Goal: Answer question/provide support

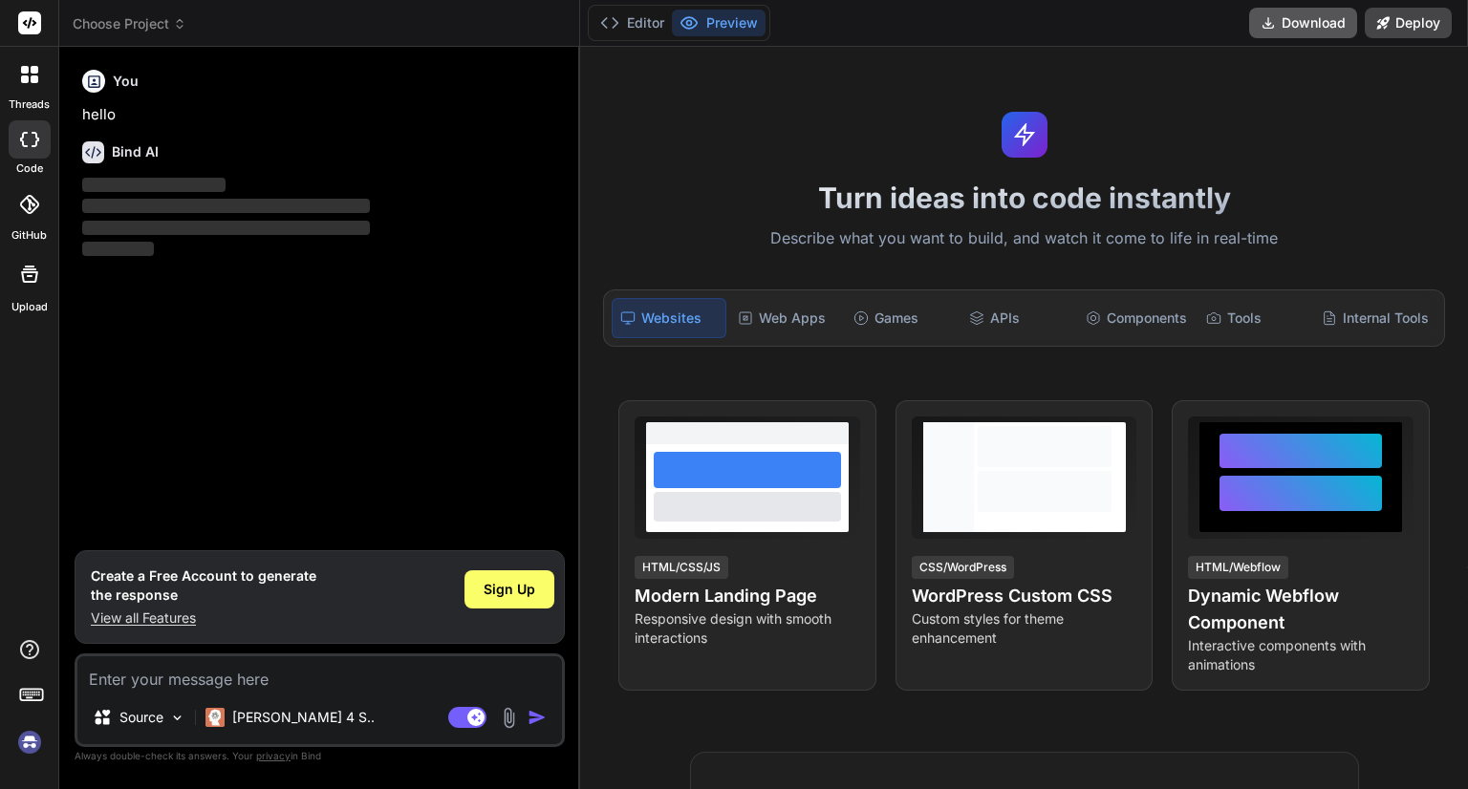
click at [1291, 19] on button "Download" at bounding box center [1303, 23] width 108 height 31
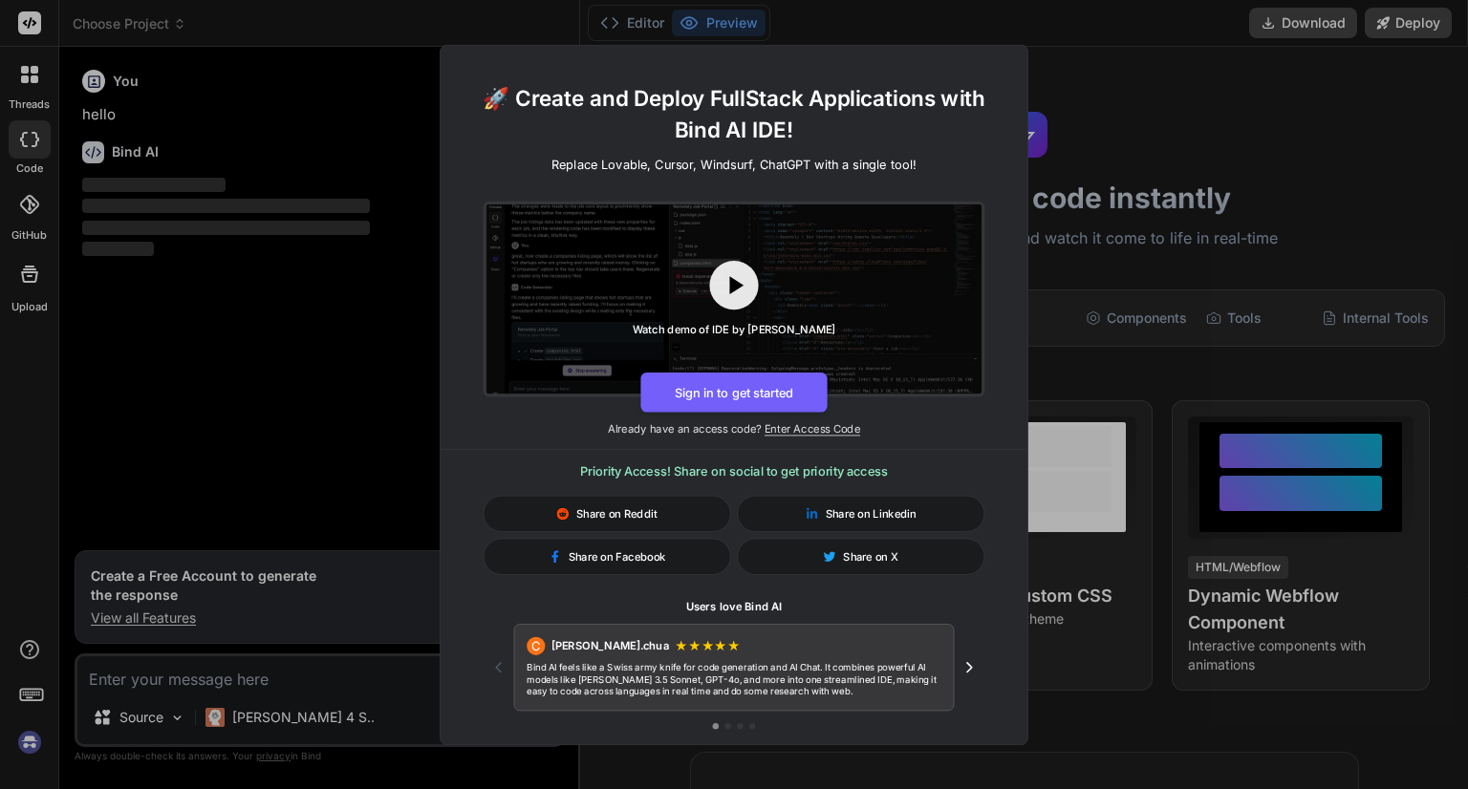
click at [1211, 116] on div "🚀 Create and Deploy FullStack Applications with Bind AI IDE! Replace Lovable, C…" at bounding box center [734, 394] width 1468 height 789
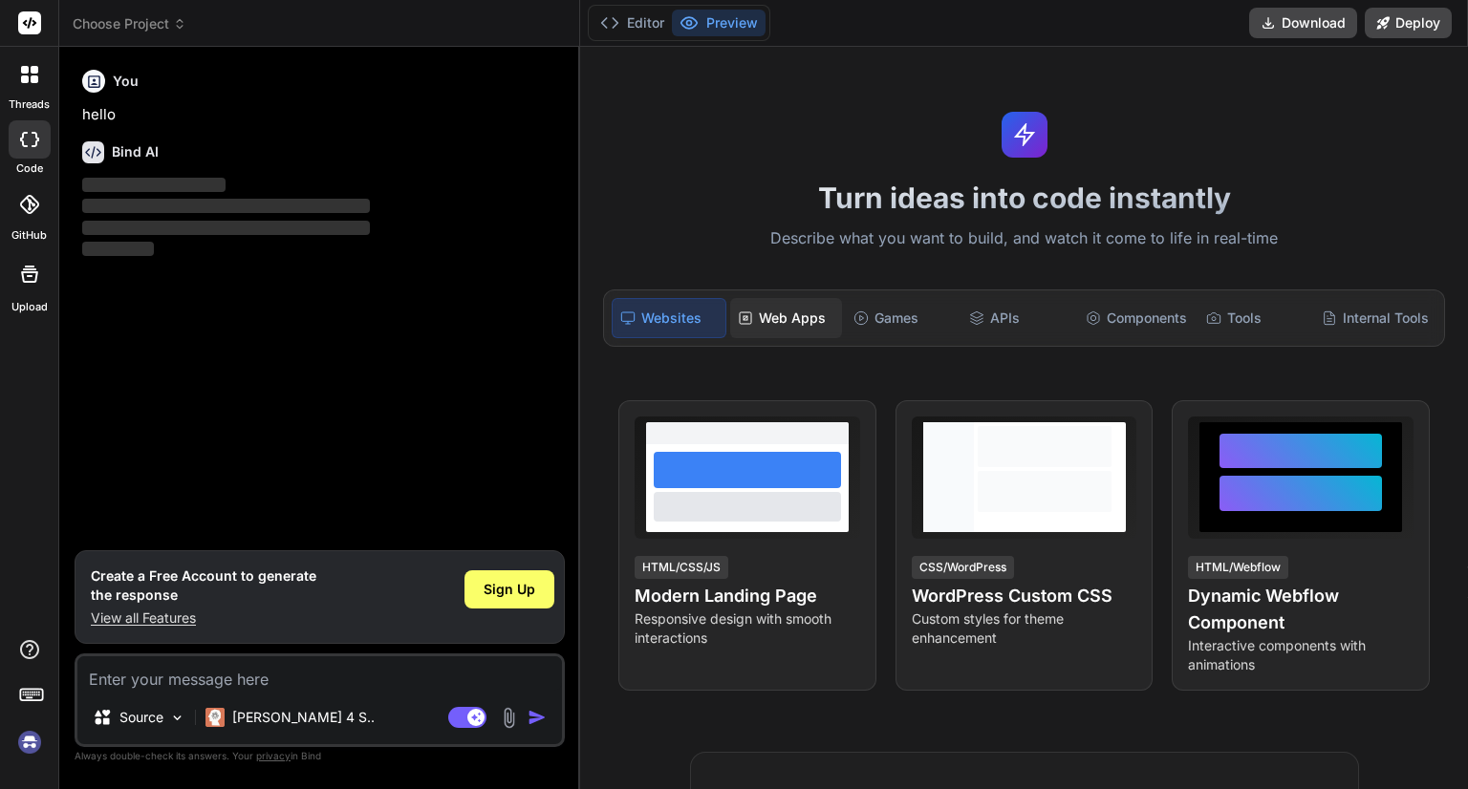
click at [763, 312] on div "Web Apps" at bounding box center [786, 318] width 112 height 40
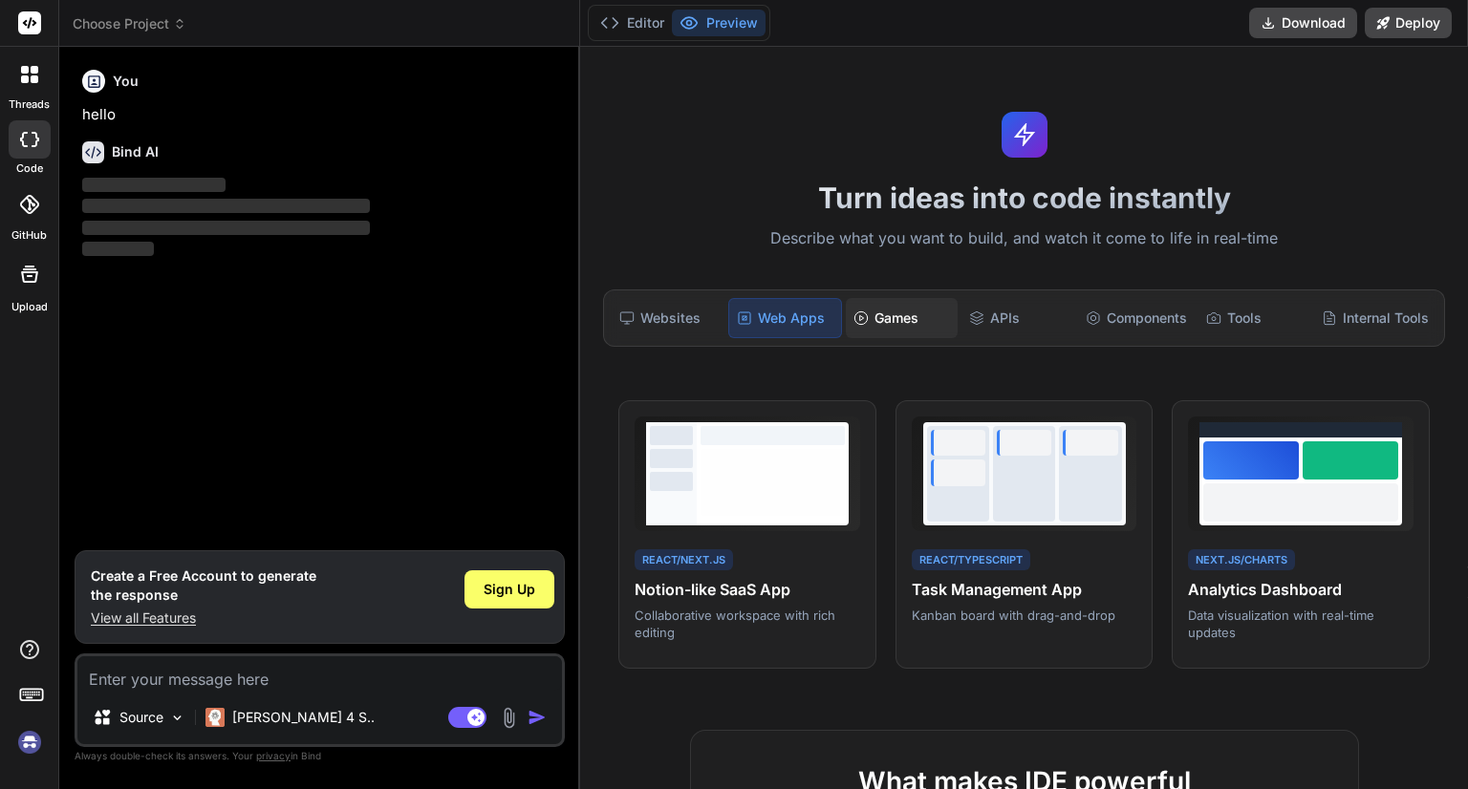
click at [859, 321] on icon at bounding box center [860, 318] width 15 height 15
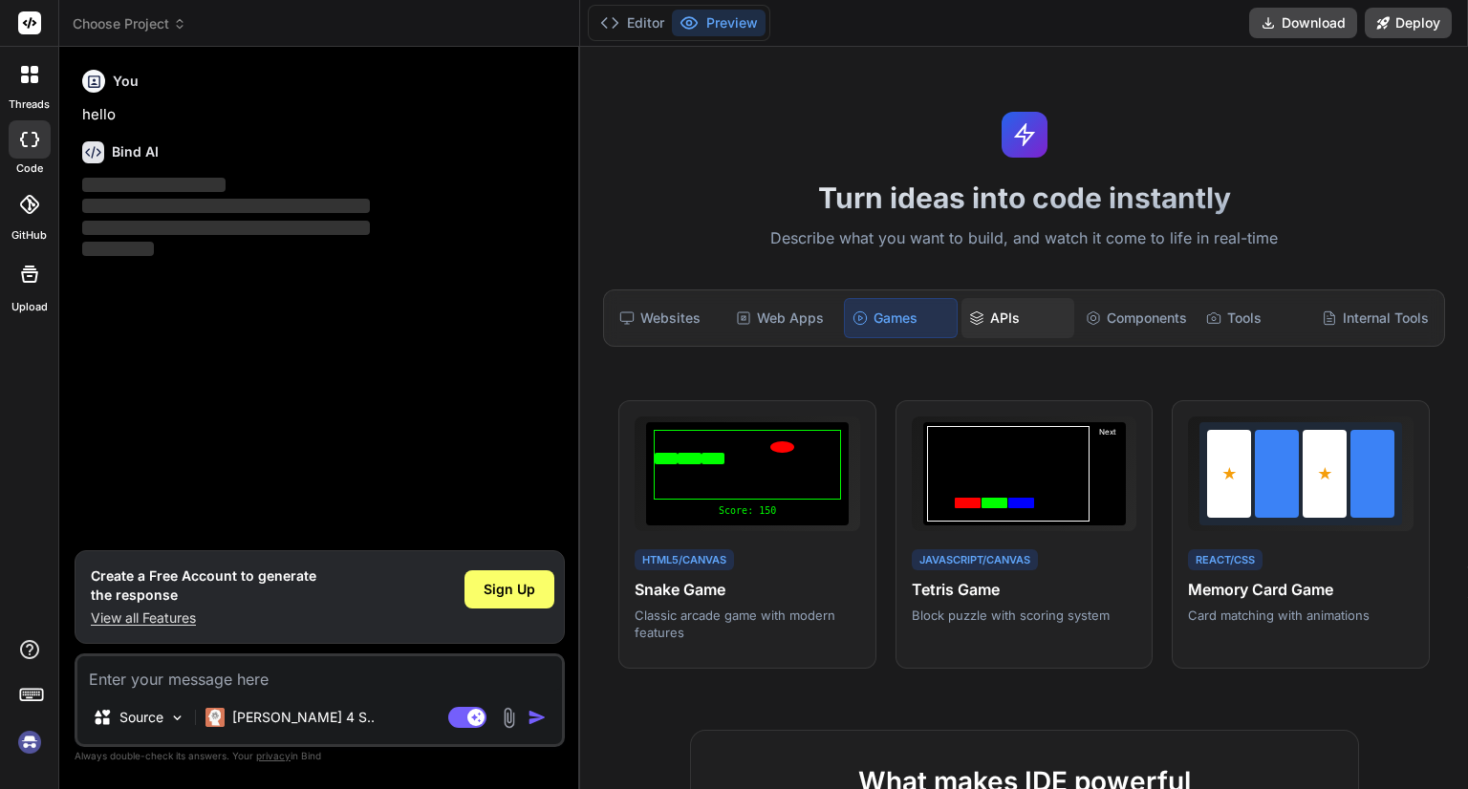
click at [978, 318] on icon at bounding box center [976, 318] width 15 height 15
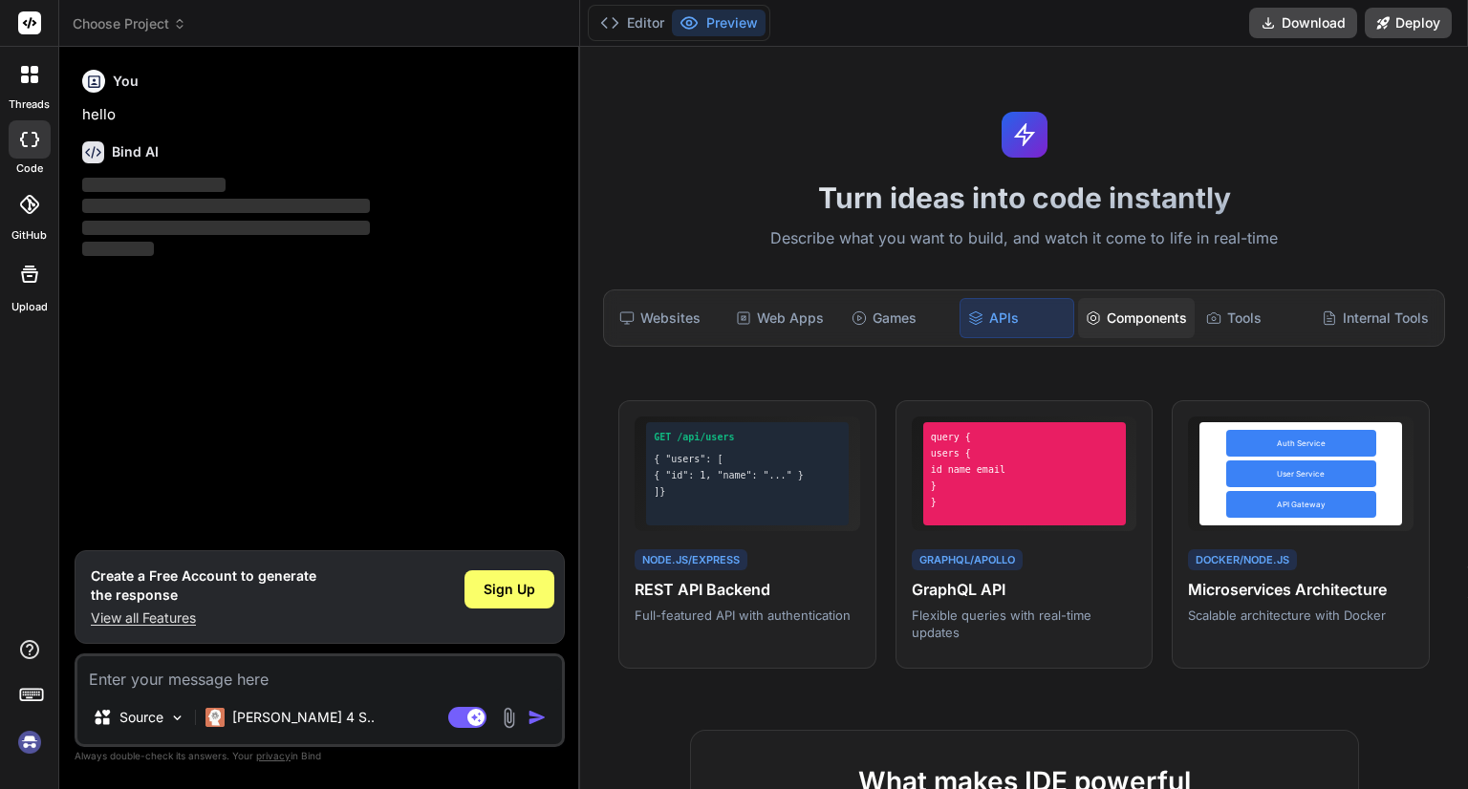
click at [1116, 318] on div "Components" at bounding box center [1136, 318] width 117 height 40
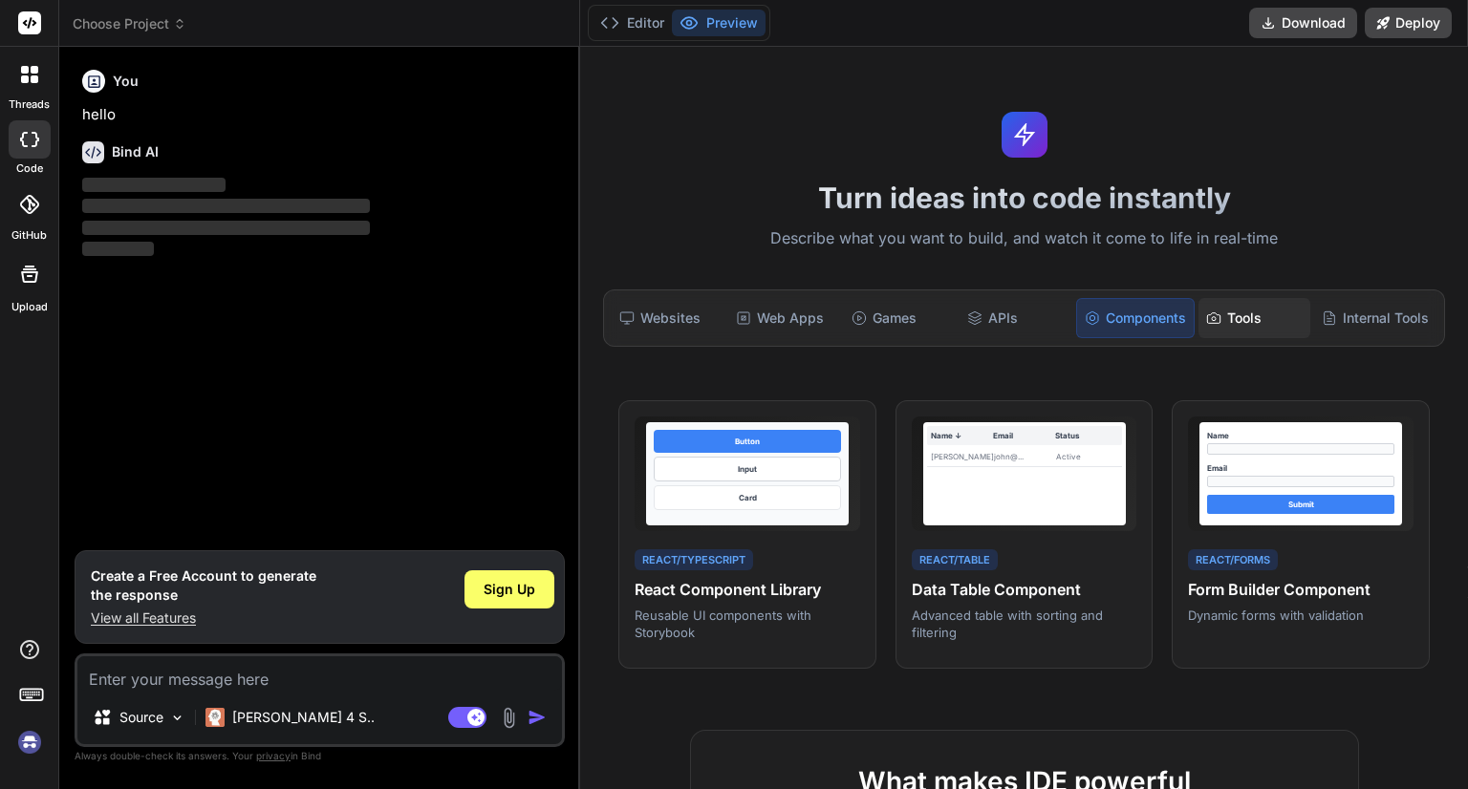
click at [1237, 321] on div "Tools" at bounding box center [1254, 318] width 112 height 40
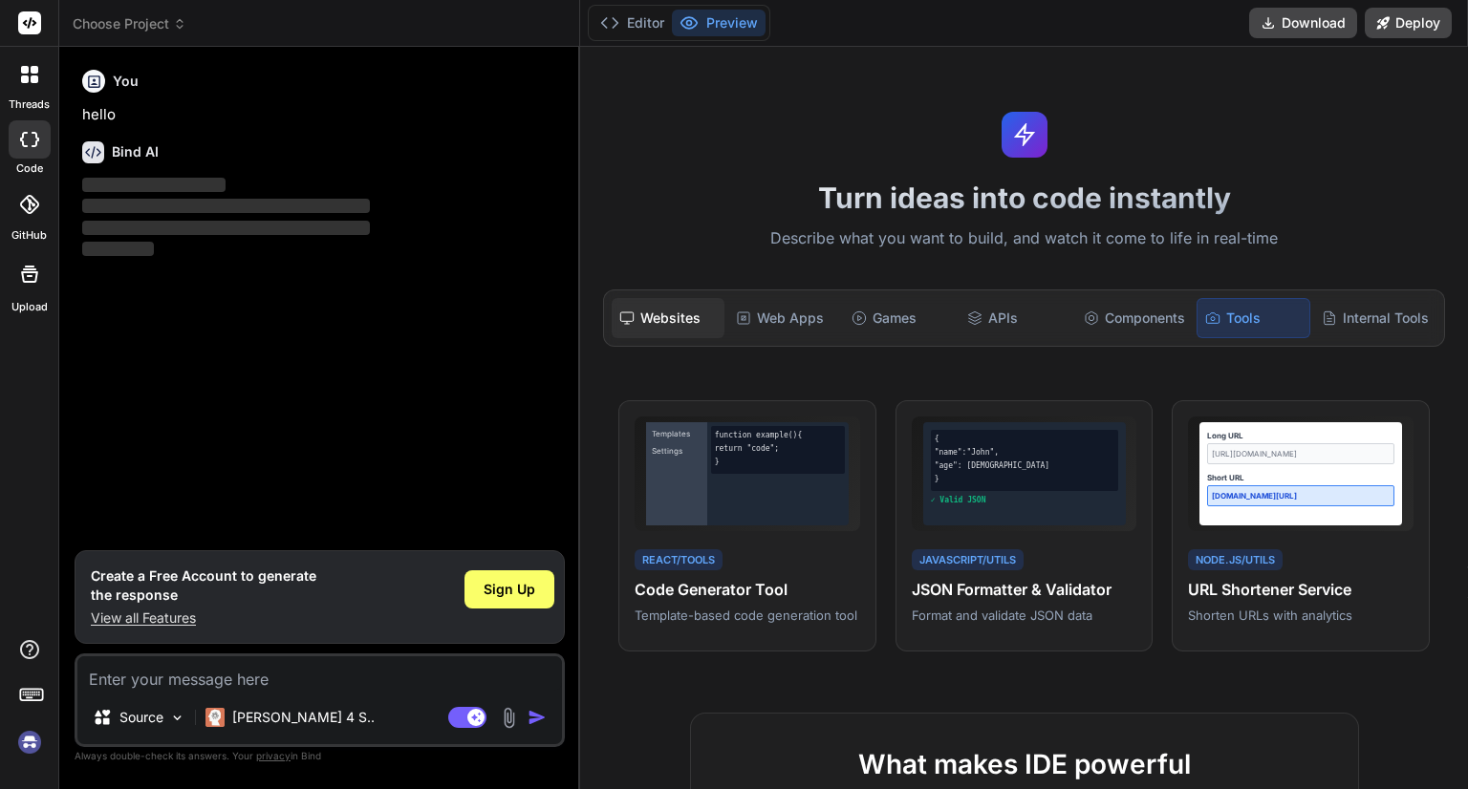
click at [672, 325] on div "Websites" at bounding box center [667, 318] width 112 height 40
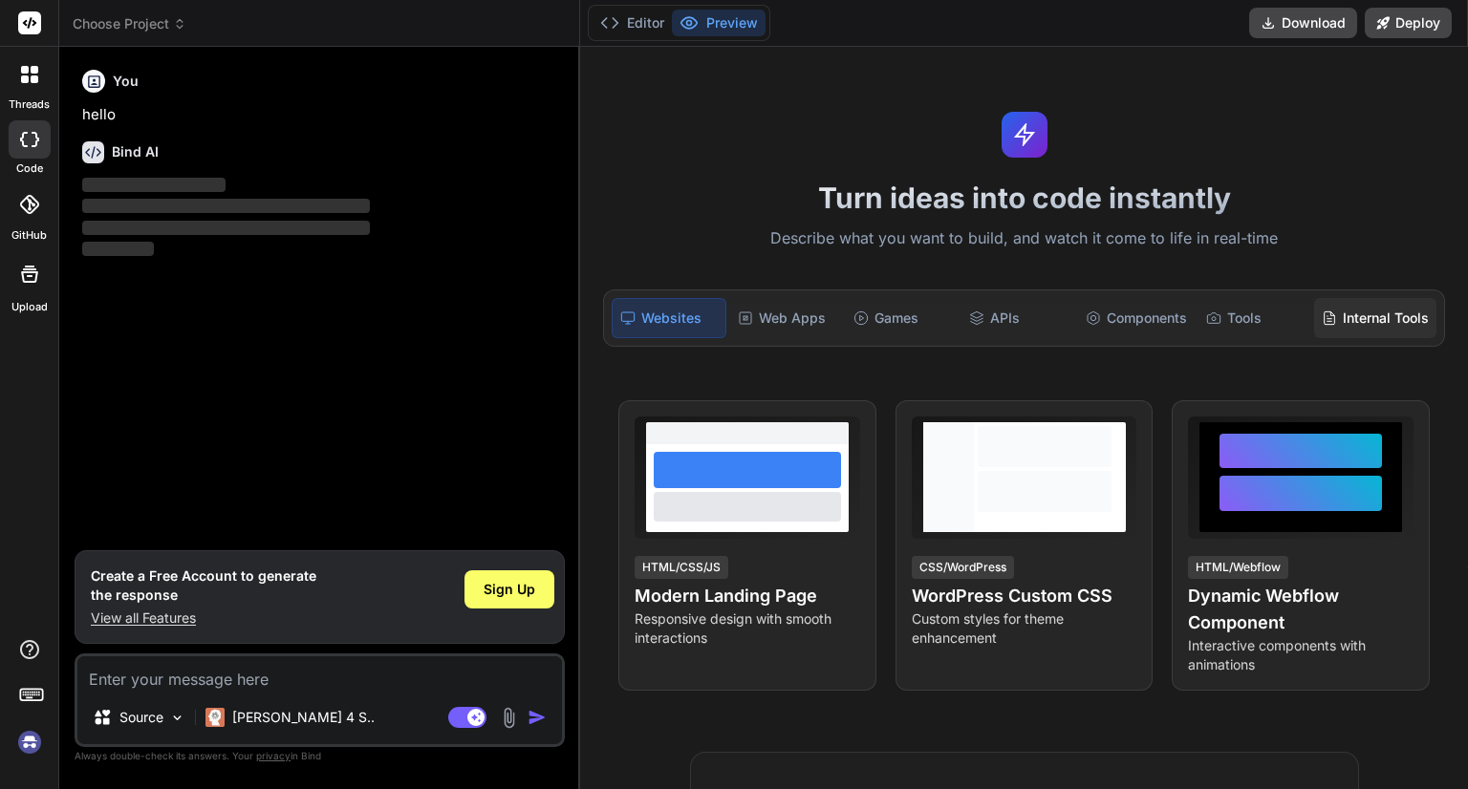
click at [1341, 325] on div "Internal Tools" at bounding box center [1375, 318] width 122 height 40
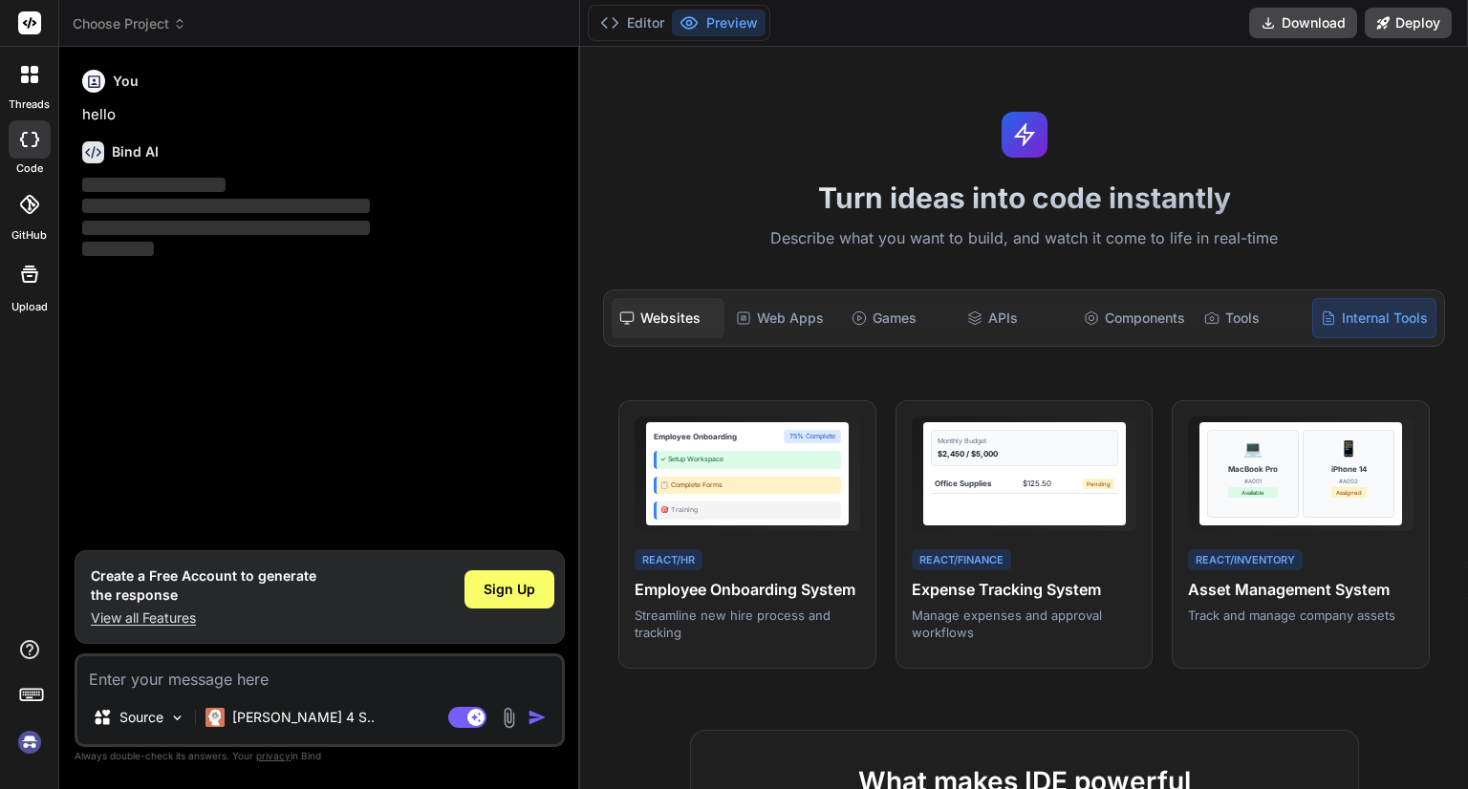
click at [654, 323] on div "Websites" at bounding box center [667, 318] width 112 height 40
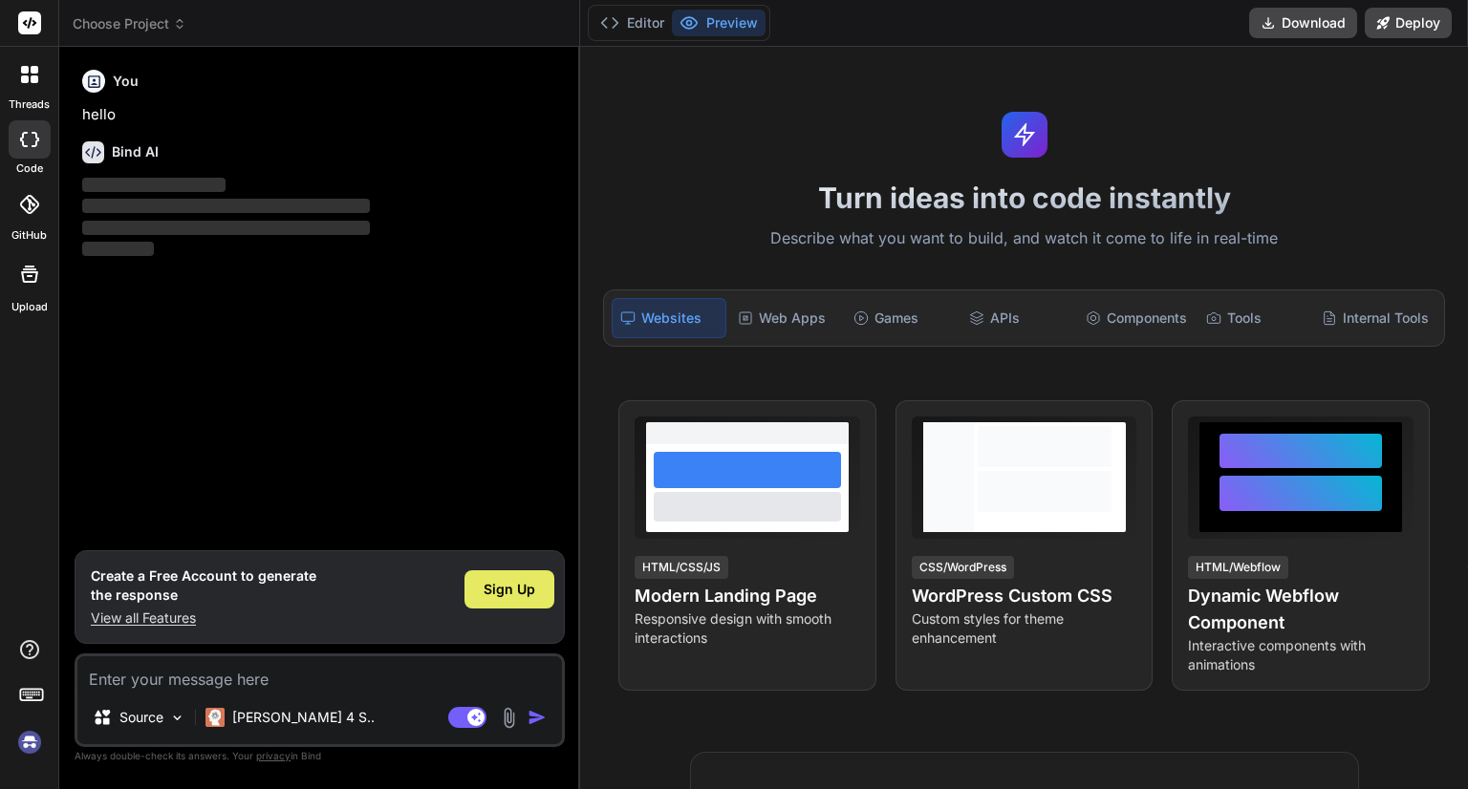
click at [509, 589] on span "Sign Up" at bounding box center [509, 589] width 52 height 19
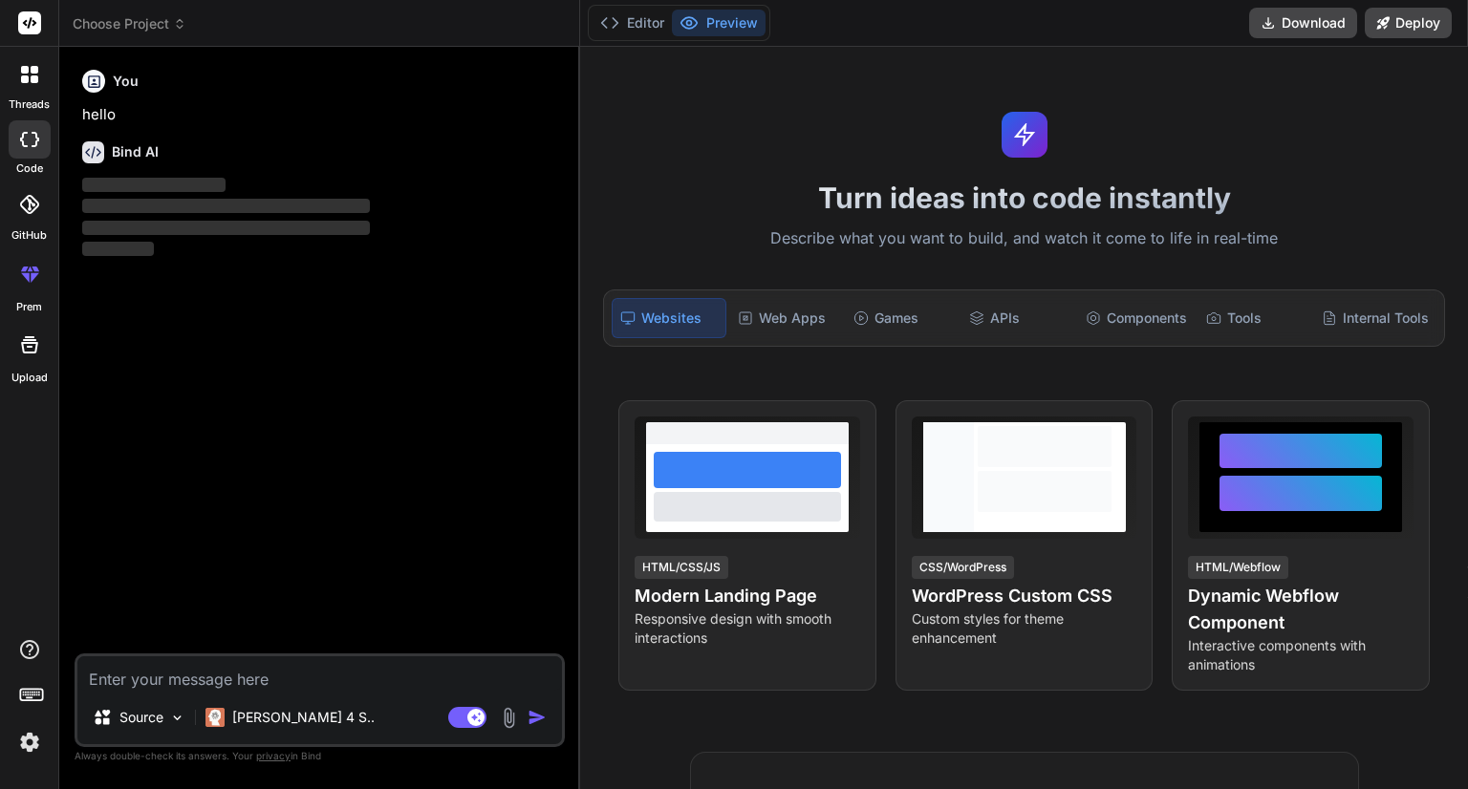
type textarea "x"
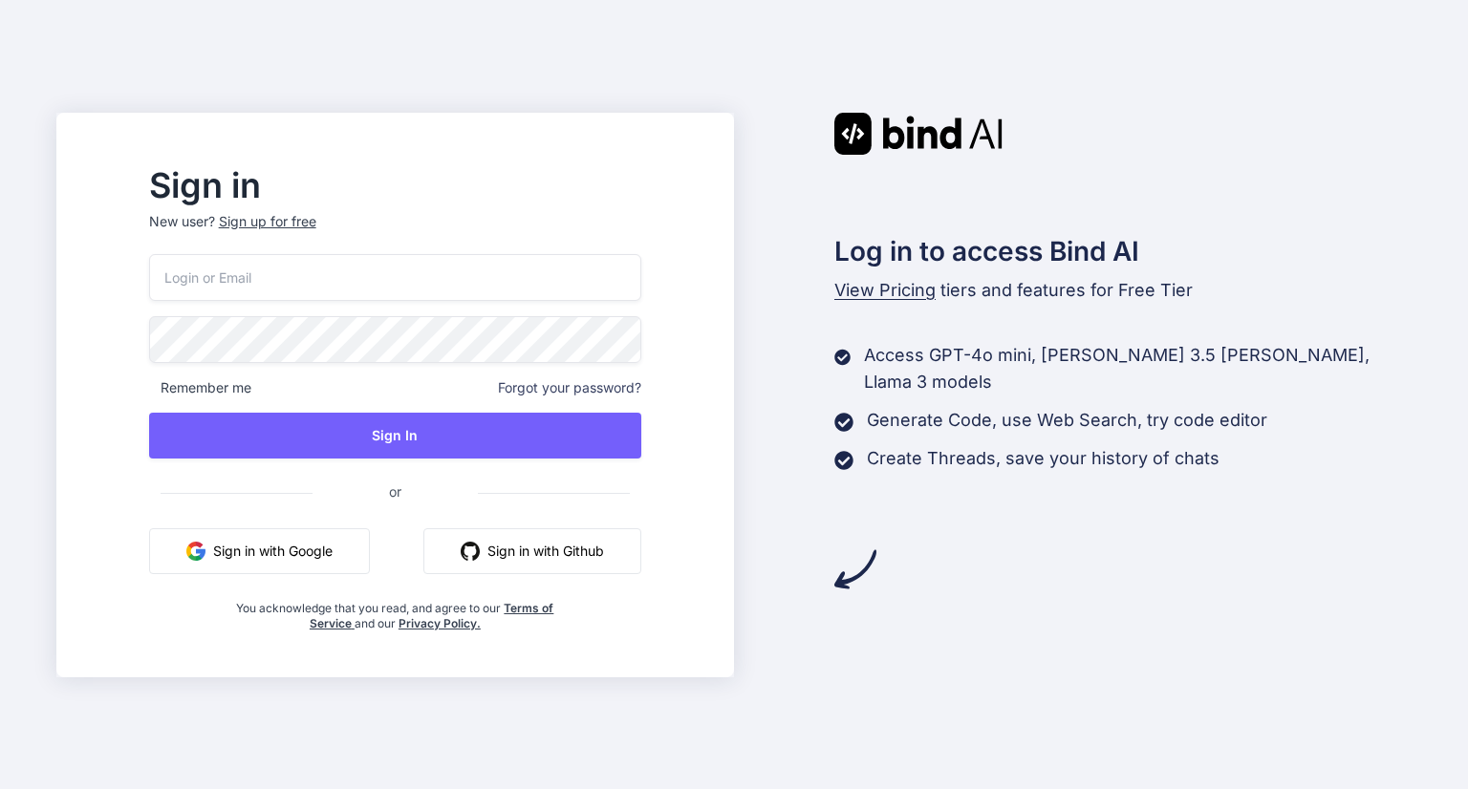
click at [356, 547] on button "Sign in with Google" at bounding box center [259, 551] width 221 height 46
click at [608, 556] on button "Sign in with Github" at bounding box center [532, 551] width 218 height 46
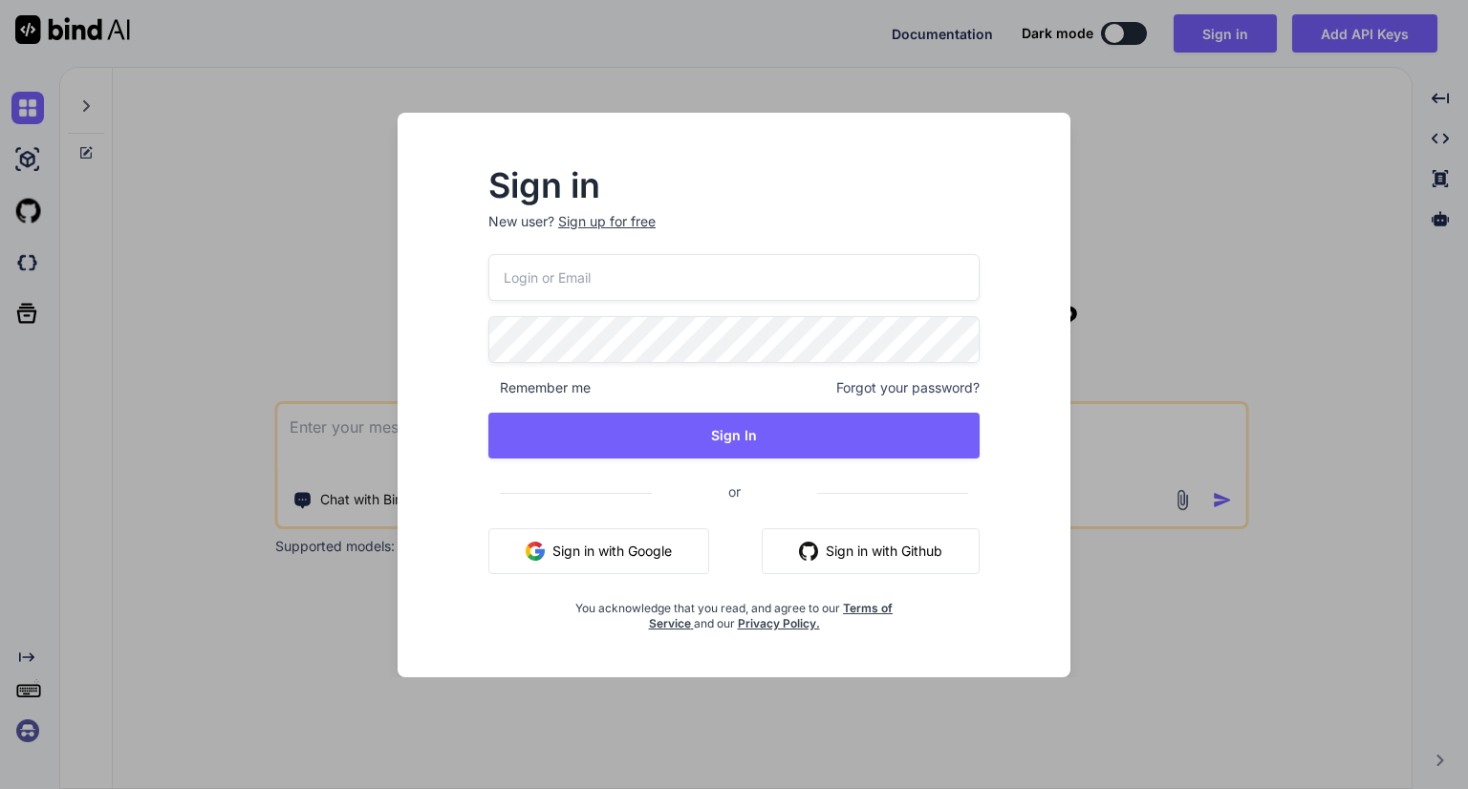
type textarea "x"
click at [835, 544] on button "Sign in with Github" at bounding box center [871, 551] width 218 height 46
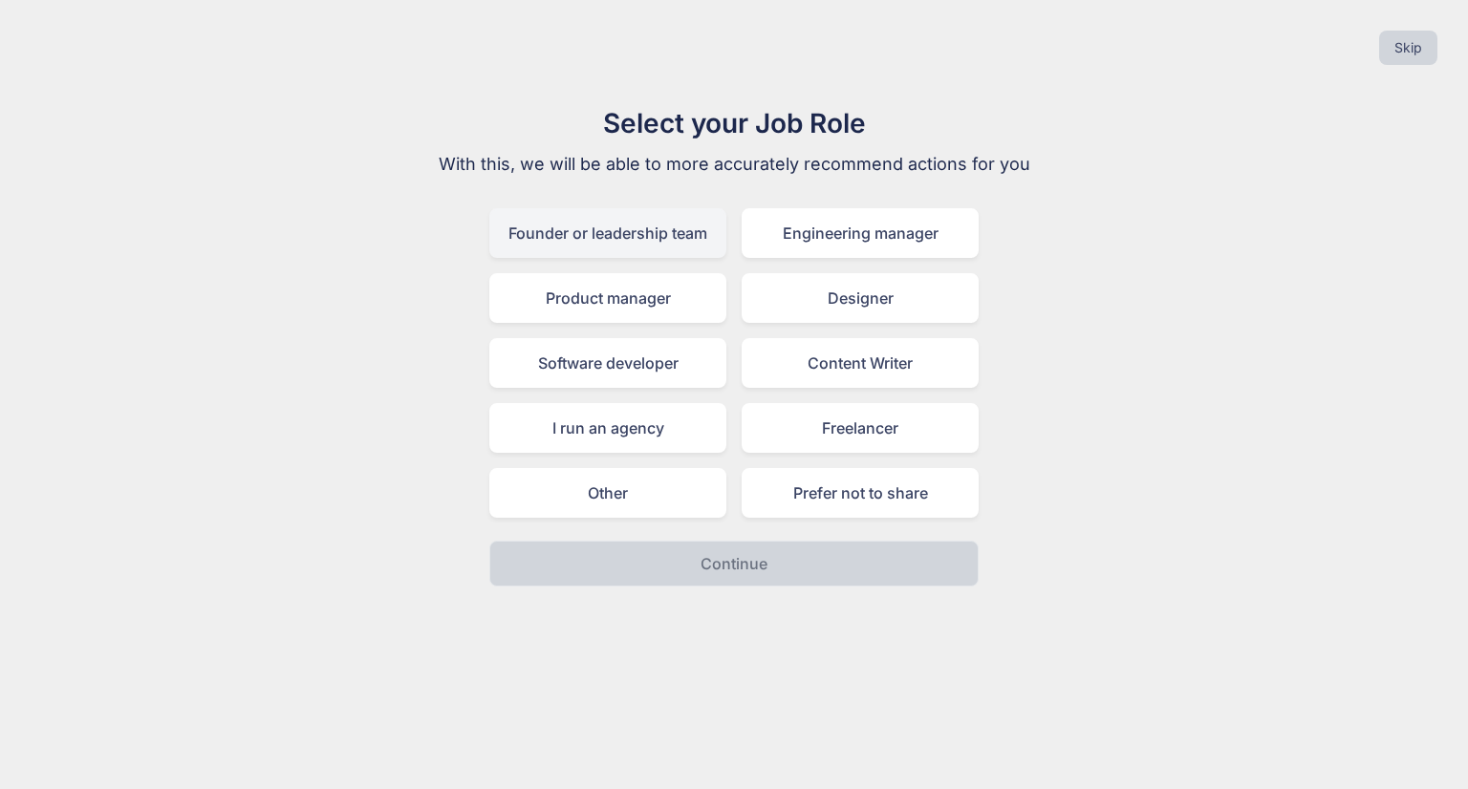
click at [631, 219] on div "Founder or leadership team" at bounding box center [607, 233] width 237 height 50
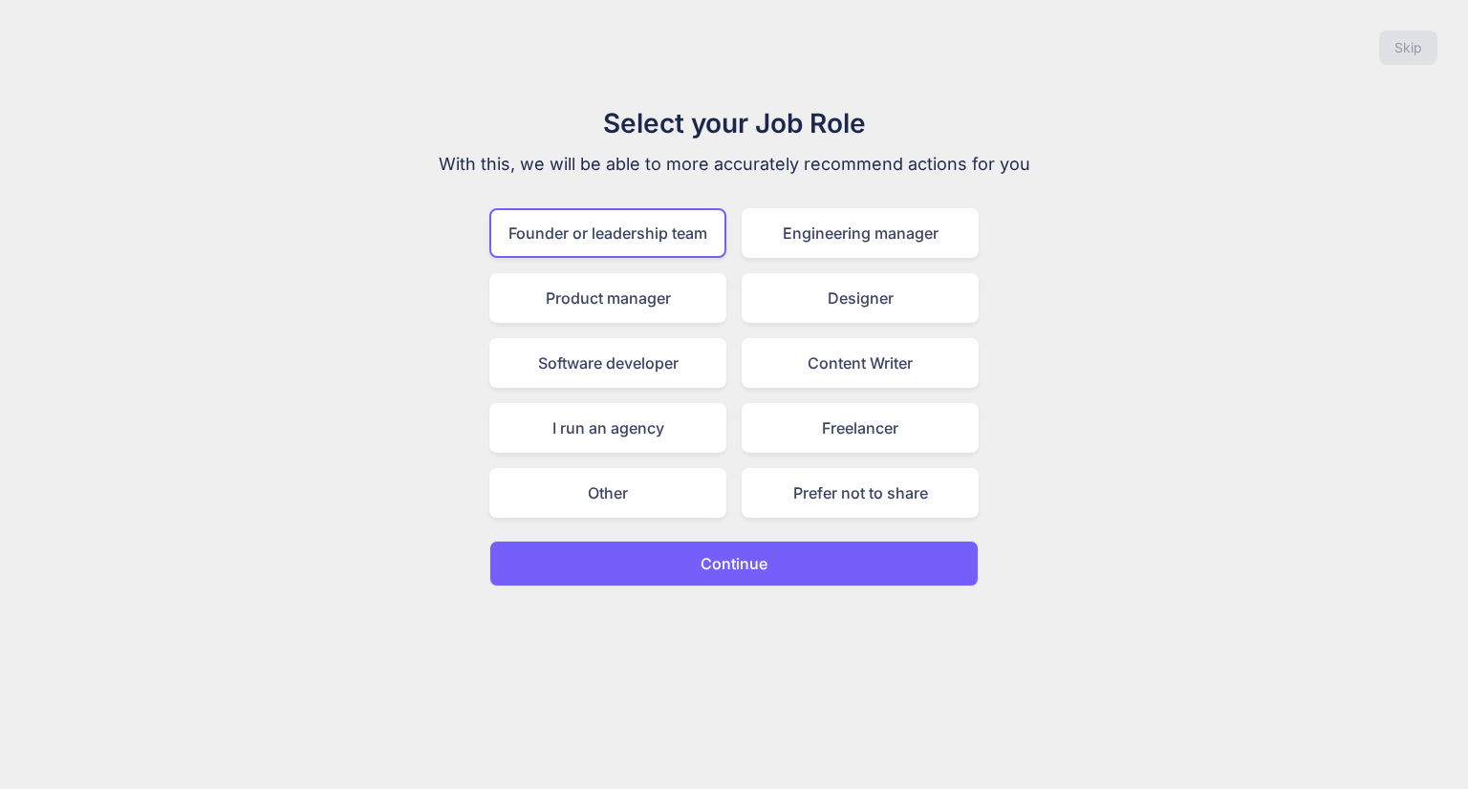
click at [723, 570] on p "Continue" at bounding box center [733, 563] width 67 height 23
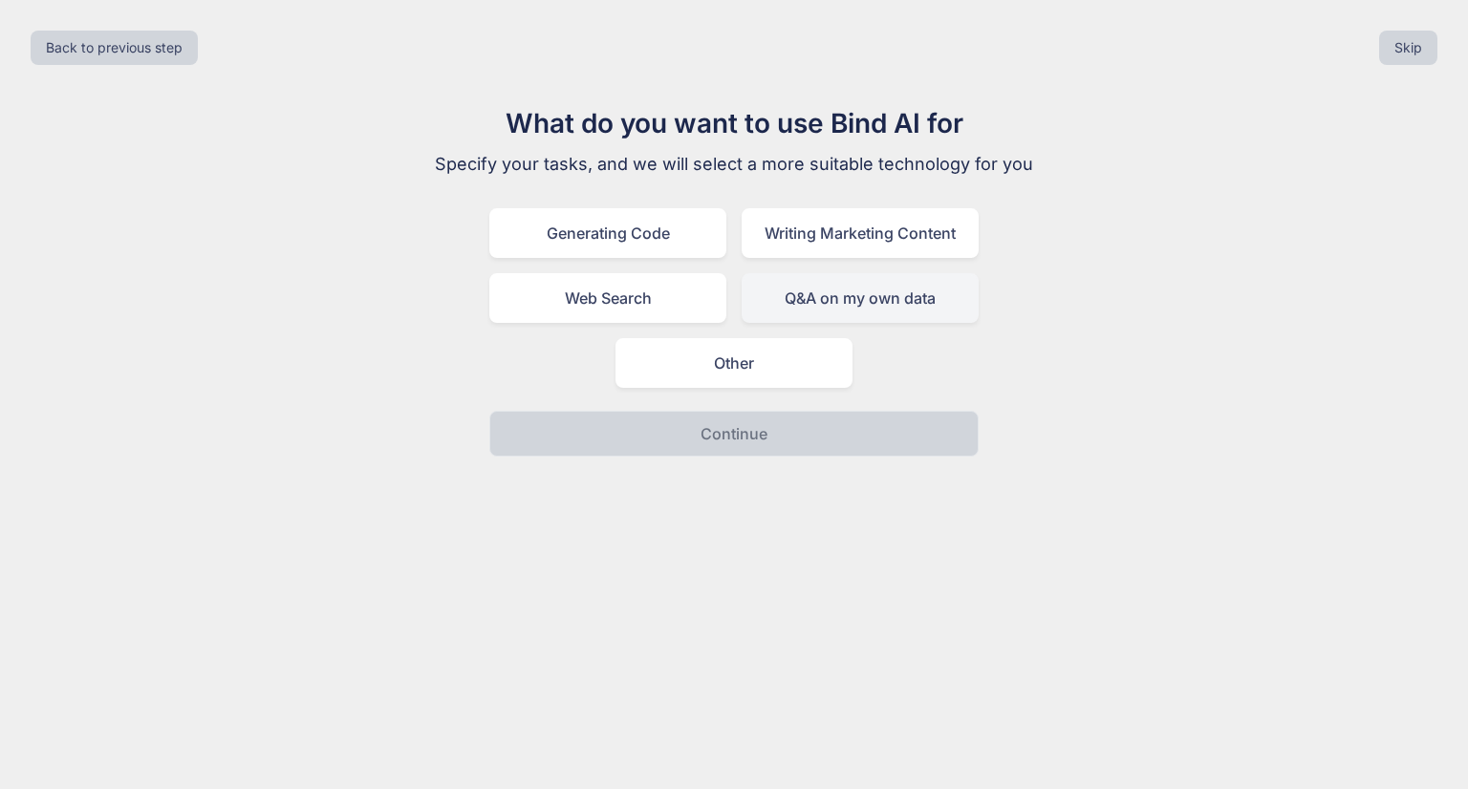
click at [792, 300] on div "Q&A on my own data" at bounding box center [859, 298] width 237 height 50
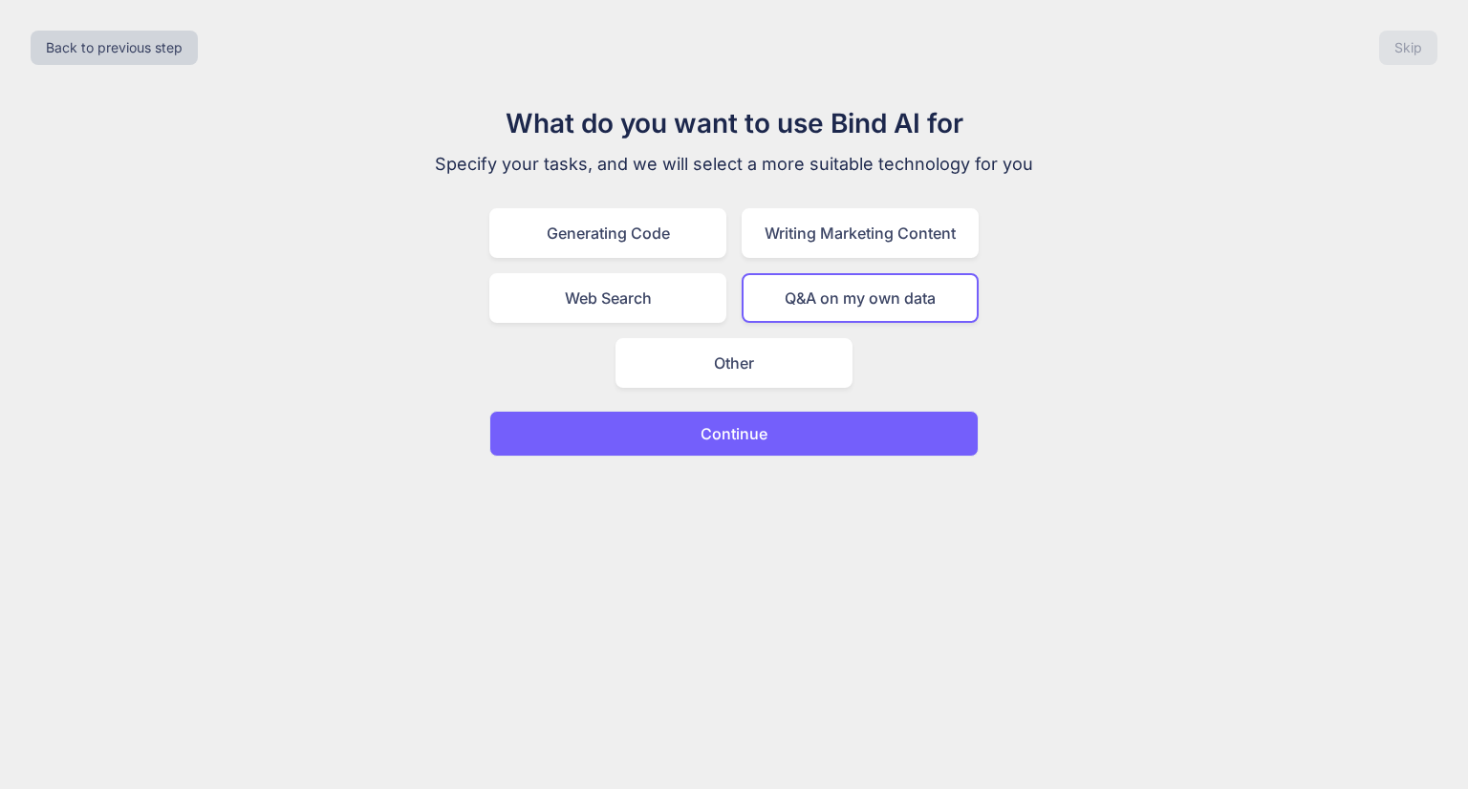
click at [750, 430] on p "Continue" at bounding box center [733, 433] width 67 height 23
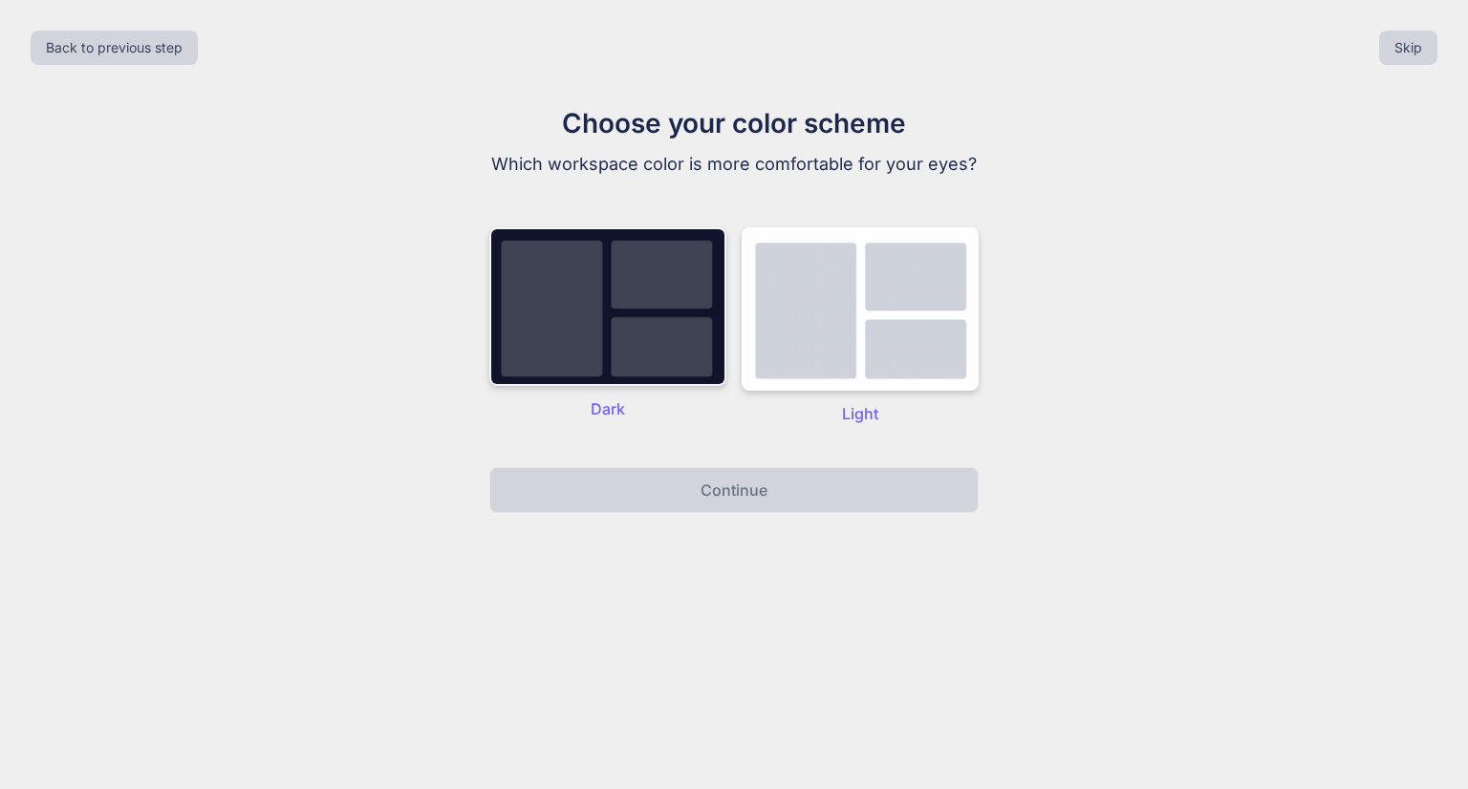
click at [661, 361] on img at bounding box center [607, 306] width 237 height 159
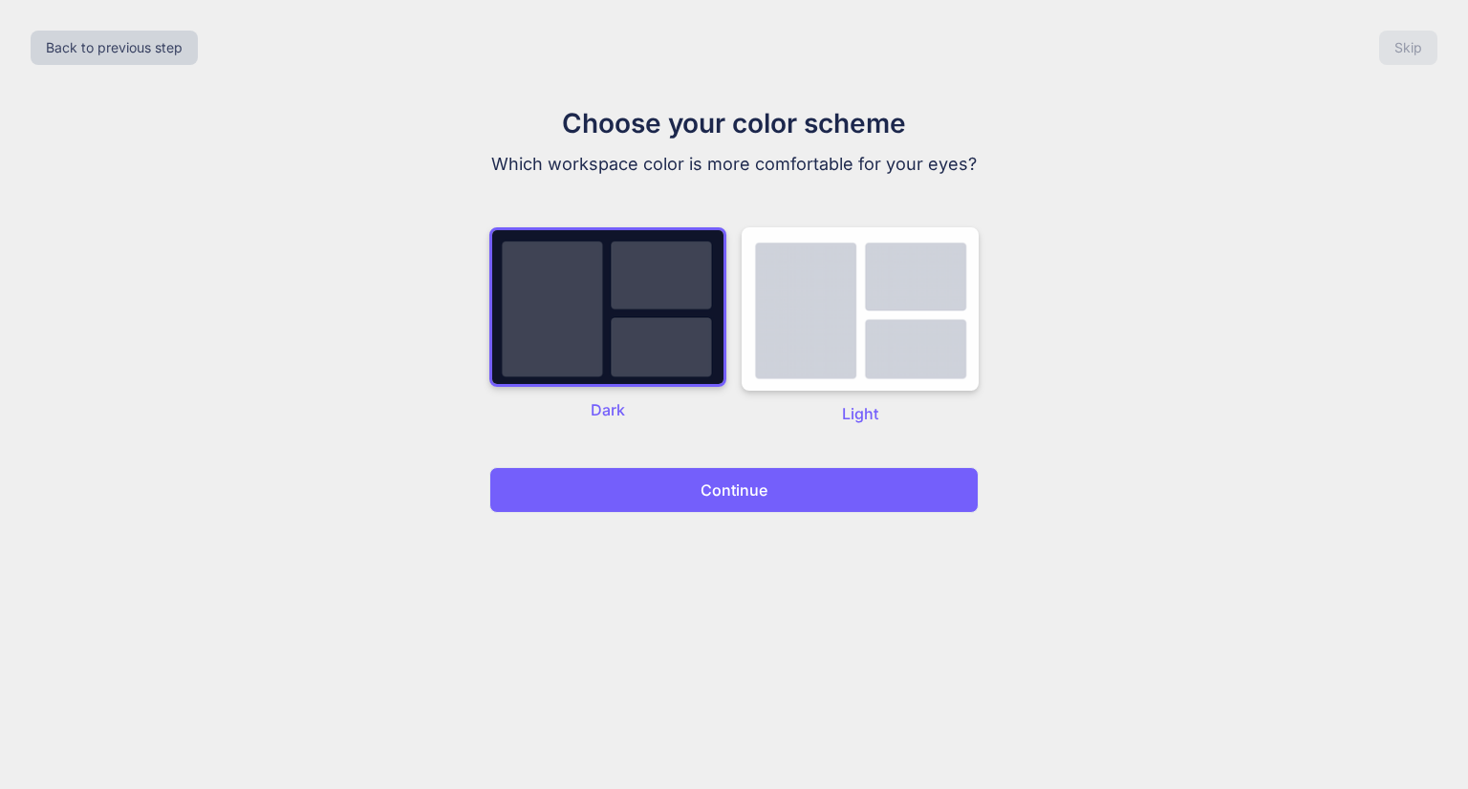
click at [695, 498] on button "Continue" at bounding box center [733, 490] width 489 height 46
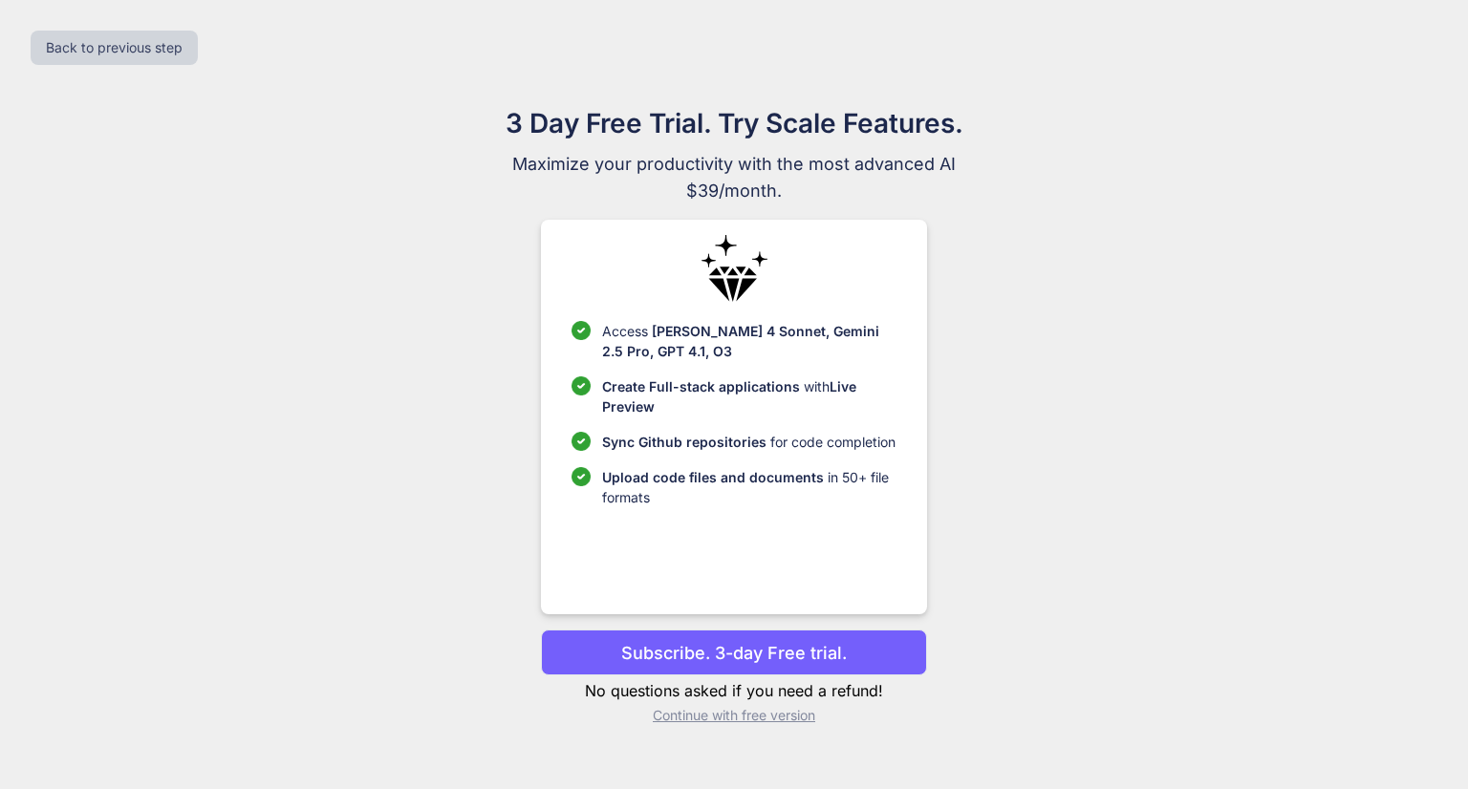
click at [789, 661] on p "Subscribe. 3-day Free trial." at bounding box center [733, 653] width 225 height 26
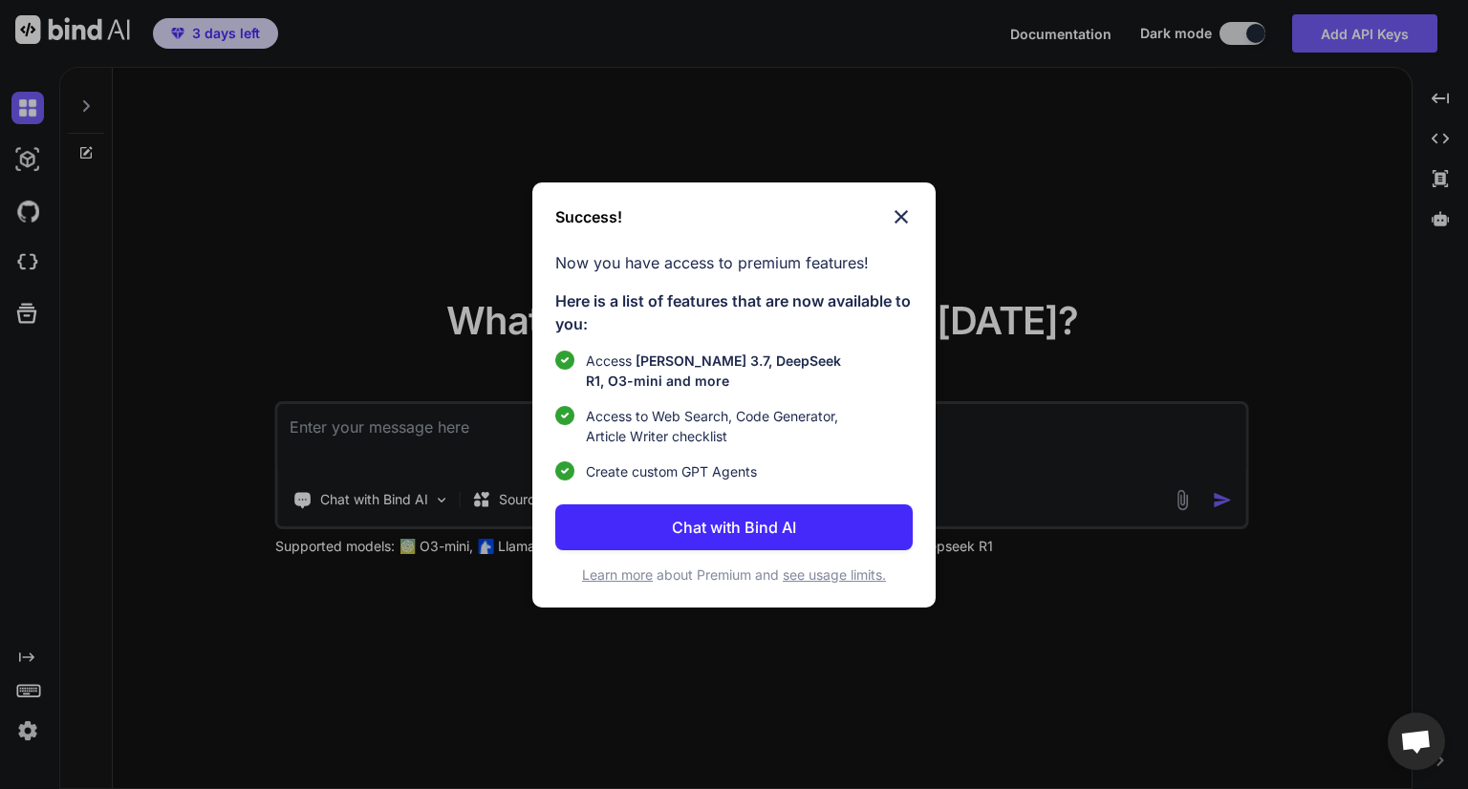
click at [789, 523] on p "Chat with Bind AI" at bounding box center [734, 527] width 124 height 23
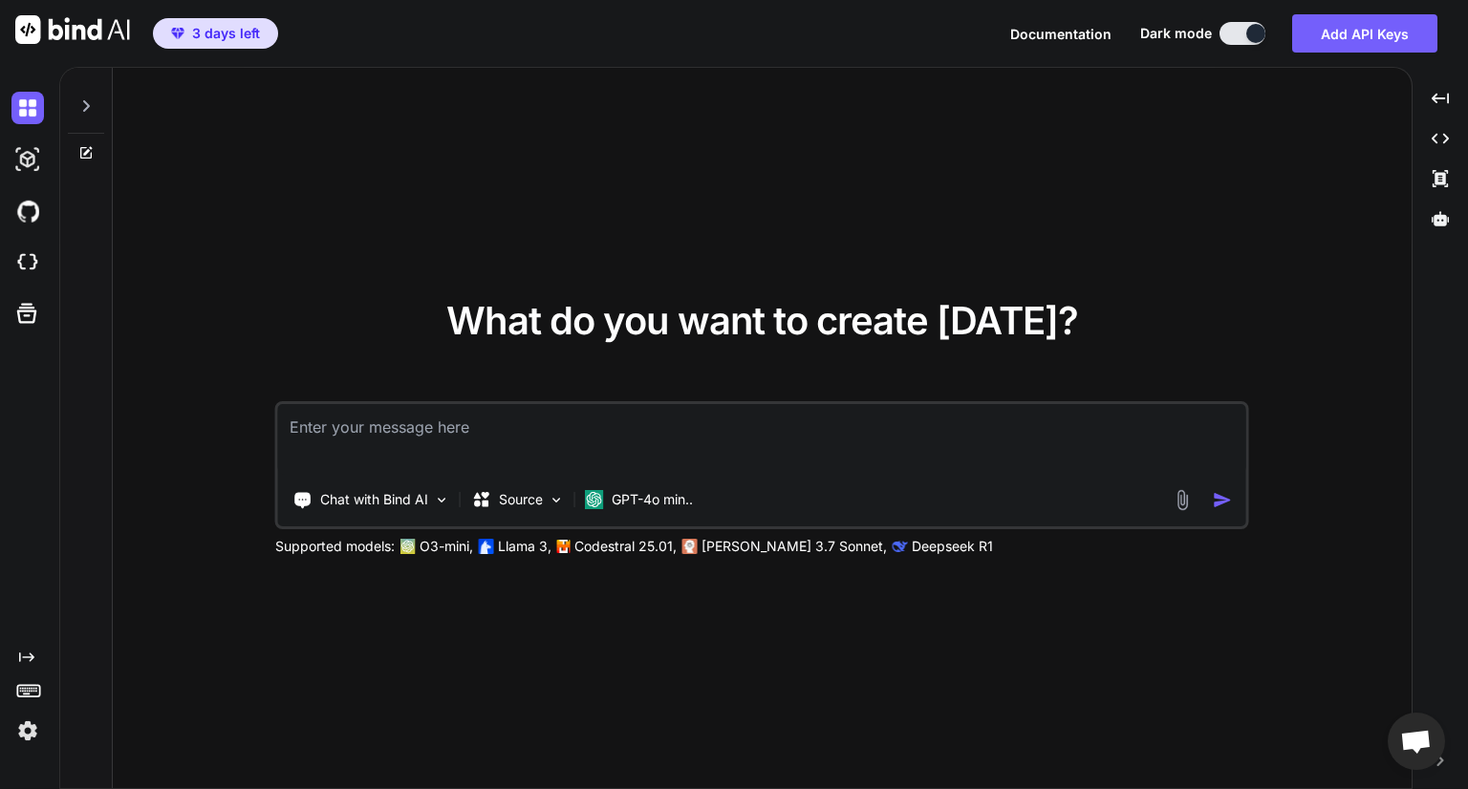
click at [82, 108] on icon at bounding box center [85, 105] width 15 height 15
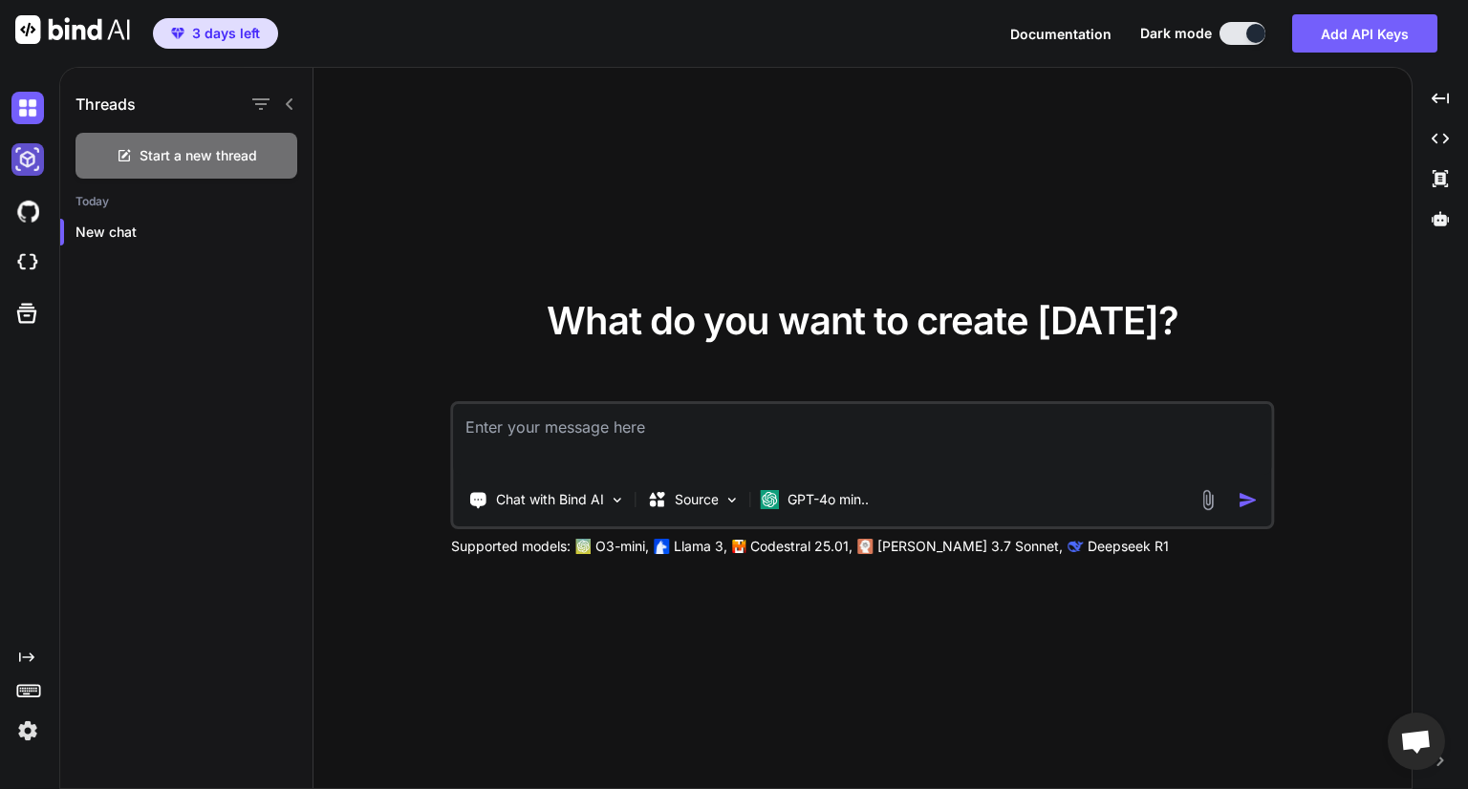
click at [29, 164] on img at bounding box center [27, 159] width 32 height 32
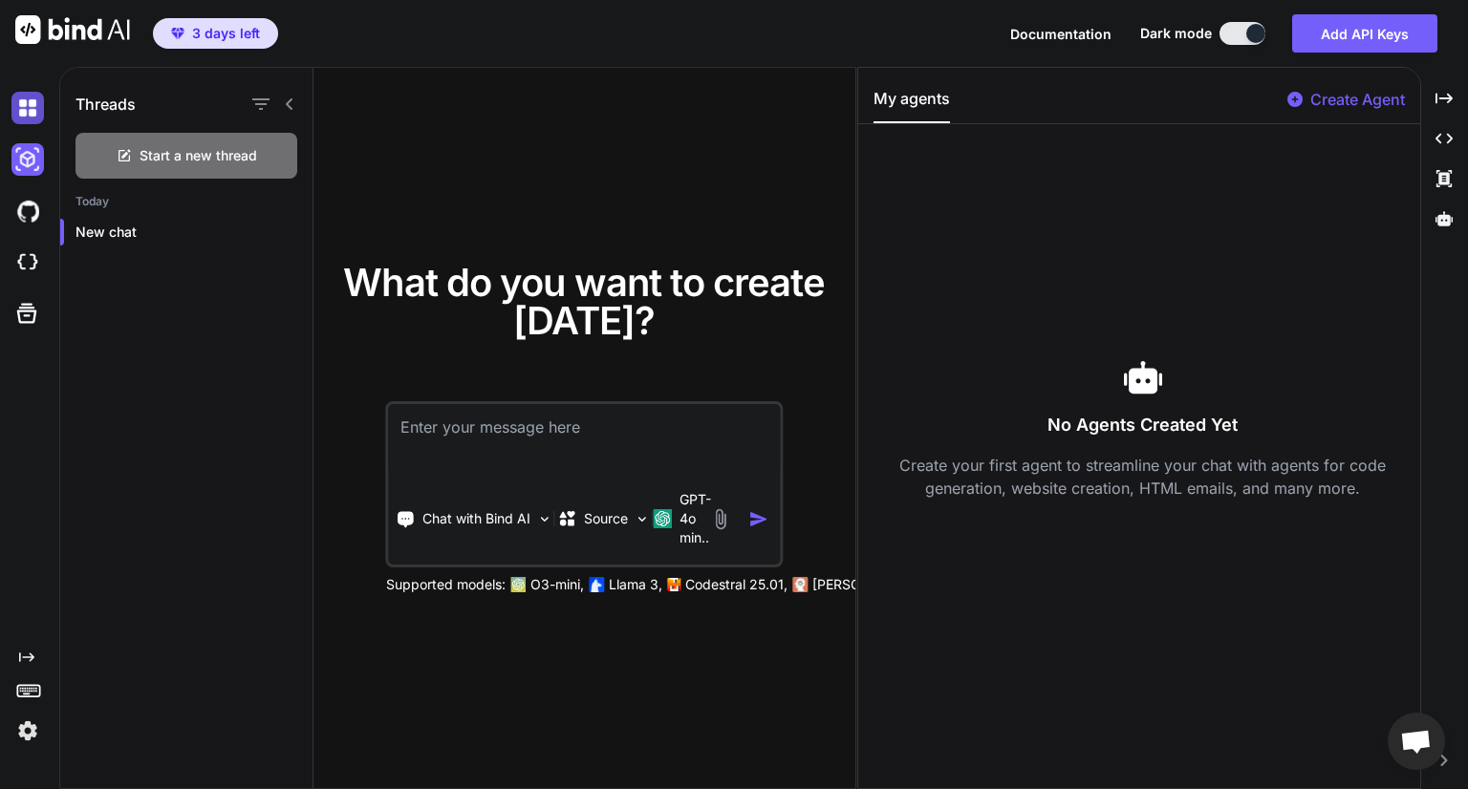
click at [31, 123] on img at bounding box center [27, 108] width 32 height 32
click at [283, 177] on div "Start a new thread" at bounding box center [186, 156] width 222 height 46
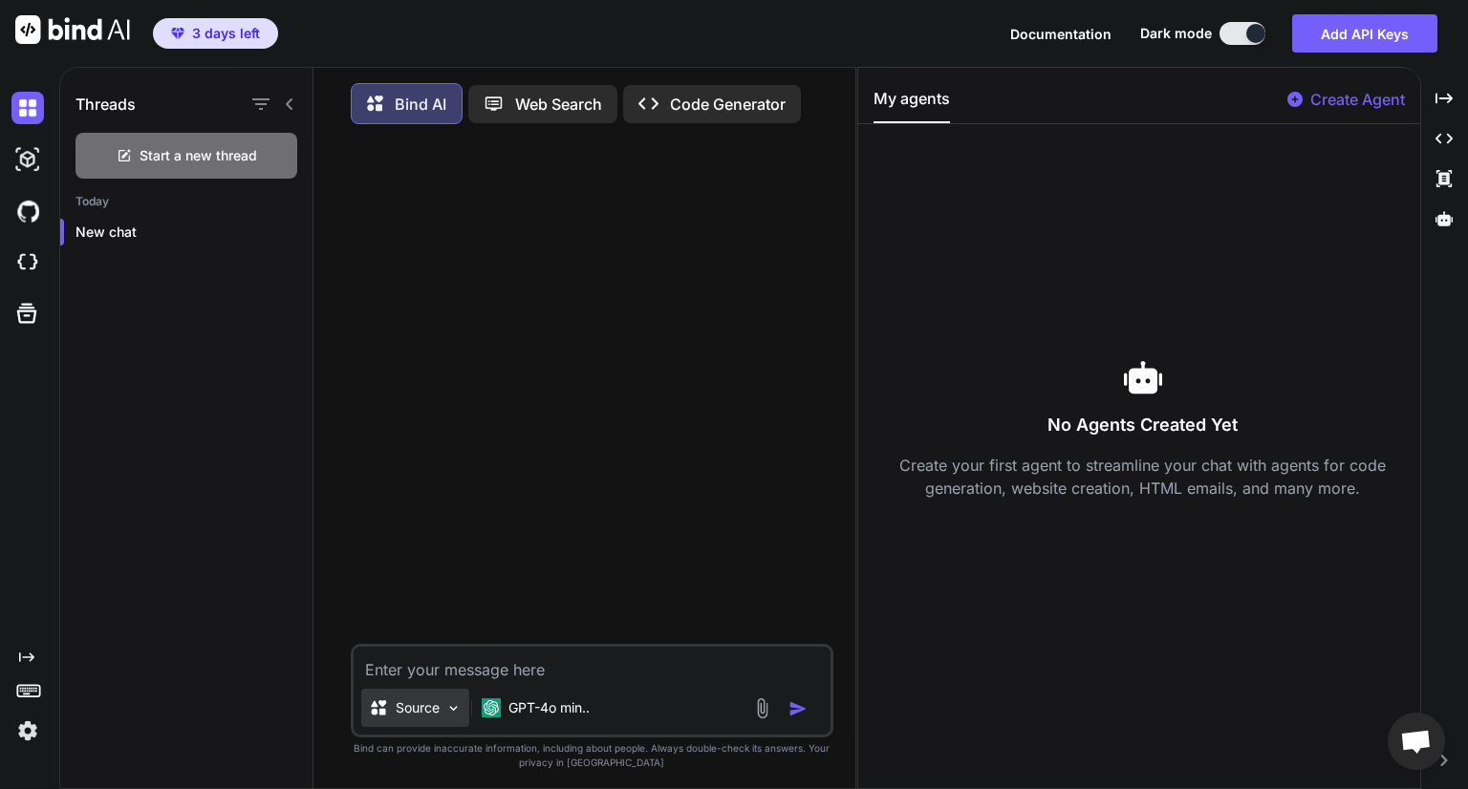
click at [439, 712] on p "Source" at bounding box center [418, 707] width 44 height 19
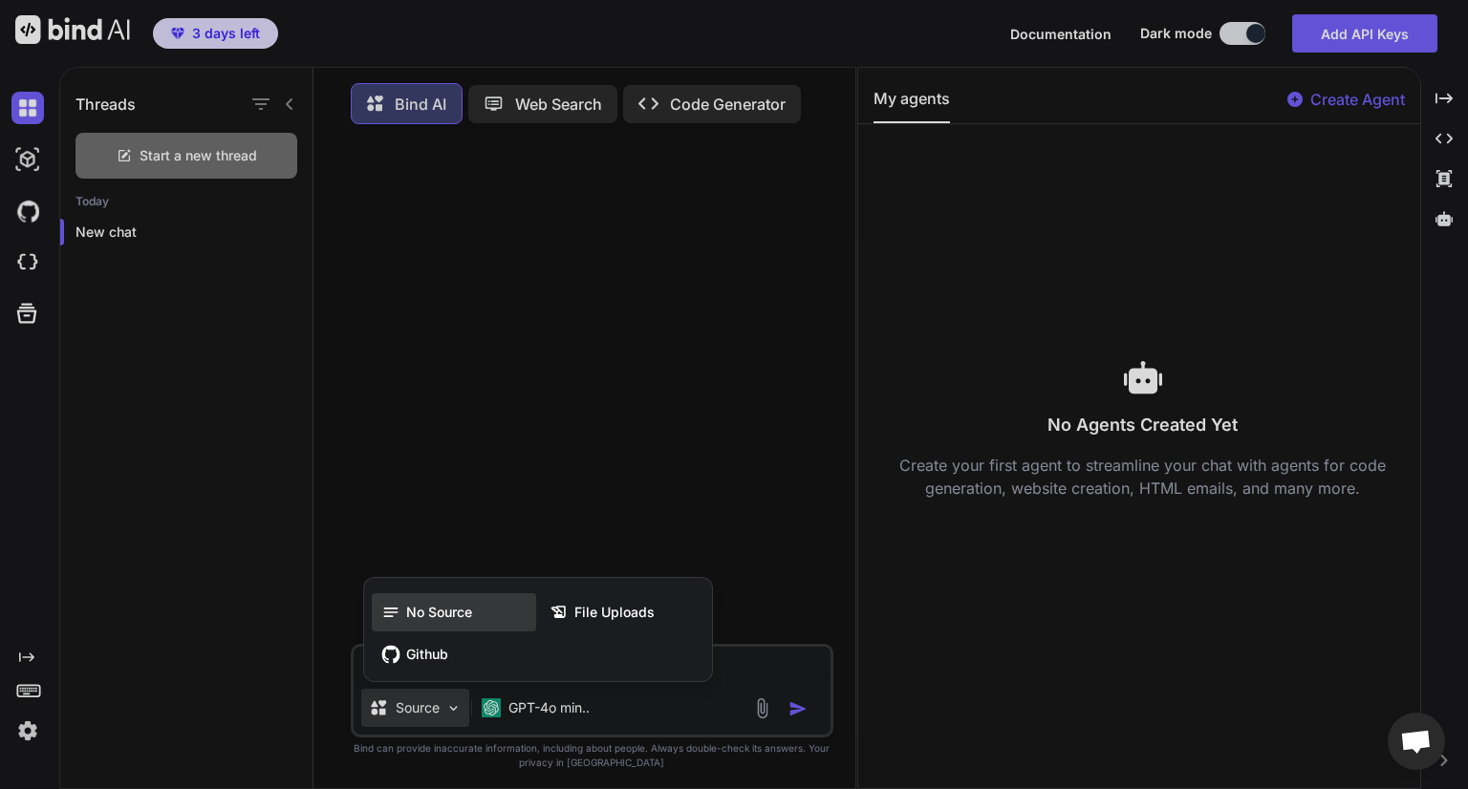
click at [428, 616] on span "No Source" at bounding box center [439, 612] width 66 height 19
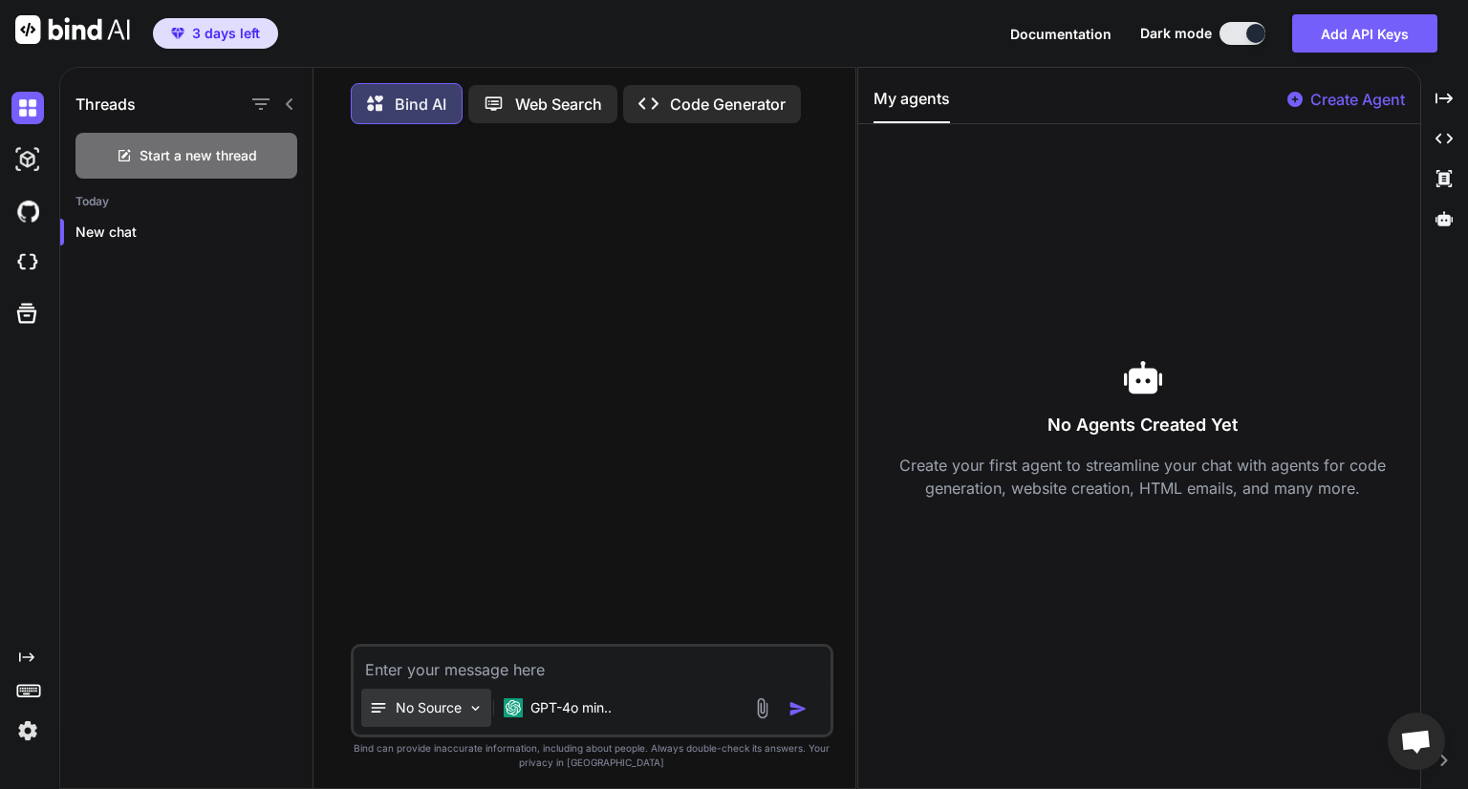
click at [439, 709] on p "No Source" at bounding box center [429, 707] width 66 height 19
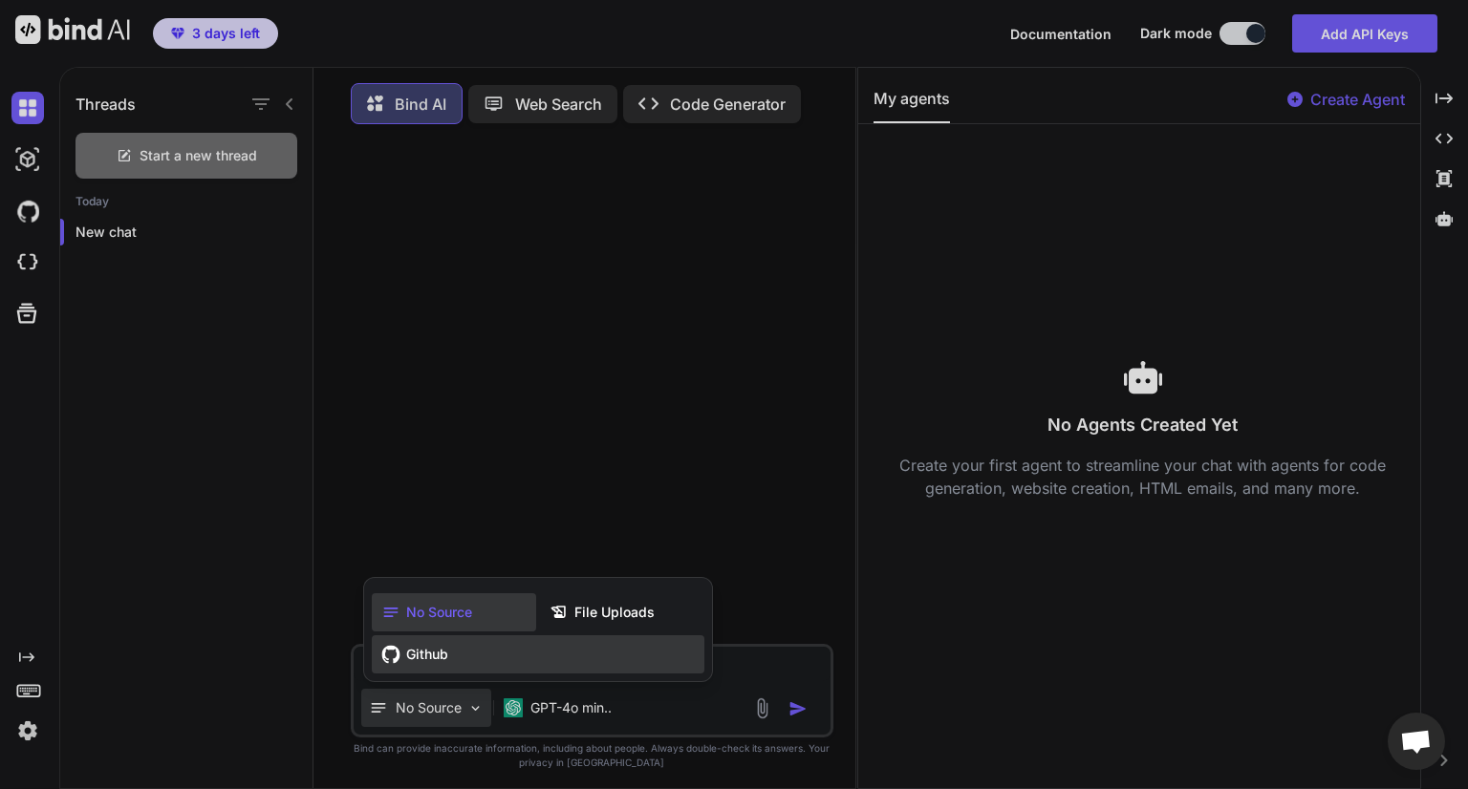
click at [436, 651] on span "Github" at bounding box center [427, 654] width 42 height 19
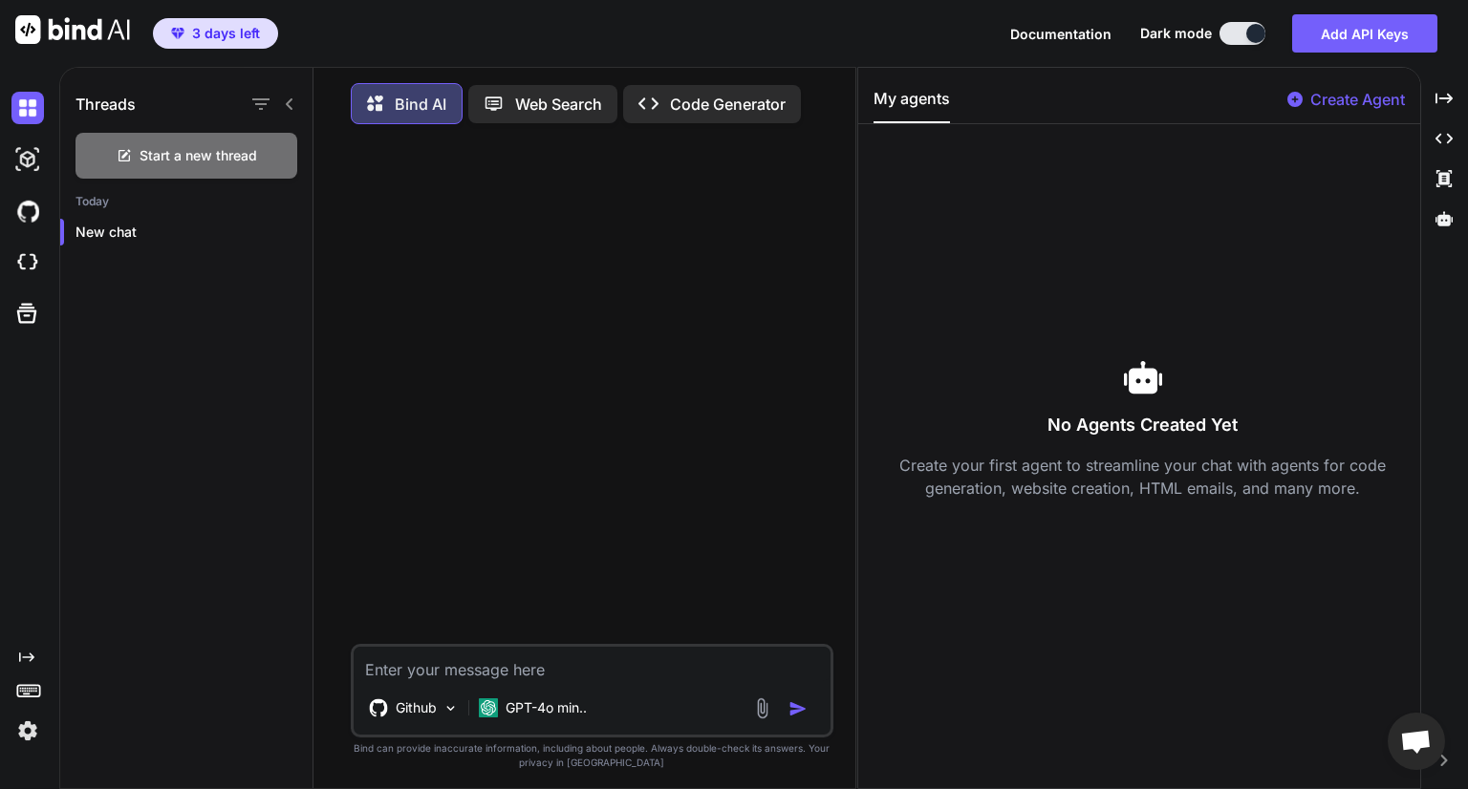
click at [385, 666] on textarea at bounding box center [592, 664] width 477 height 34
type textarea "x"
type textarea "I"
type textarea "x"
type textarea "I"
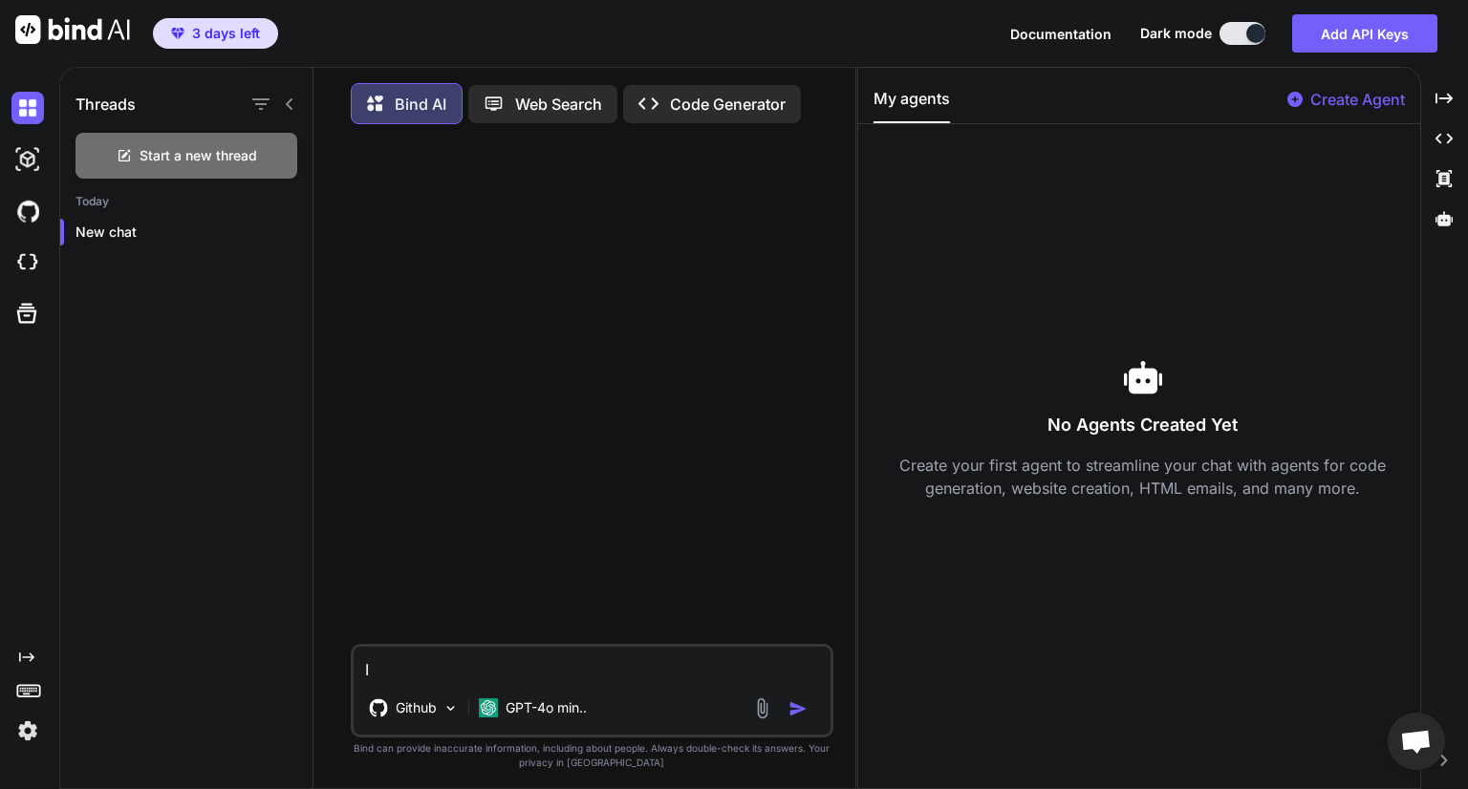
type textarea "x"
type textarea "I h"
type textarea "x"
type textarea "I ha"
type textarea "x"
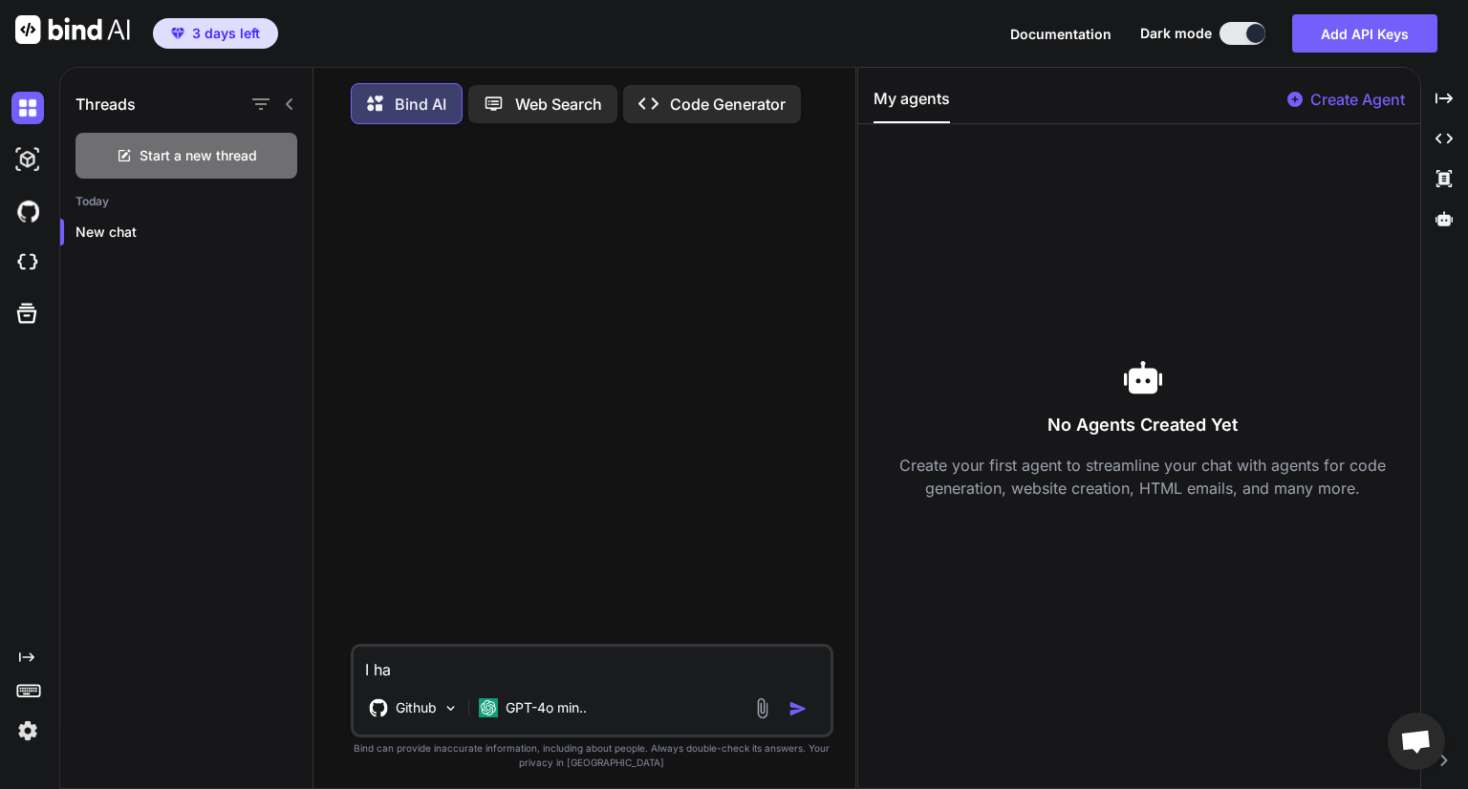
type textarea "I hav"
type textarea "x"
type textarea "I have"
type textarea "x"
type textarea "I have"
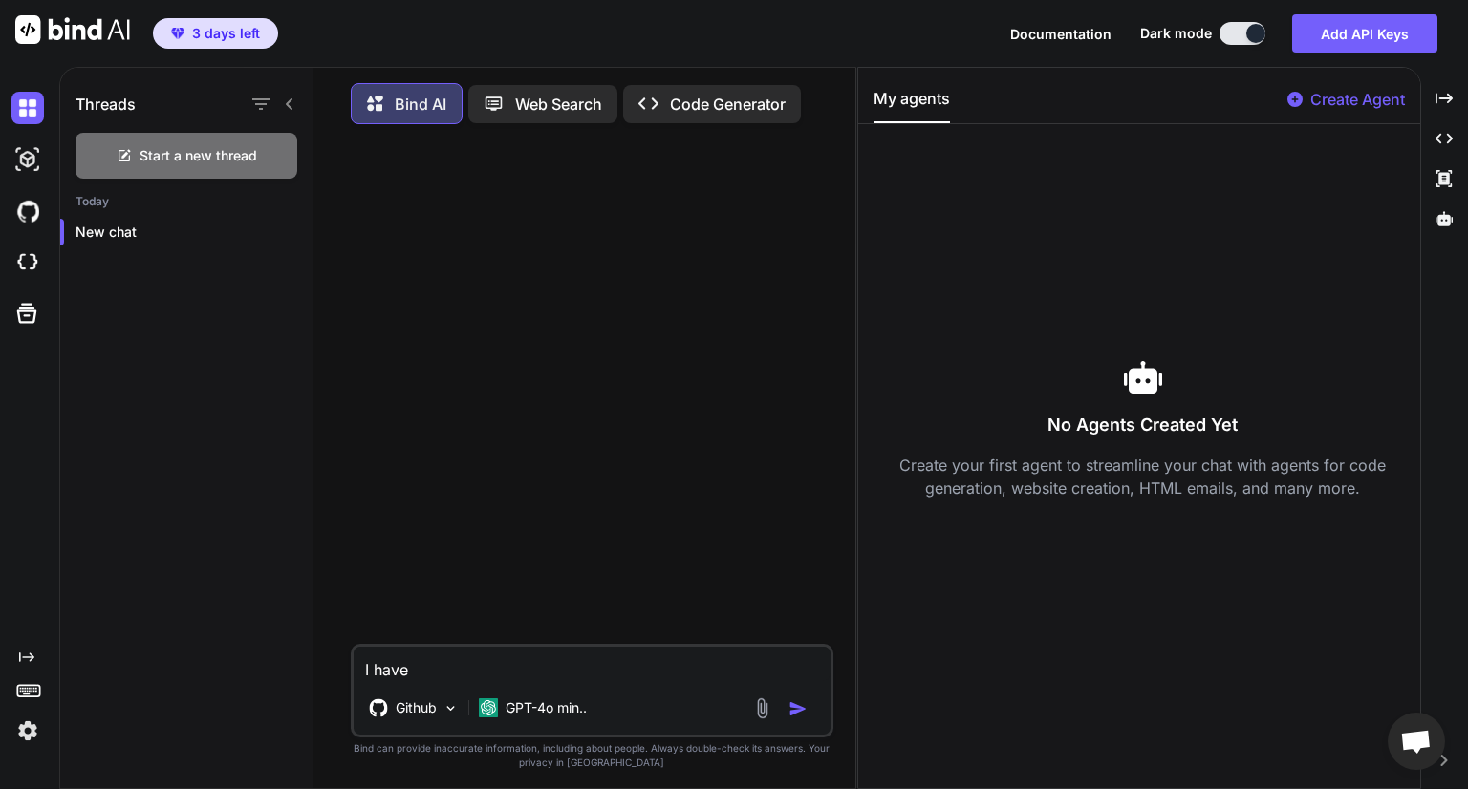
type textarea "x"
type textarea "I have a"
type textarea "x"
type textarea "I have a"
type textarea "x"
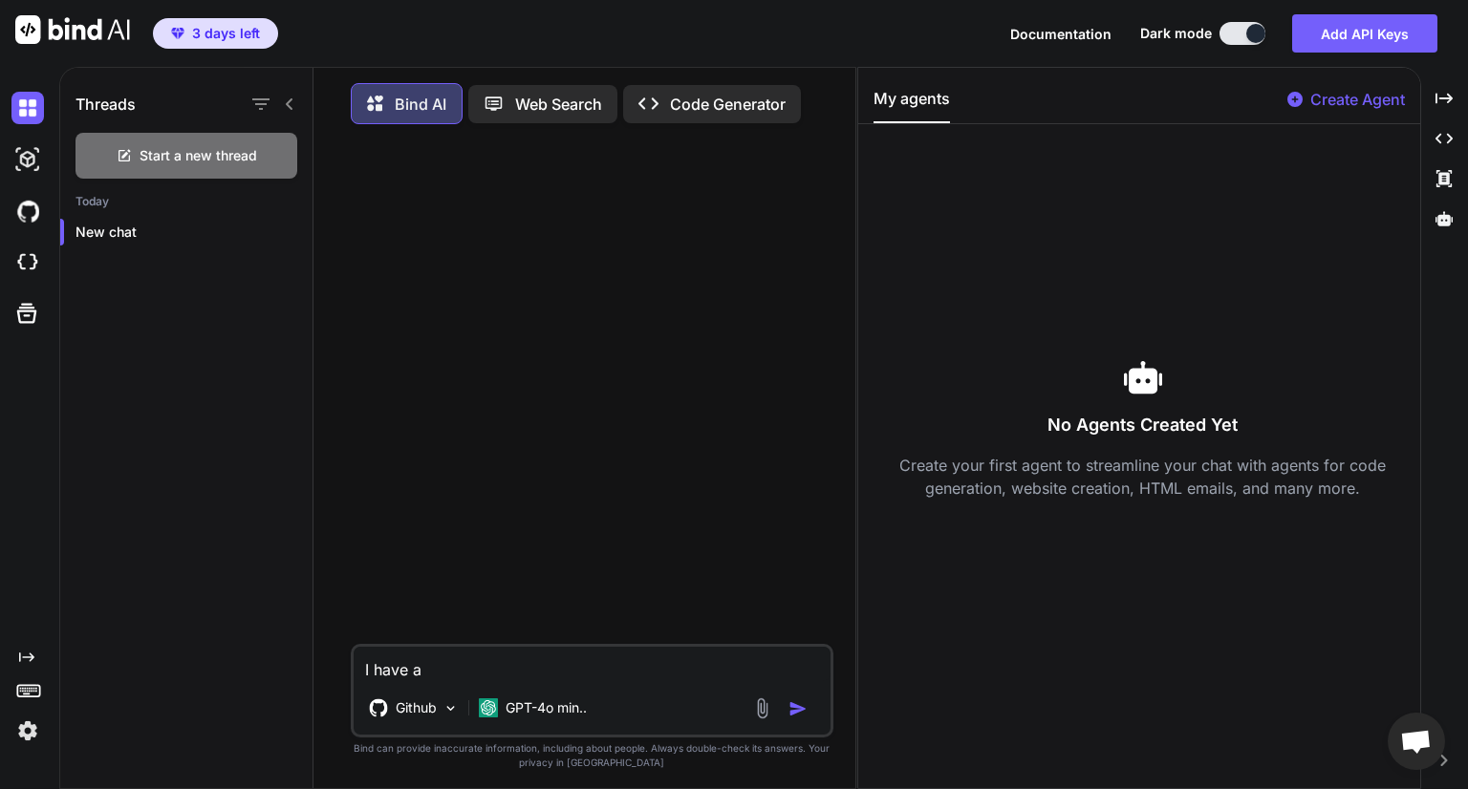
type textarea "I have a p"
type textarea "x"
type textarea "I have a pr"
type textarea "x"
type textarea "I have a pro"
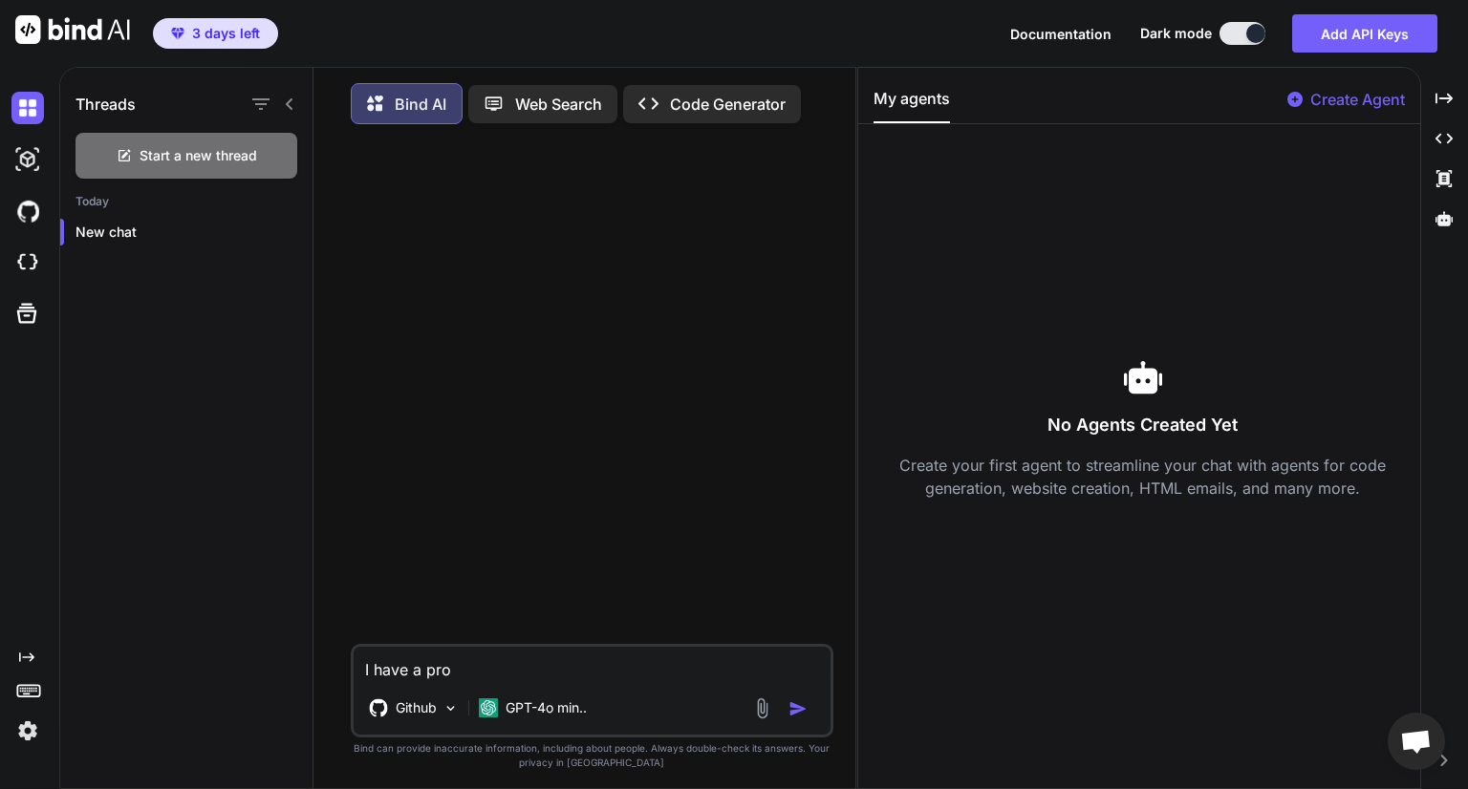
type textarea "x"
type textarea "I have a prob"
type textarea "x"
type textarea "I have a probl"
type textarea "x"
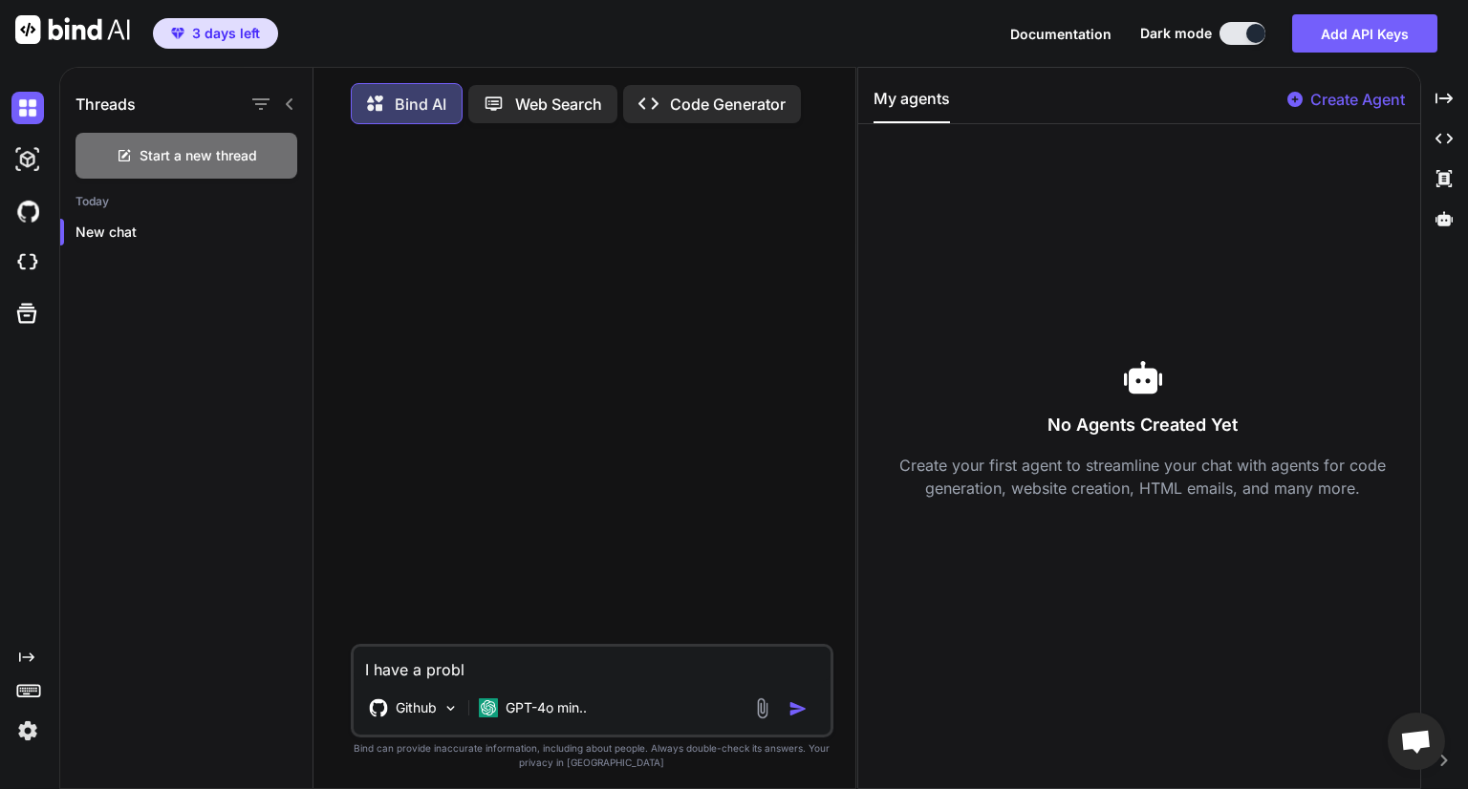
type textarea "I have a proble"
type textarea "x"
type textarea "I have a problem"
type textarea "x"
type textarea "I have a problem"
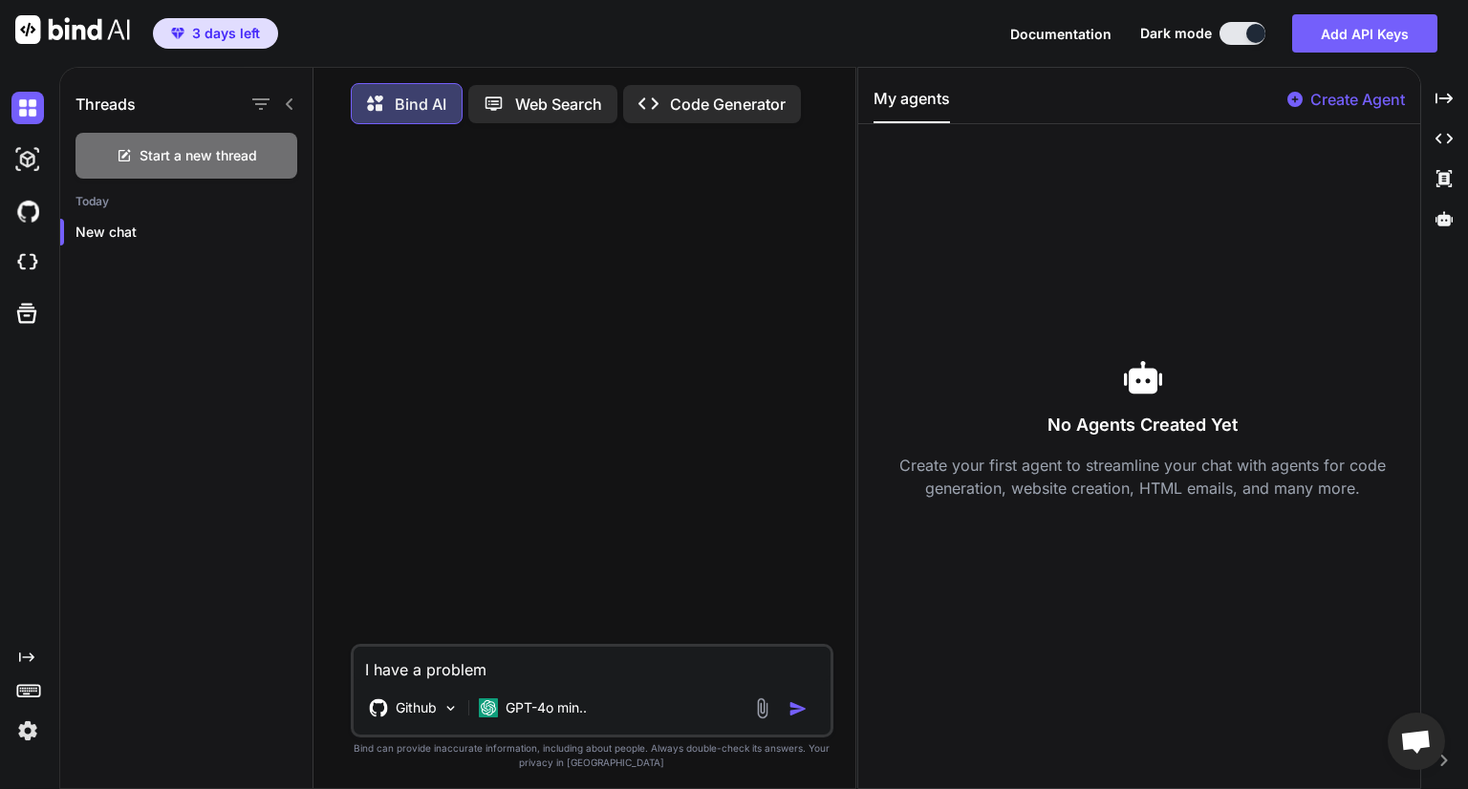
type textarea "x"
type textarea "I have a problem w"
type textarea "x"
type textarea "I have a problem wi"
type textarea "x"
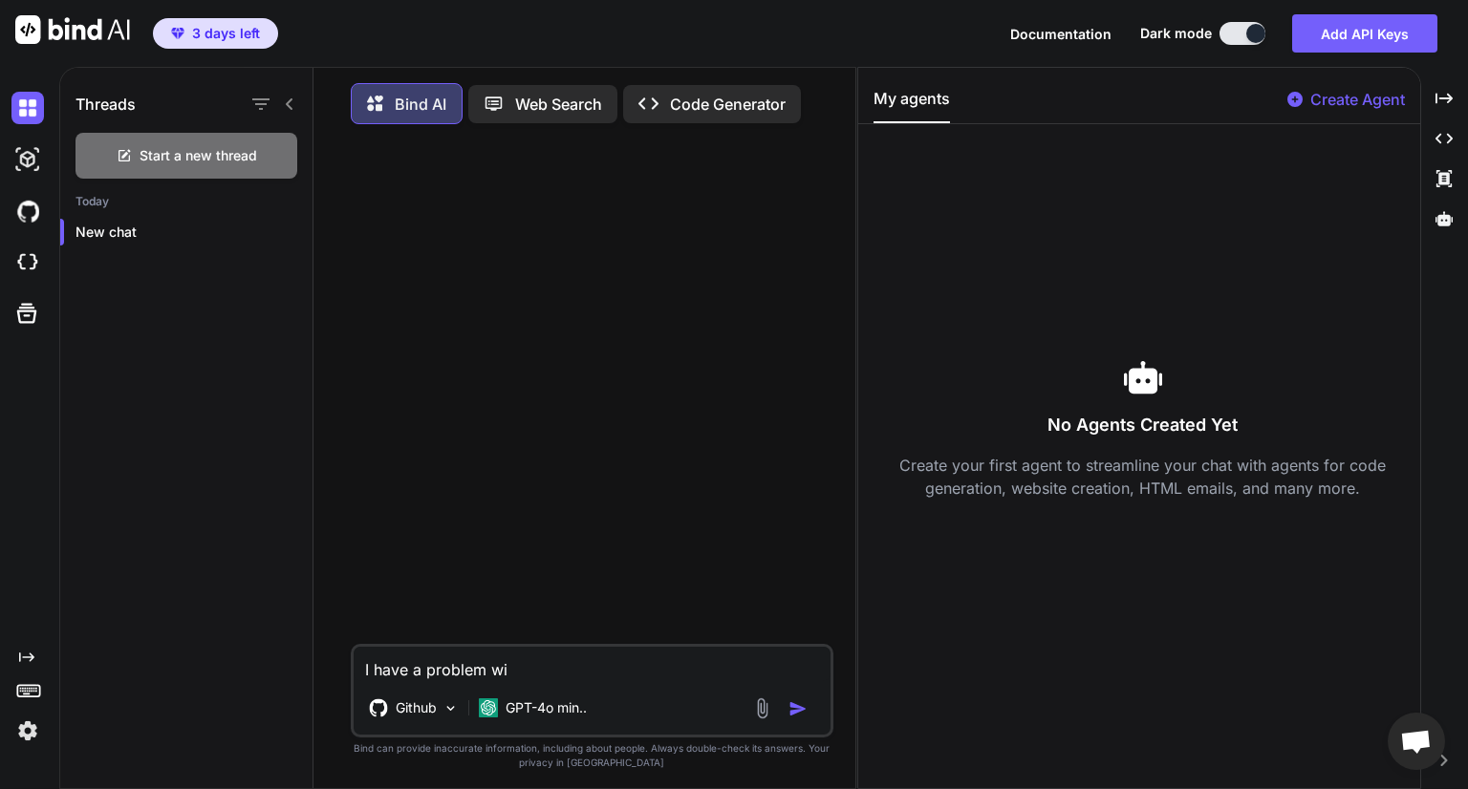
type textarea "I have a problem wit"
type textarea "x"
type textarea "I have a problem with"
type textarea "x"
type textarea "I have a problem with"
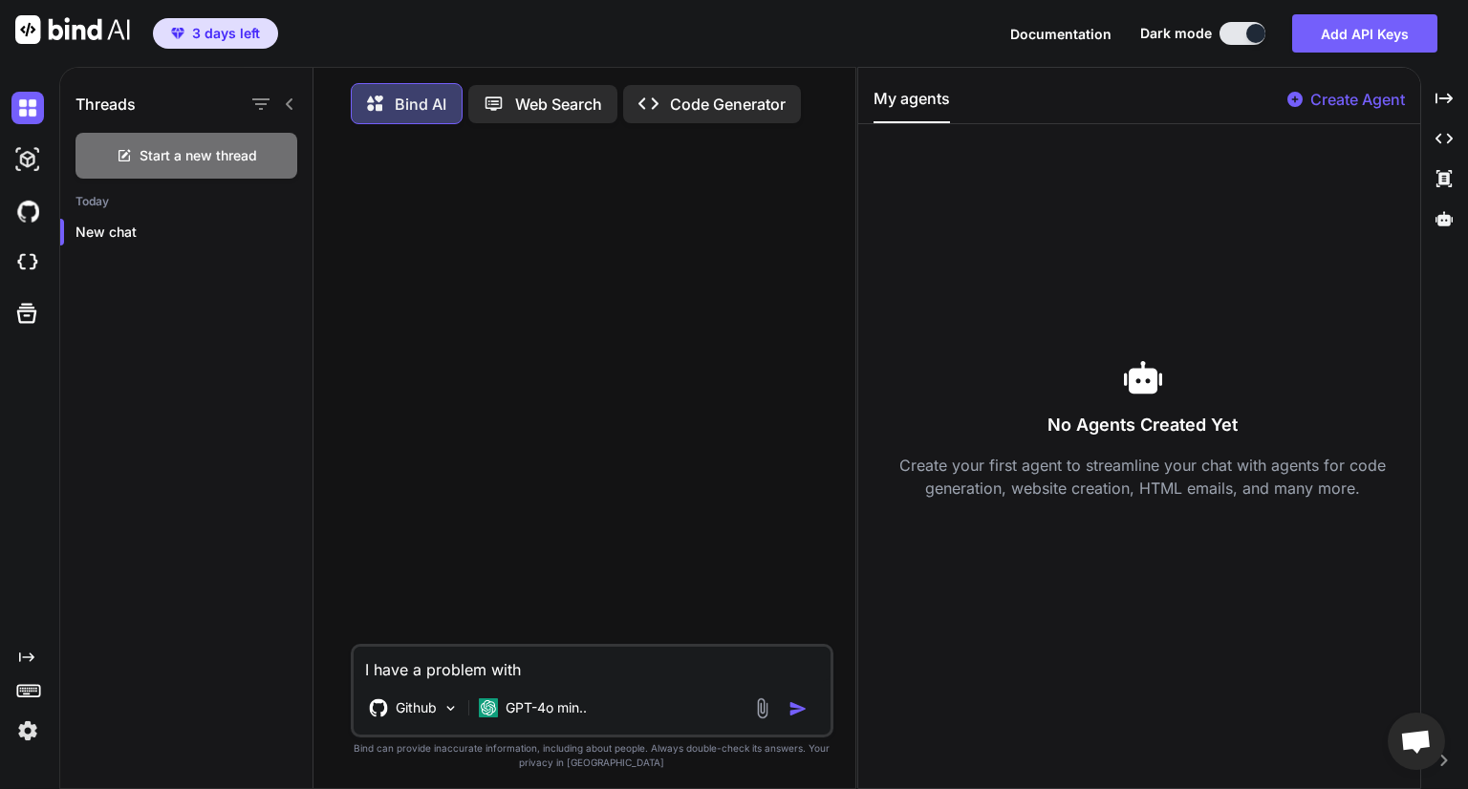
type textarea "x"
type textarea "I have a problem with d"
type textarea "x"
type textarea "I have a problem with dat"
type textarea "x"
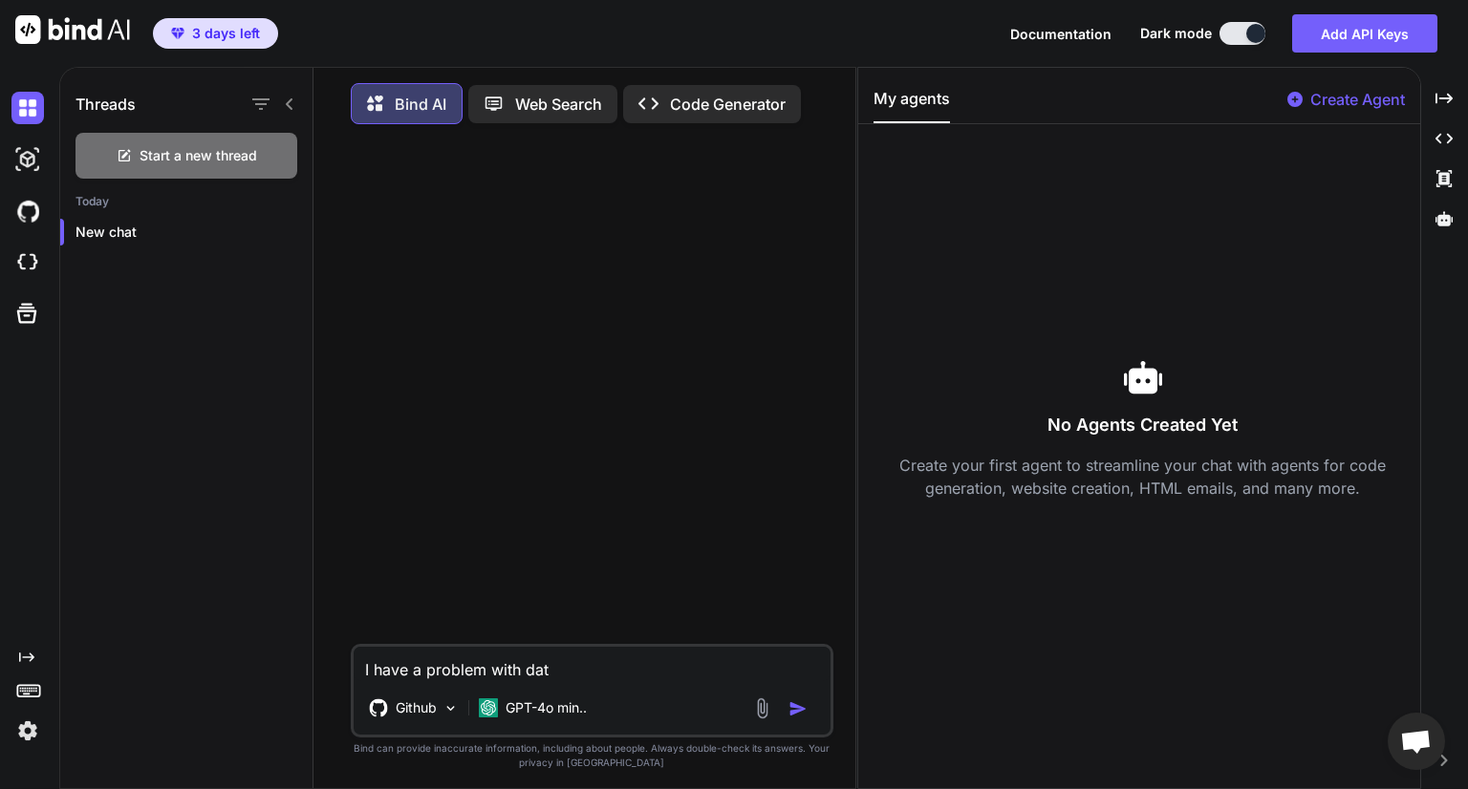
type textarea "I have a problem with data"
type textarea "x"
type textarea "I have a problem with data"
type textarea "x"
type textarea "I have a problem with data"
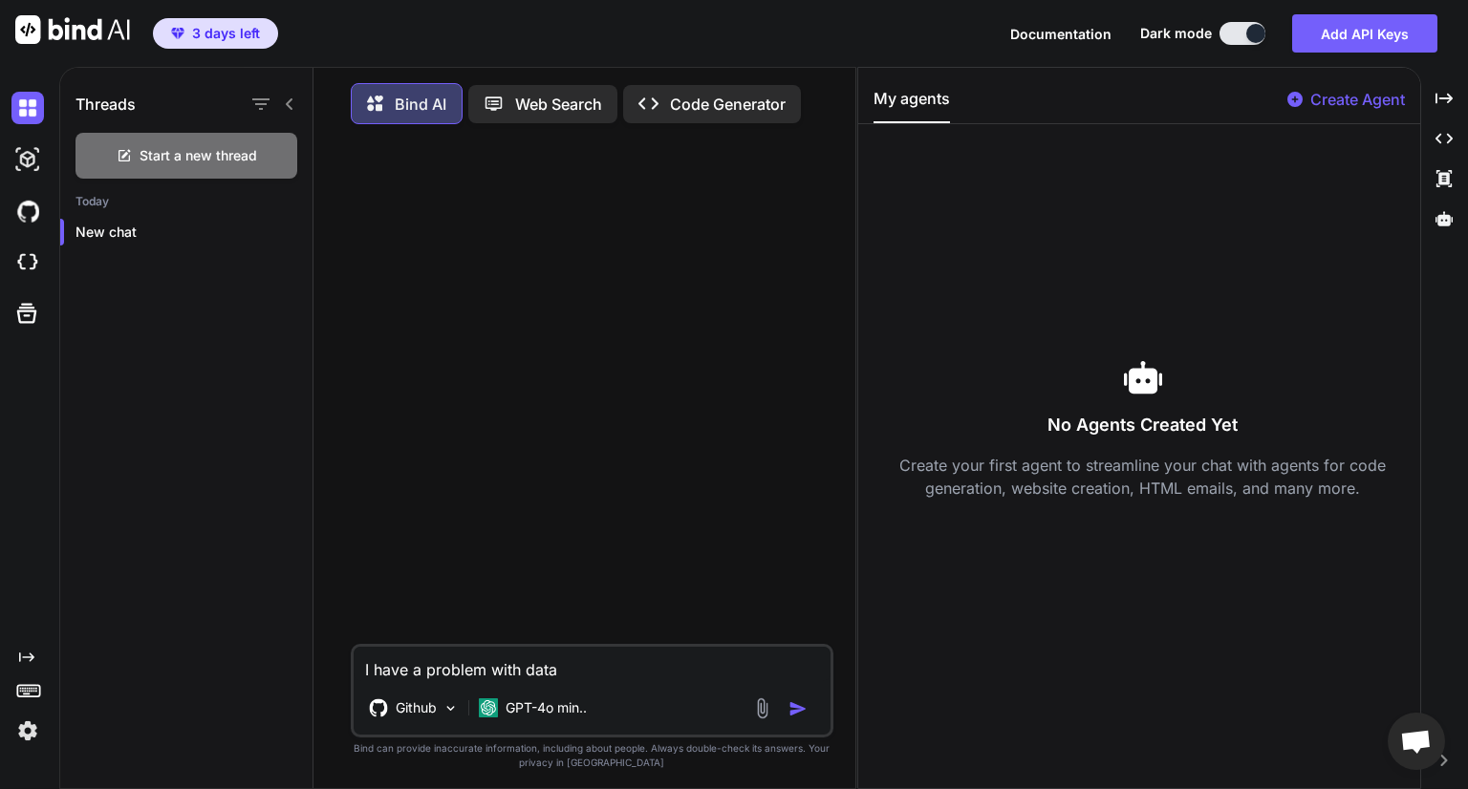
type textarea "x"
type textarea "I have a problem with dat"
type textarea "x"
type textarea "I have a problem with da"
type textarea "x"
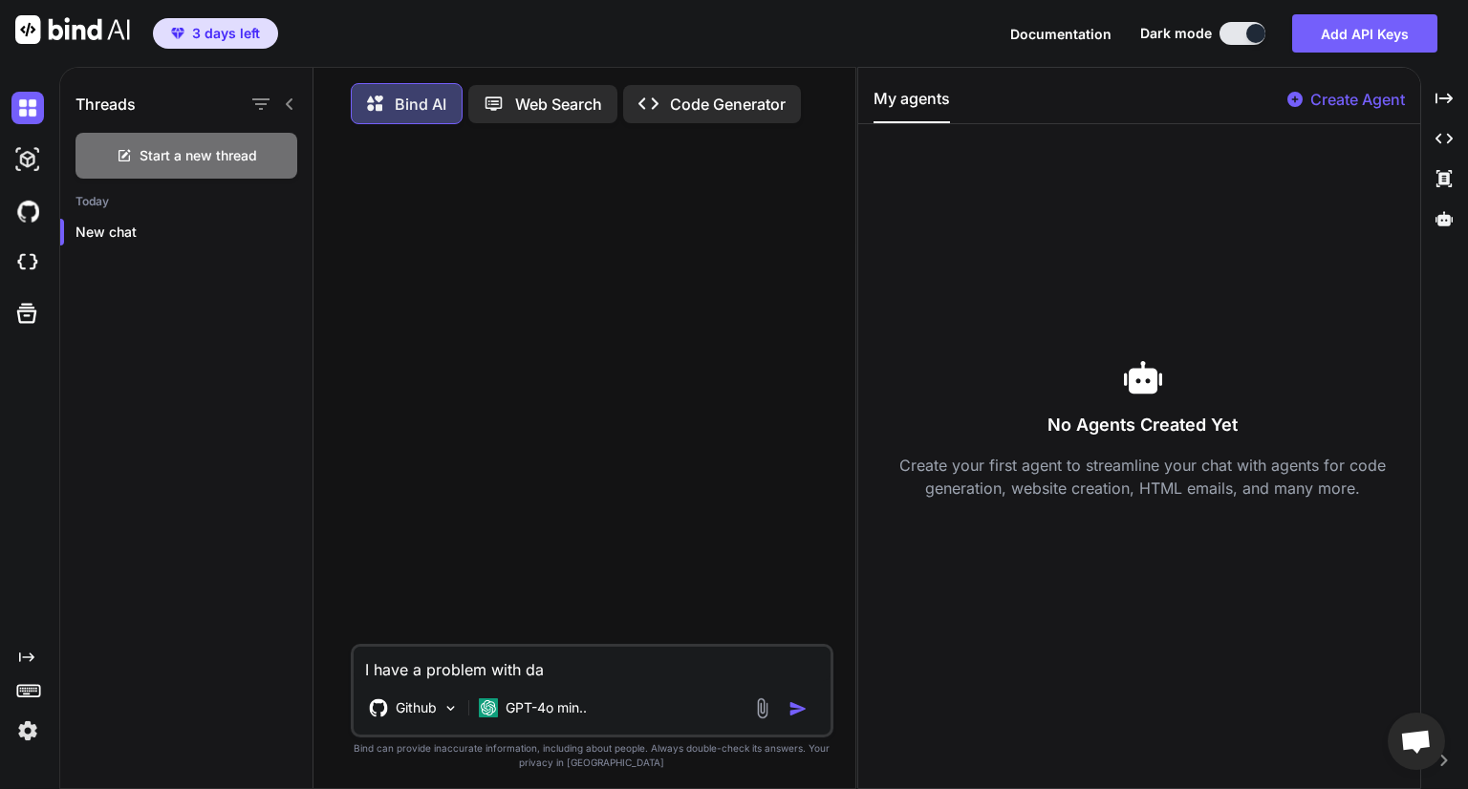
type textarea "I have a problem with d"
type textarea "x"
type textarea "I have a problem with"
type textarea "x"
type textarea "I have a problem with c"
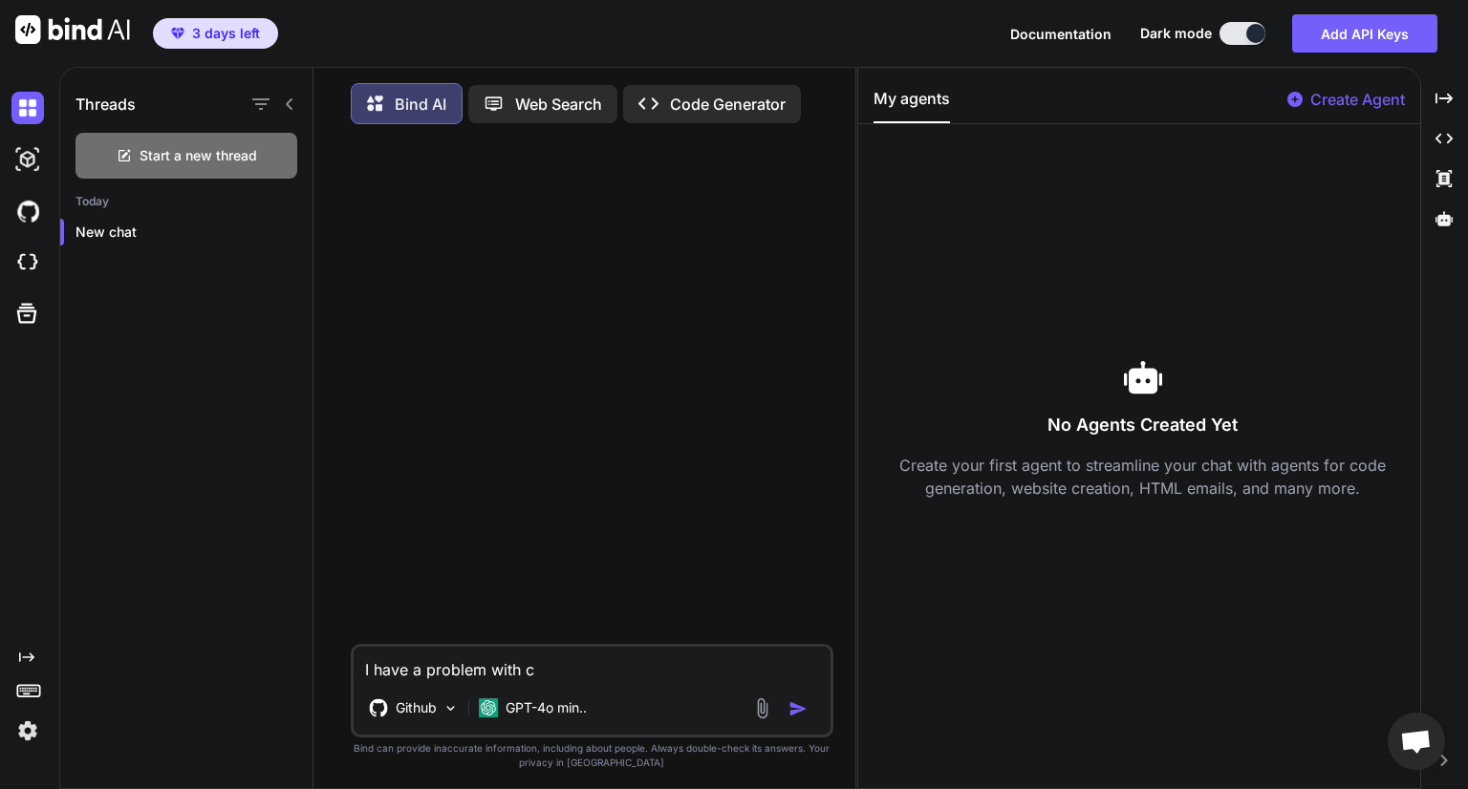
type textarea "x"
type textarea "I have a problem with ca"
type textarea "x"
type textarea "I have a problem with [PERSON_NAME]"
type textarea "x"
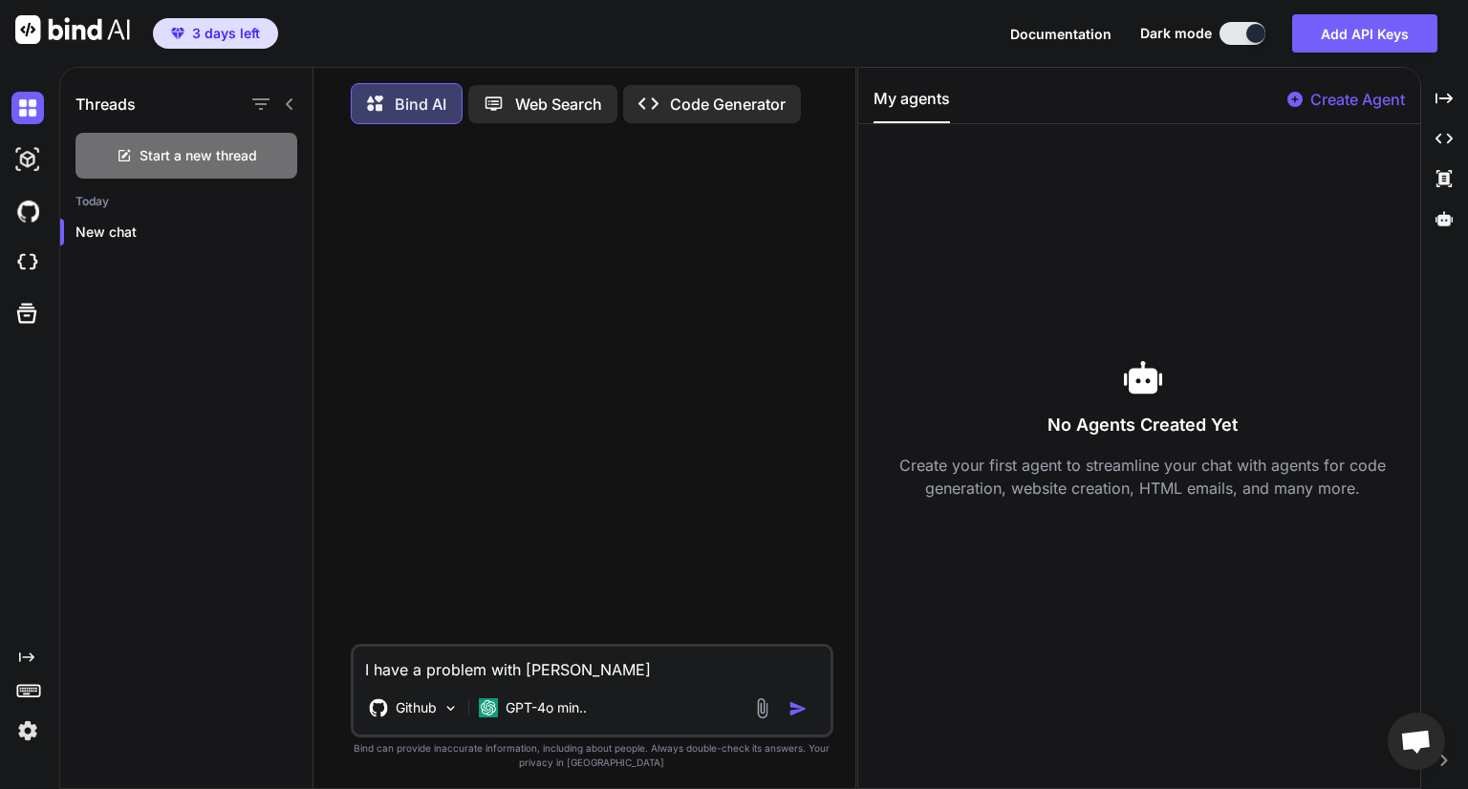
type textarea "I have a problem with came"
type textarea "x"
type textarea "I have a problem with camer"
type textarea "x"
type textarea "I have a problem with camera"
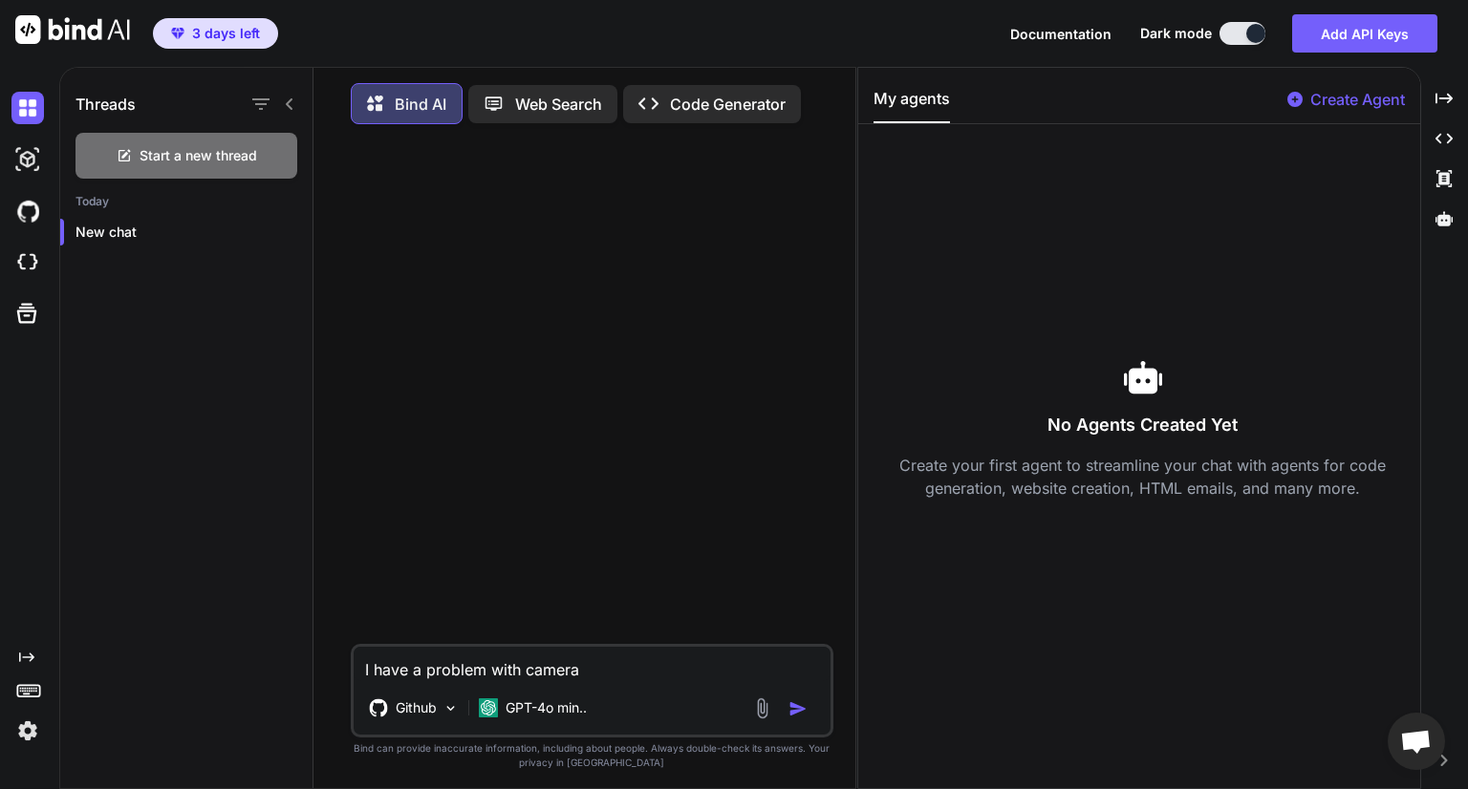
type textarea "x"
type textarea "I have a problem with cameras"
type textarea "x"
type textarea "I have a problem with camera"
type textarea "x"
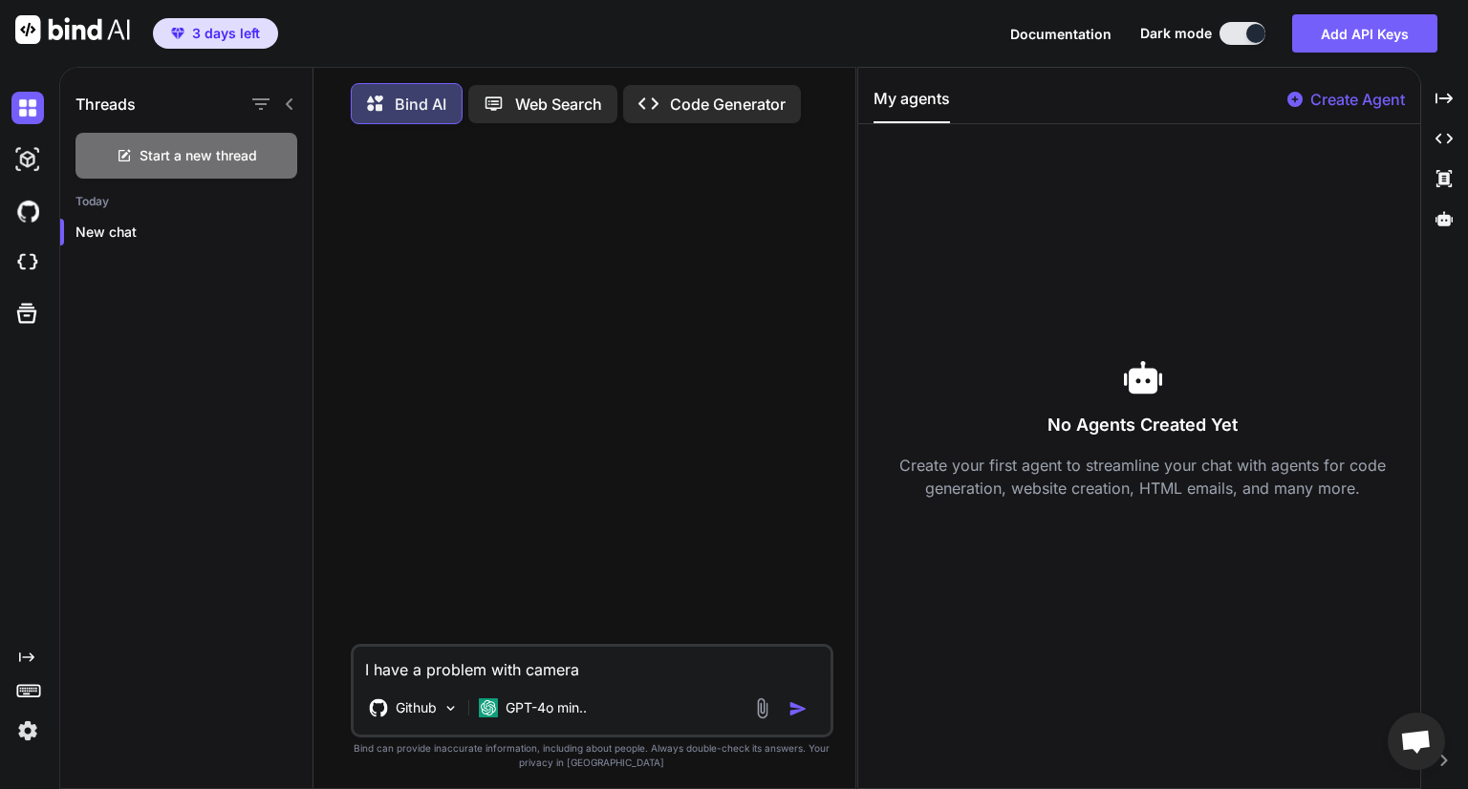
type textarea "I have a problem with camera"
type textarea "x"
type textarea "I have a problem with camera s"
type textarea "x"
type textarea "I have a problem with camera se"
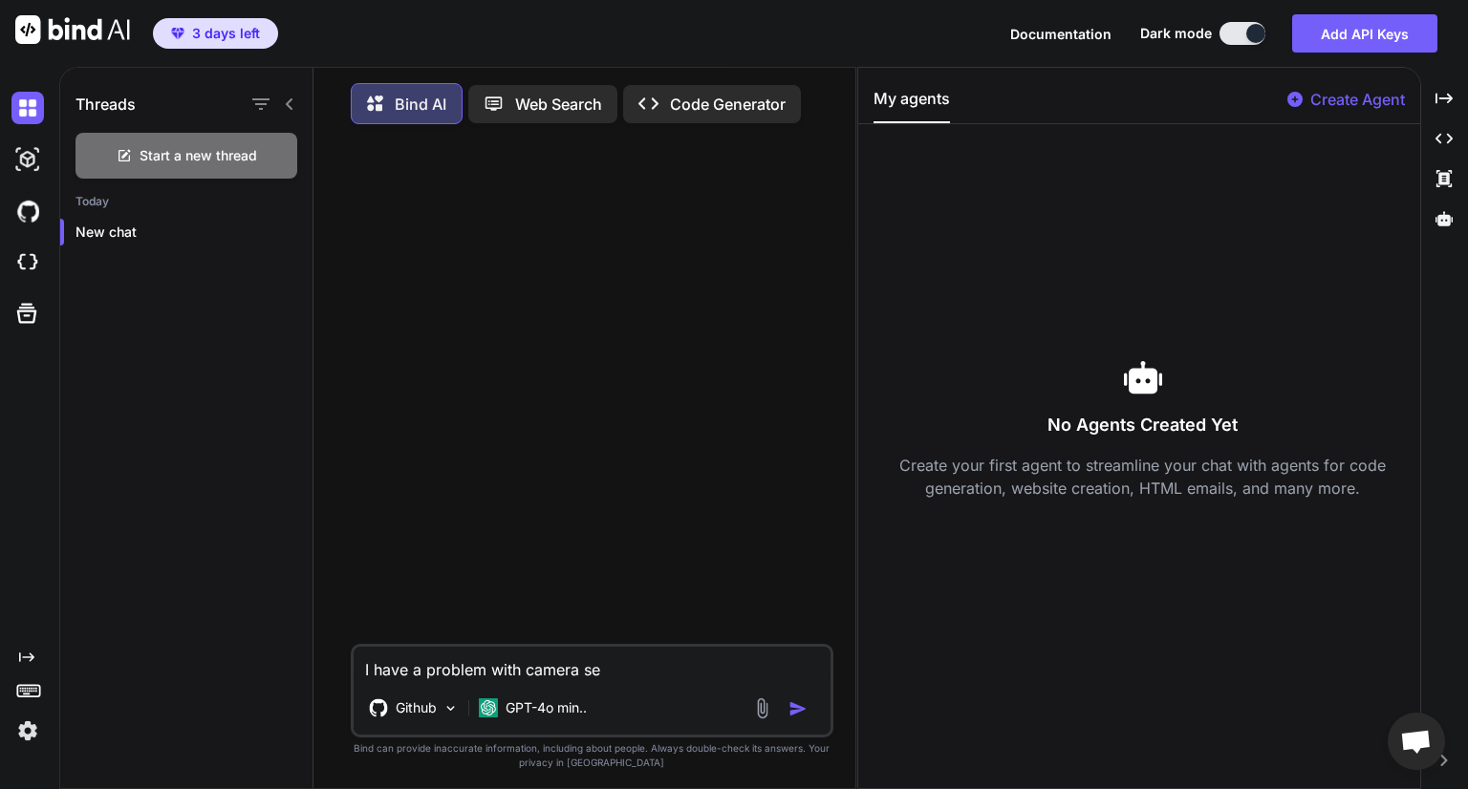
type textarea "x"
type textarea "I have a problem with camera sel"
type textarea "x"
type textarea "I have a problem with camera sele"
type textarea "x"
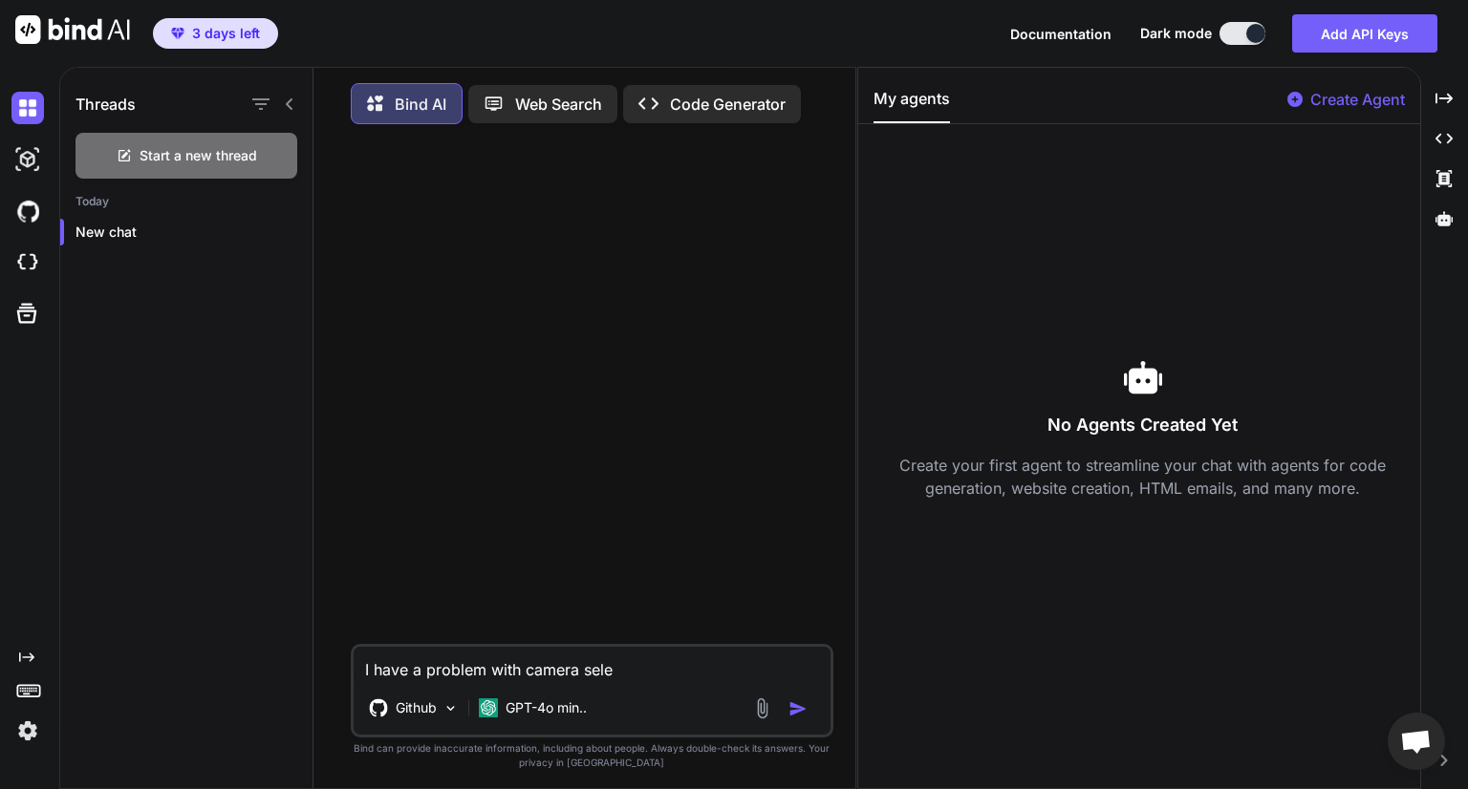
type textarea "I have a problem with camera selec"
type textarea "x"
type textarea "I have a problem with camera select"
type textarea "x"
type textarea "I have a problem with camera selecti"
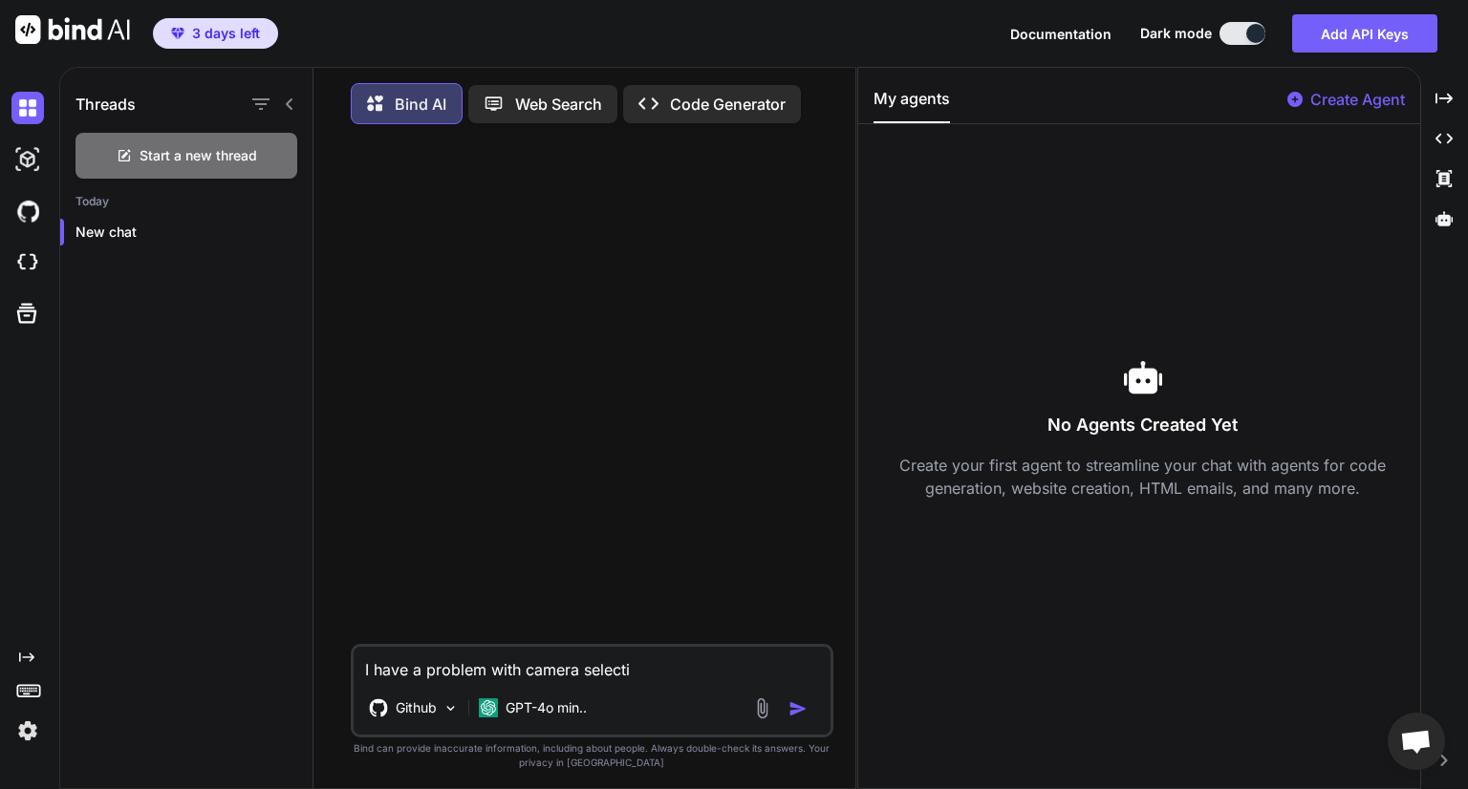
type textarea "x"
type textarea "I have a problem with camera selectio"
type textarea "x"
type textarea "I have a problem with camera selection"
type textarea "x"
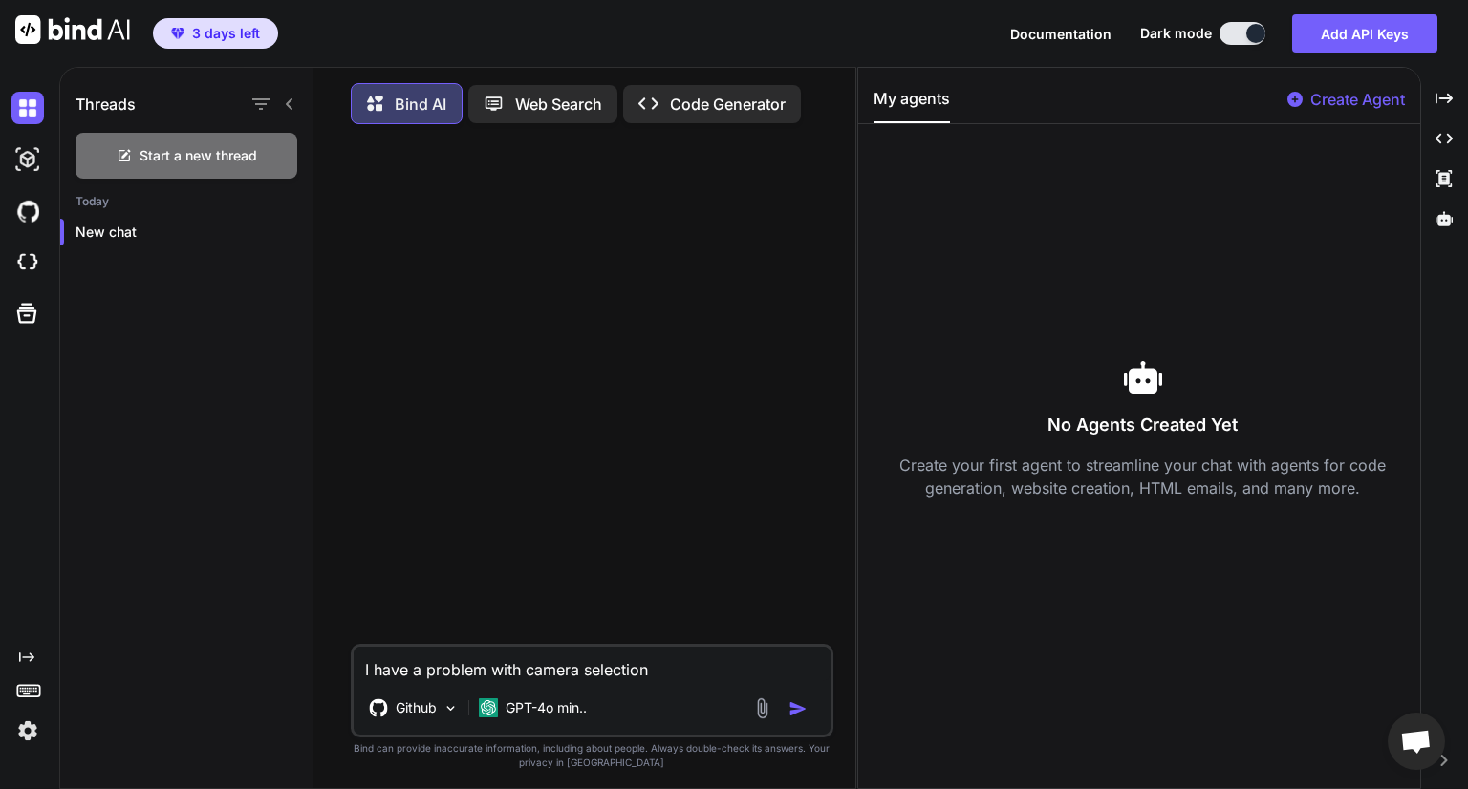
type textarea "I have a problem with camera selection"
type textarea "x"
type textarea "I have a problem with camera selection i"
type textarea "x"
type textarea "I have a problem with camera selection in"
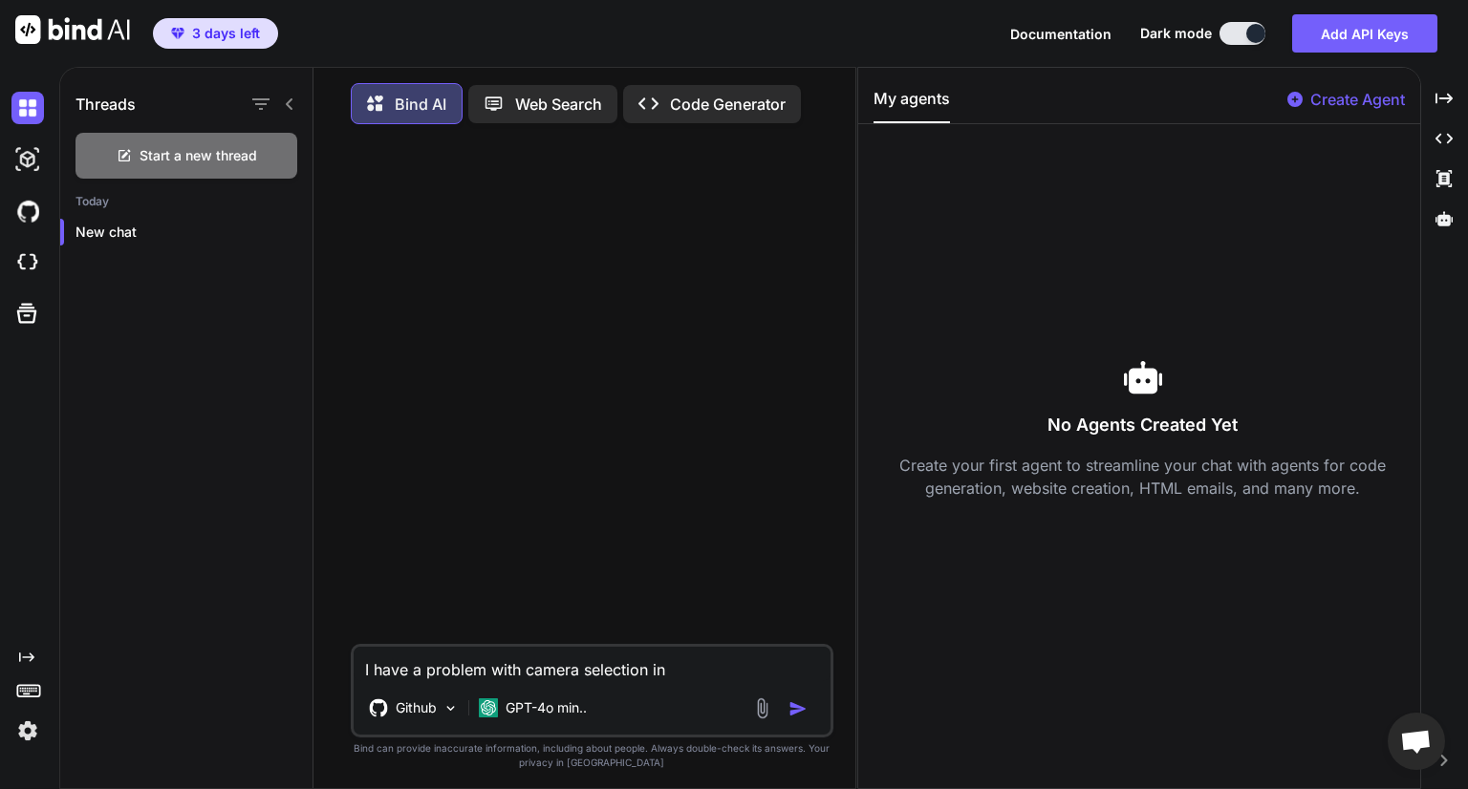
type textarea "x"
type textarea "I have a problem with camera selection in"
type textarea "x"
type textarea "I have a problem with camera selection in m"
type textarea "x"
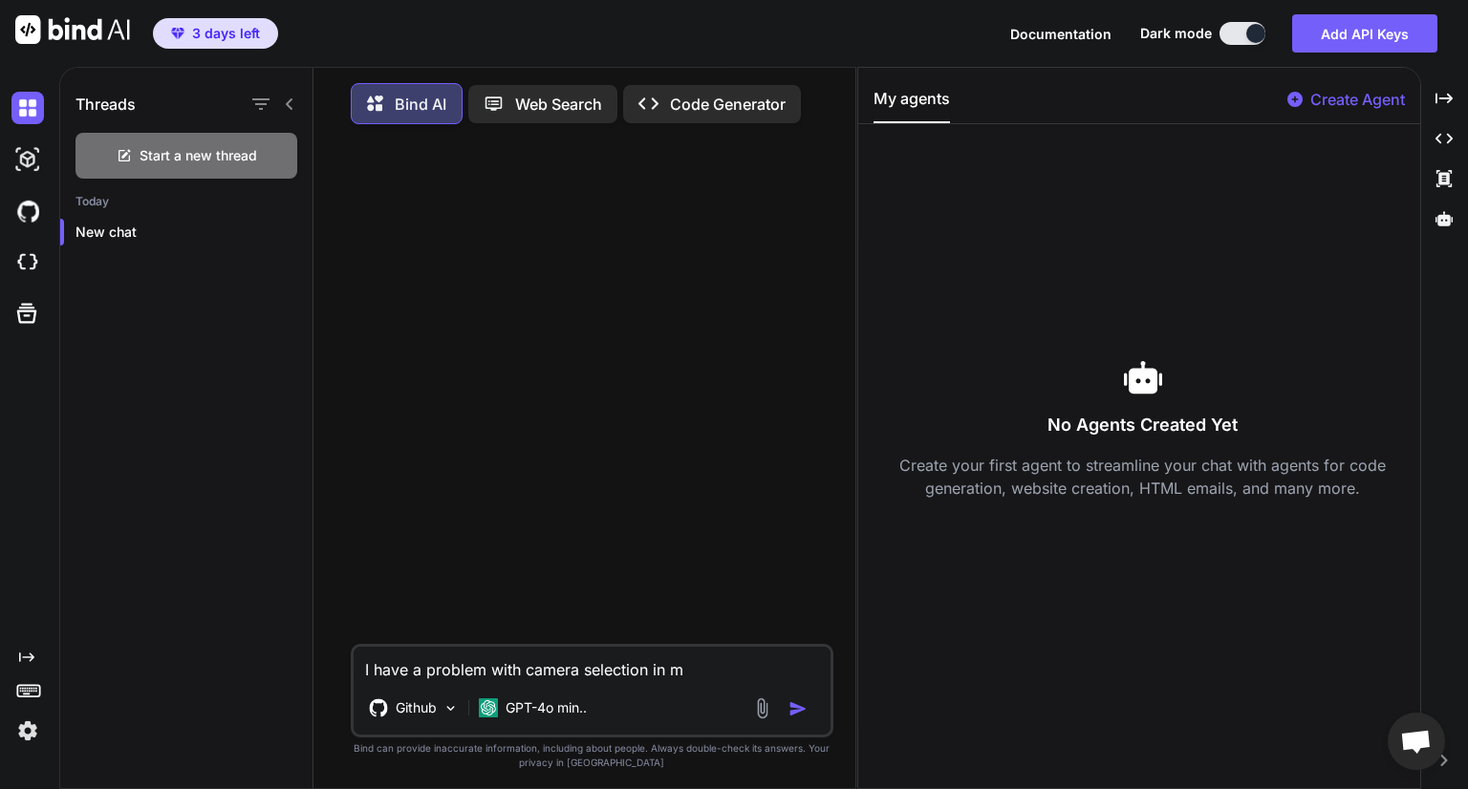
type textarea "I have a problem with camera selection in mi"
type textarea "x"
type textarea "I have a problem with camera selection in mic"
type textarea "x"
type textarea "I have a problem with camera selection in mici"
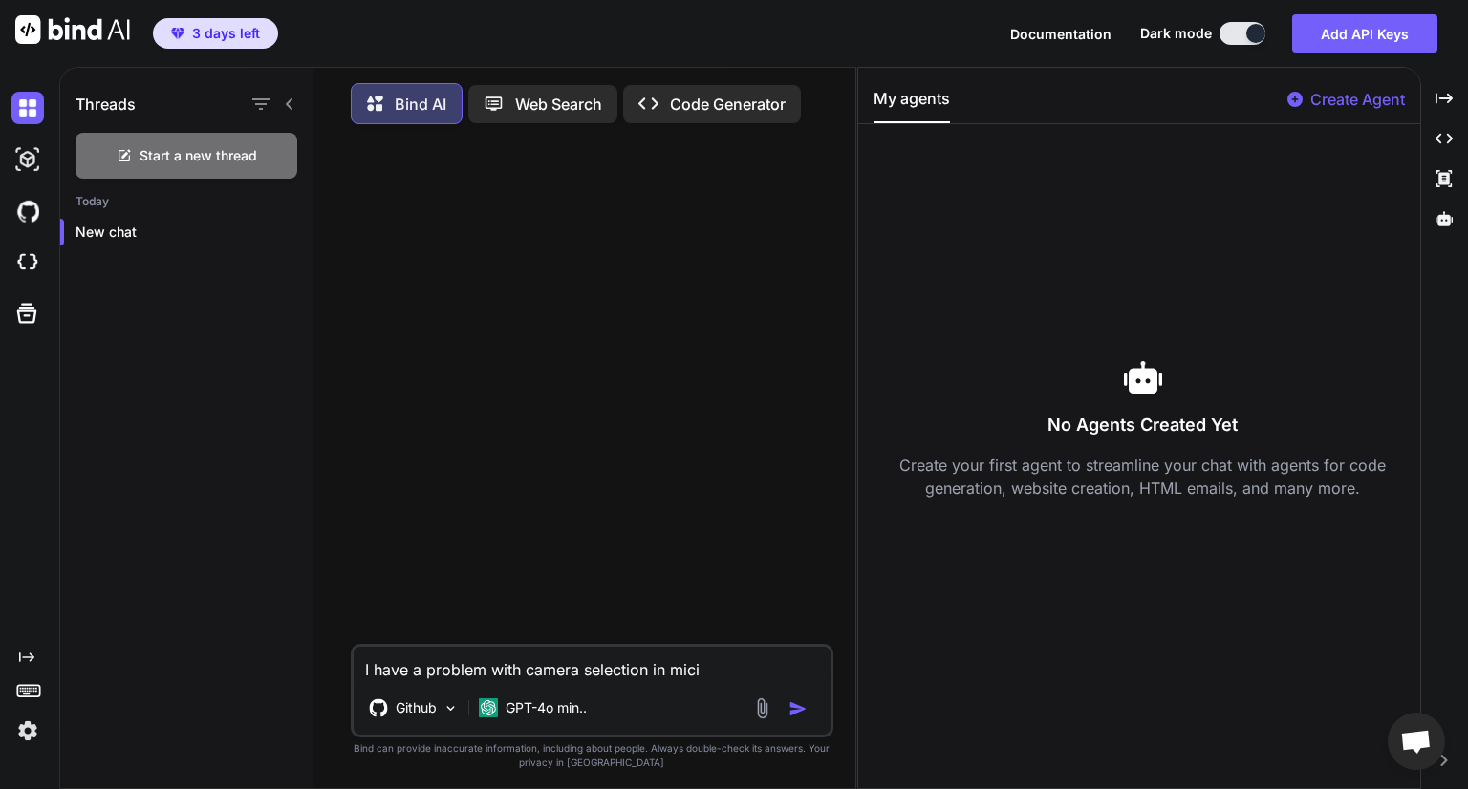
type textarea "x"
type textarea "I have a problem with camera selection in micir"
type textarea "x"
type textarea "I have a problem with camera selection in mici"
type textarea "x"
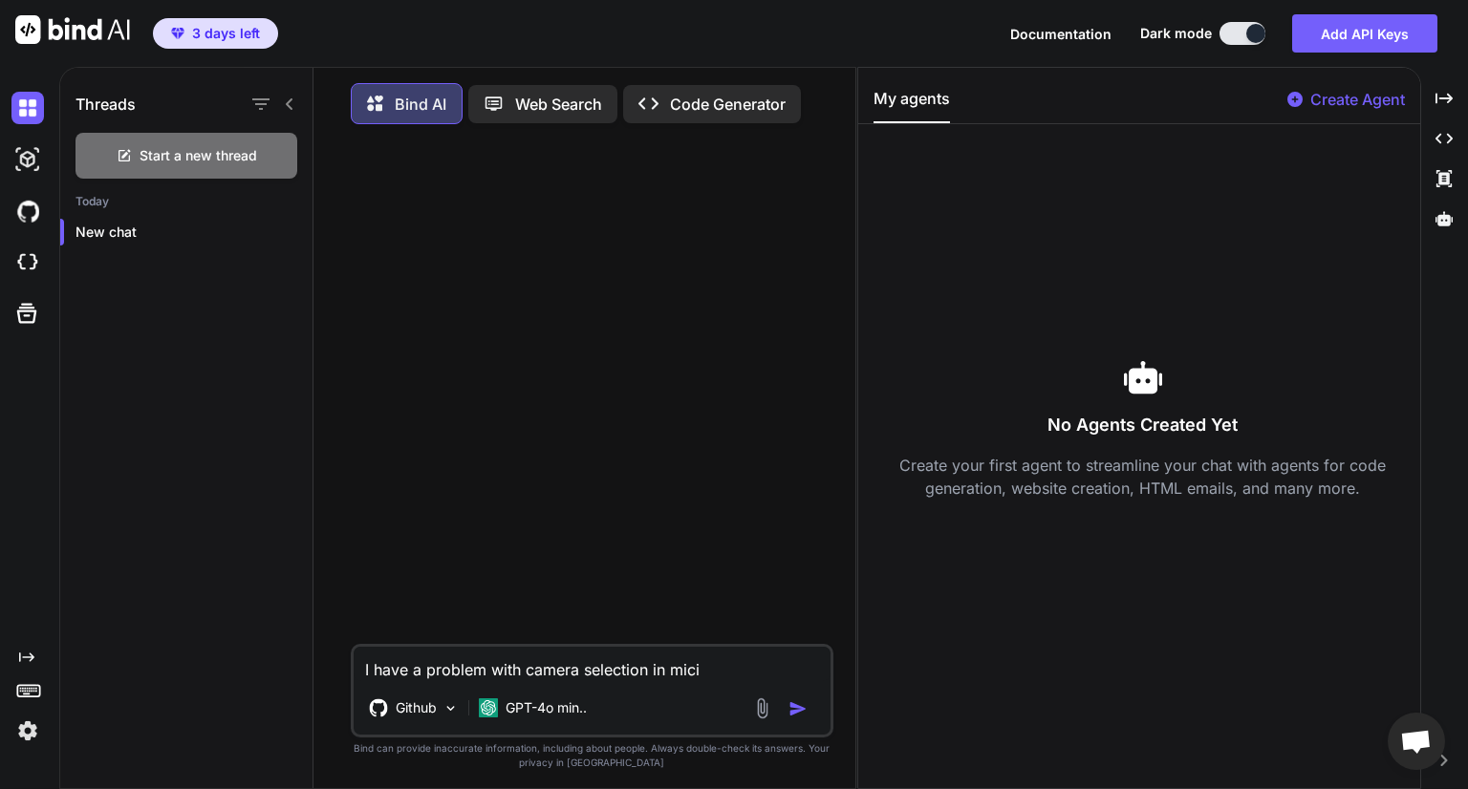
type textarea "I have a problem with camera selection in mic"
type textarea "x"
type textarea "I have a problem with camera selection in micr"
type textarea "x"
type textarea "I have a problem with camera selection in micro"
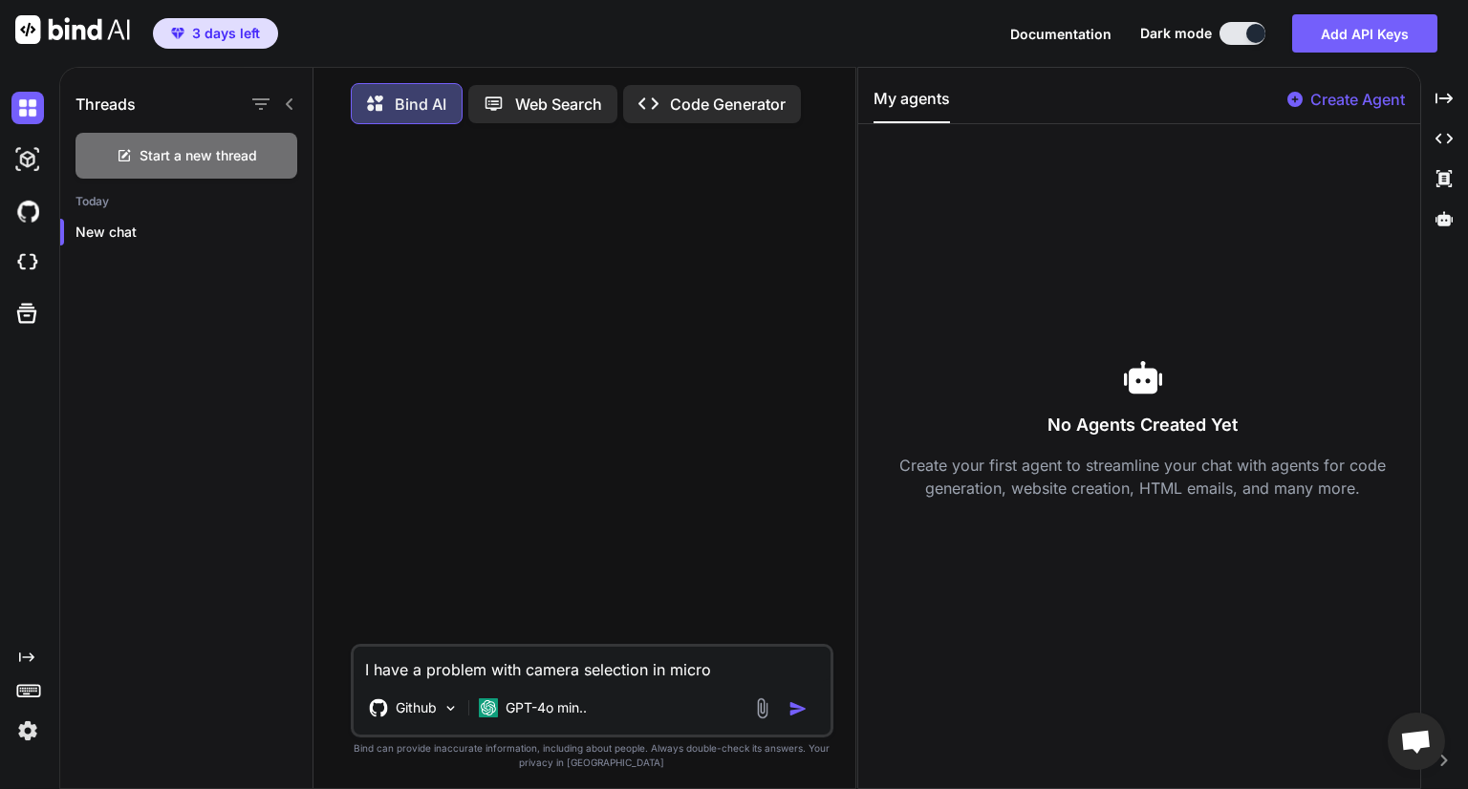
type textarea "x"
type textarea "I have a problem with camera selection in micros"
type textarea "x"
type textarea "I have a problem with camera selection in microso"
type textarea "x"
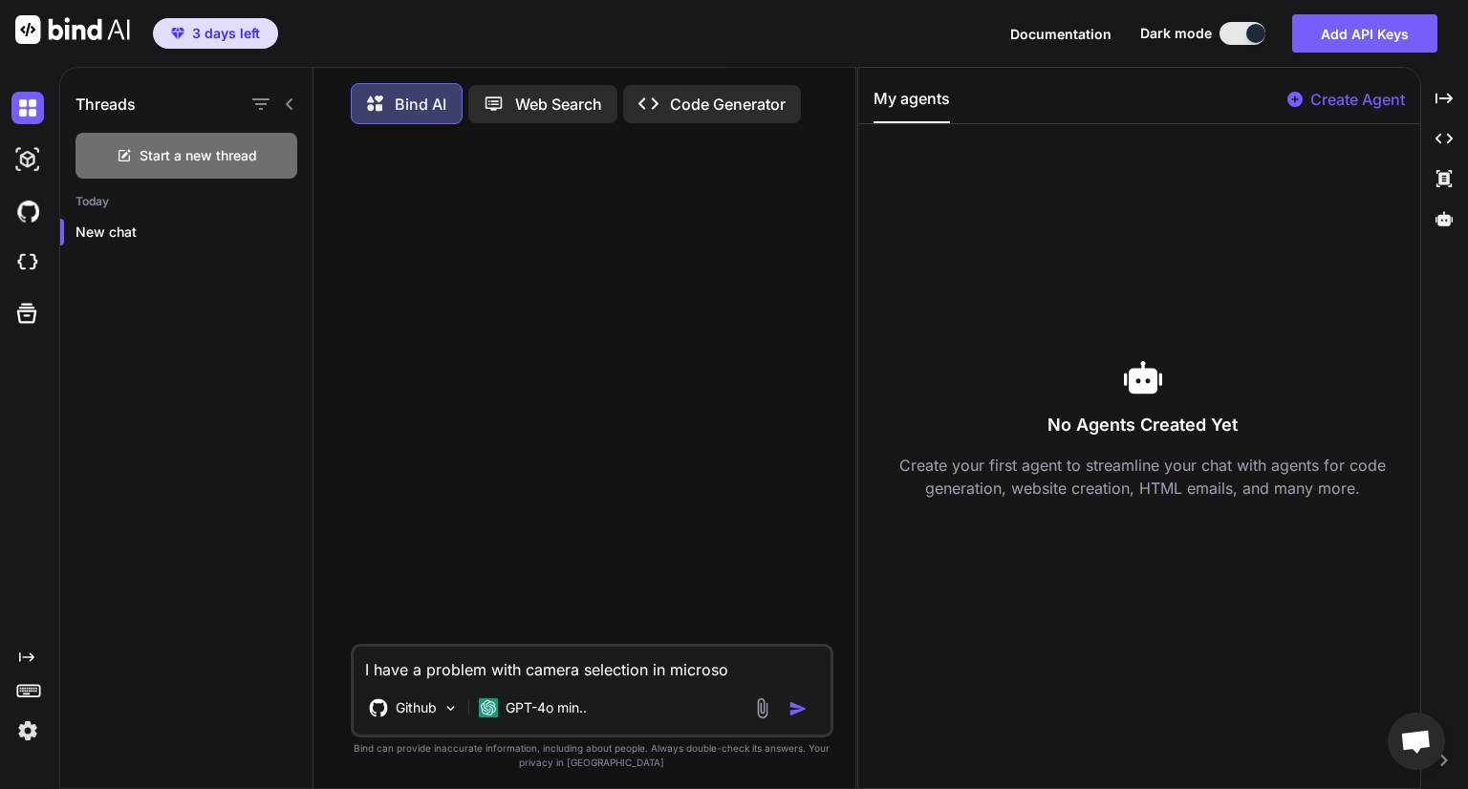
type textarea "I have a problem with camera selection in microsof"
type textarea "x"
type textarea "I have a problem with camera selection in microsoft"
type textarea "x"
type textarea "I have a problem with camera selection in microsoft"
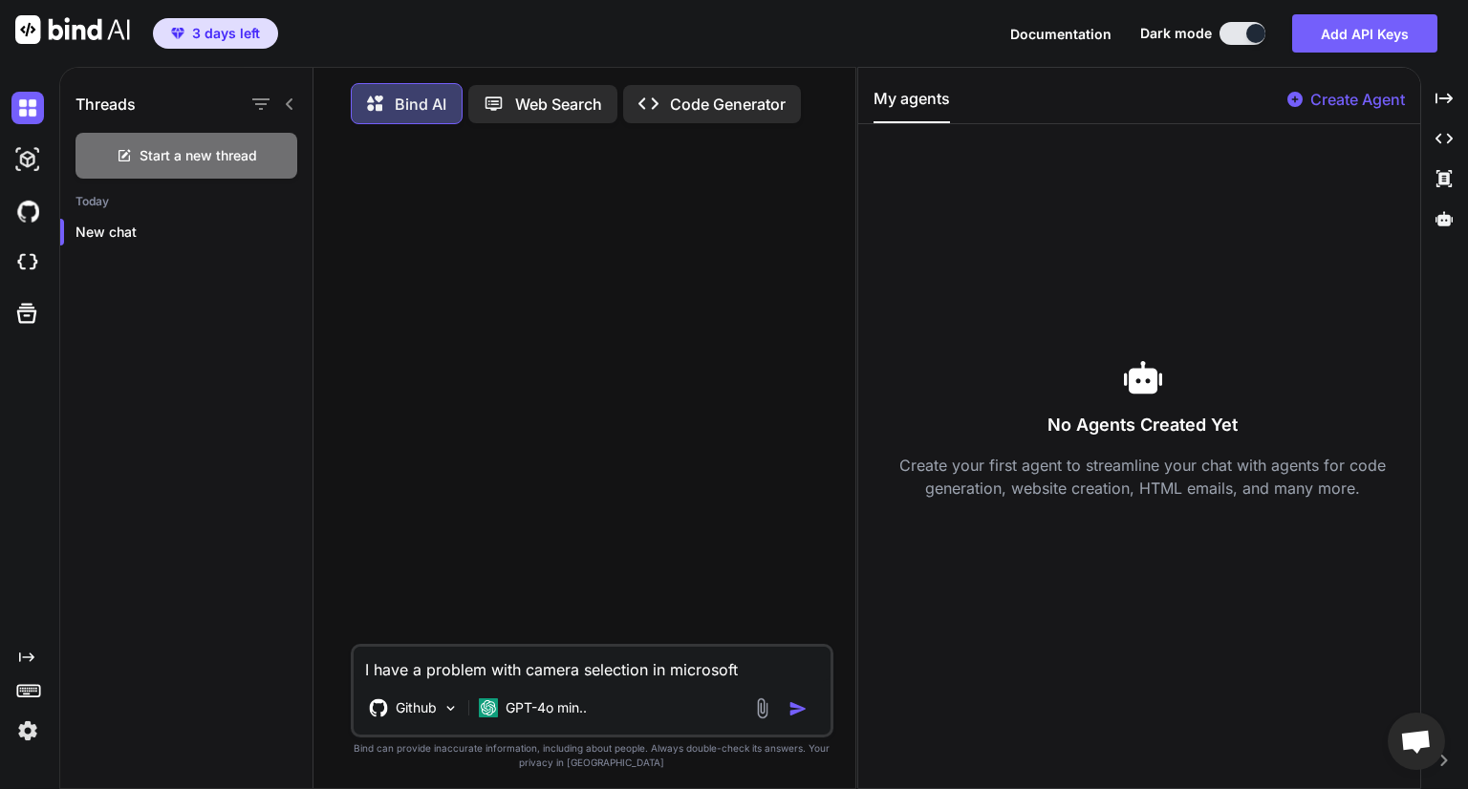
type textarea "x"
type textarea "I have a problem with camera selection in microsoft e"
type textarea "x"
type textarea "I have a problem with camera selection in microsoft ed"
type textarea "x"
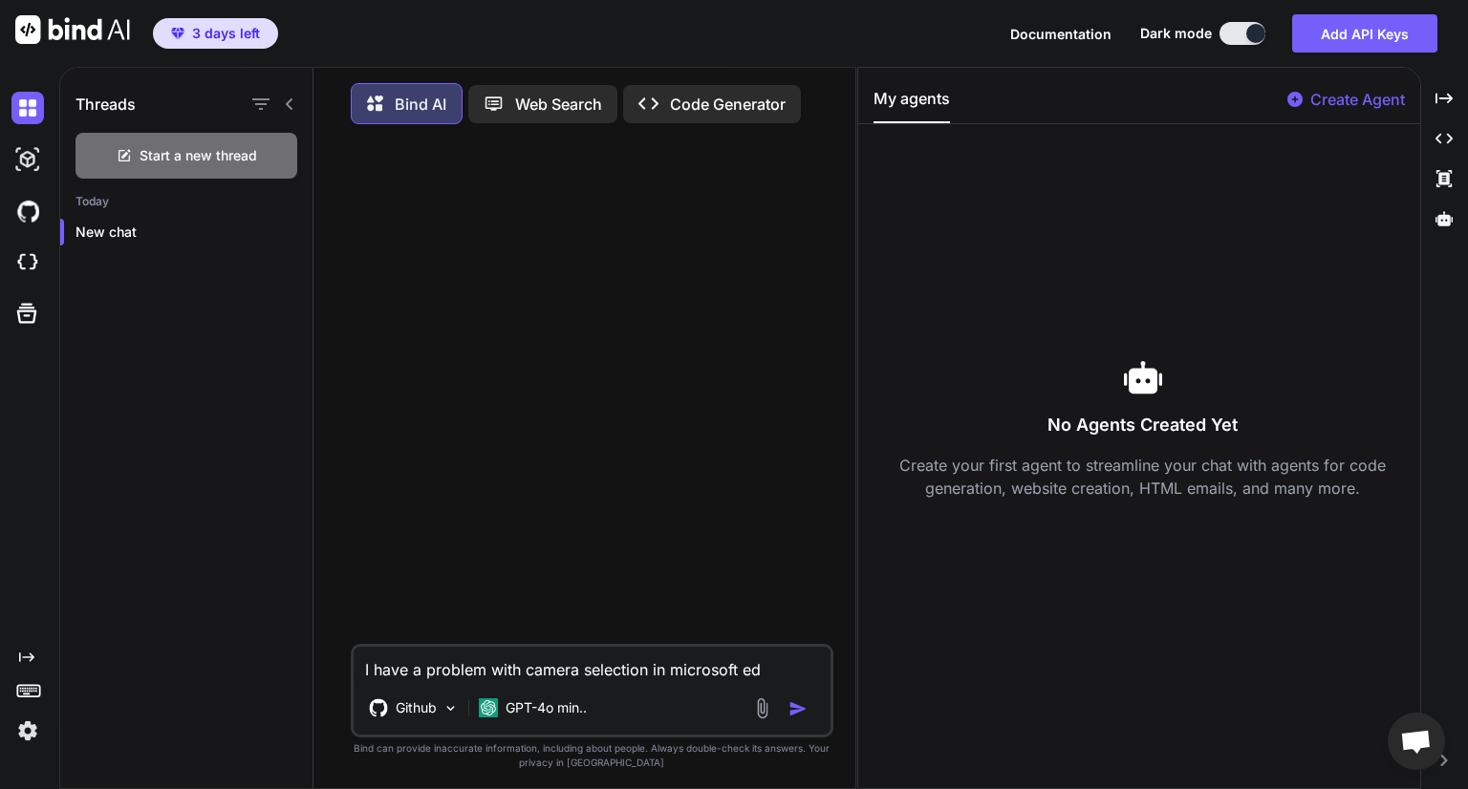
type textarea "I have a problem with camera selection in microsoft edu"
type textarea "x"
type textarea "I have a problem with camera selection in microsoft ed"
type textarea "x"
type textarea "I have a problem with camera selection in microsoft edg"
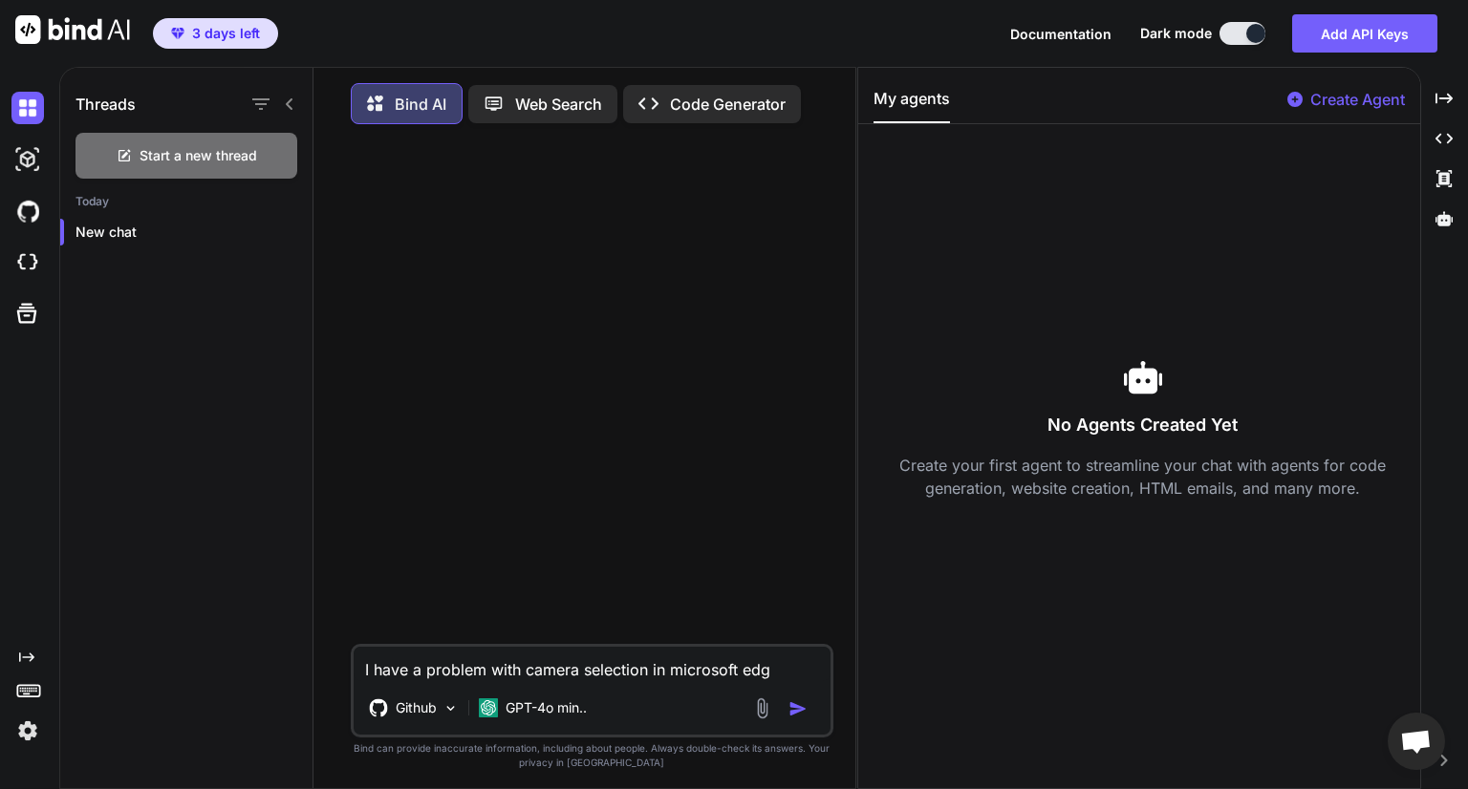
type textarea "x"
type textarea "I have a problem with camera selection in microsoft edge"
type textarea "x"
type textarea "I have a problem with camera selection in microsoft edge"
type textarea "x"
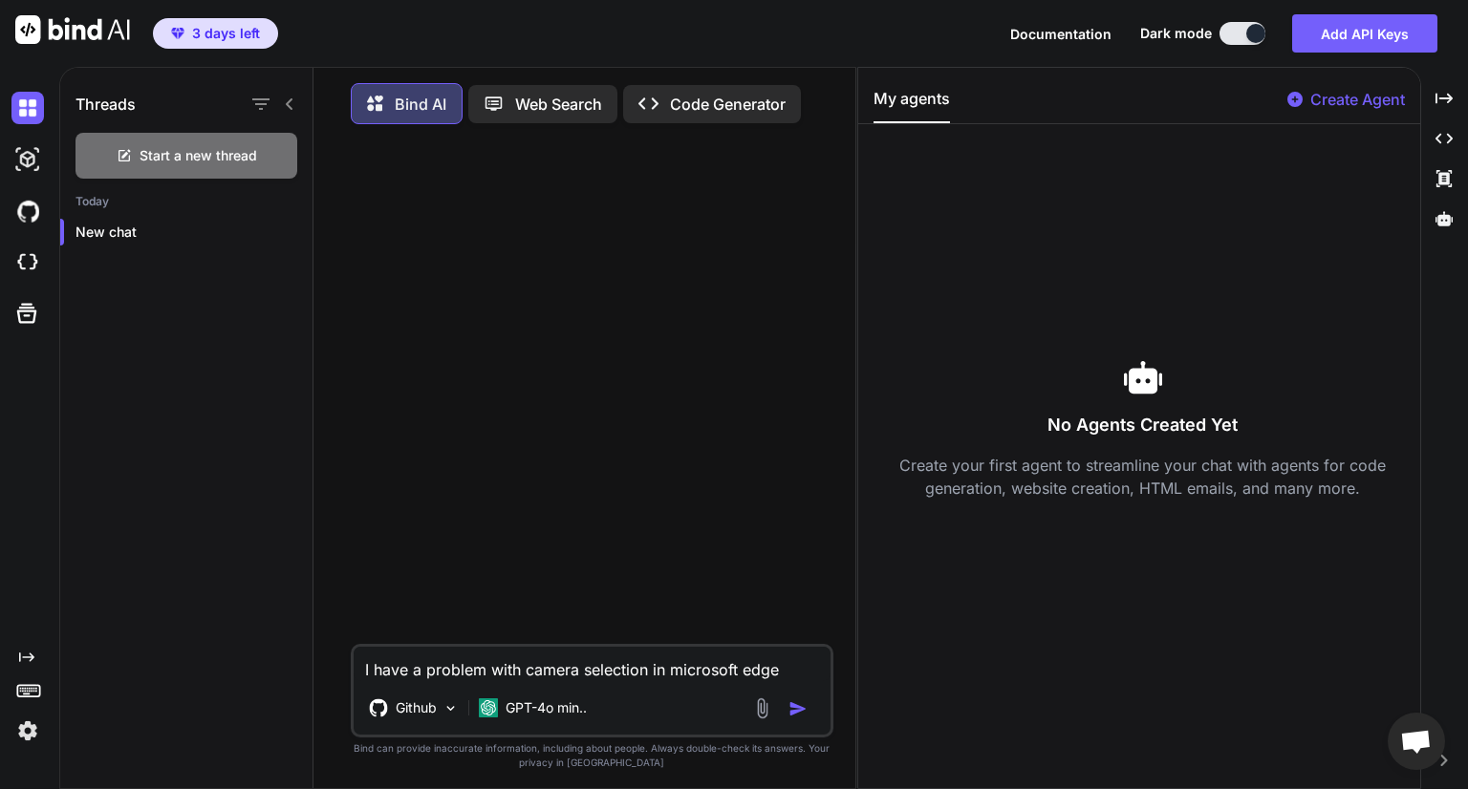
type textarea "I have a problem with camera selection in microsoft edge s"
type textarea "x"
type textarea "I have a problem with camera selection in microsoft edge si"
type textarea "x"
type textarea "I have a problem with camera selection in microsoft edge sin"
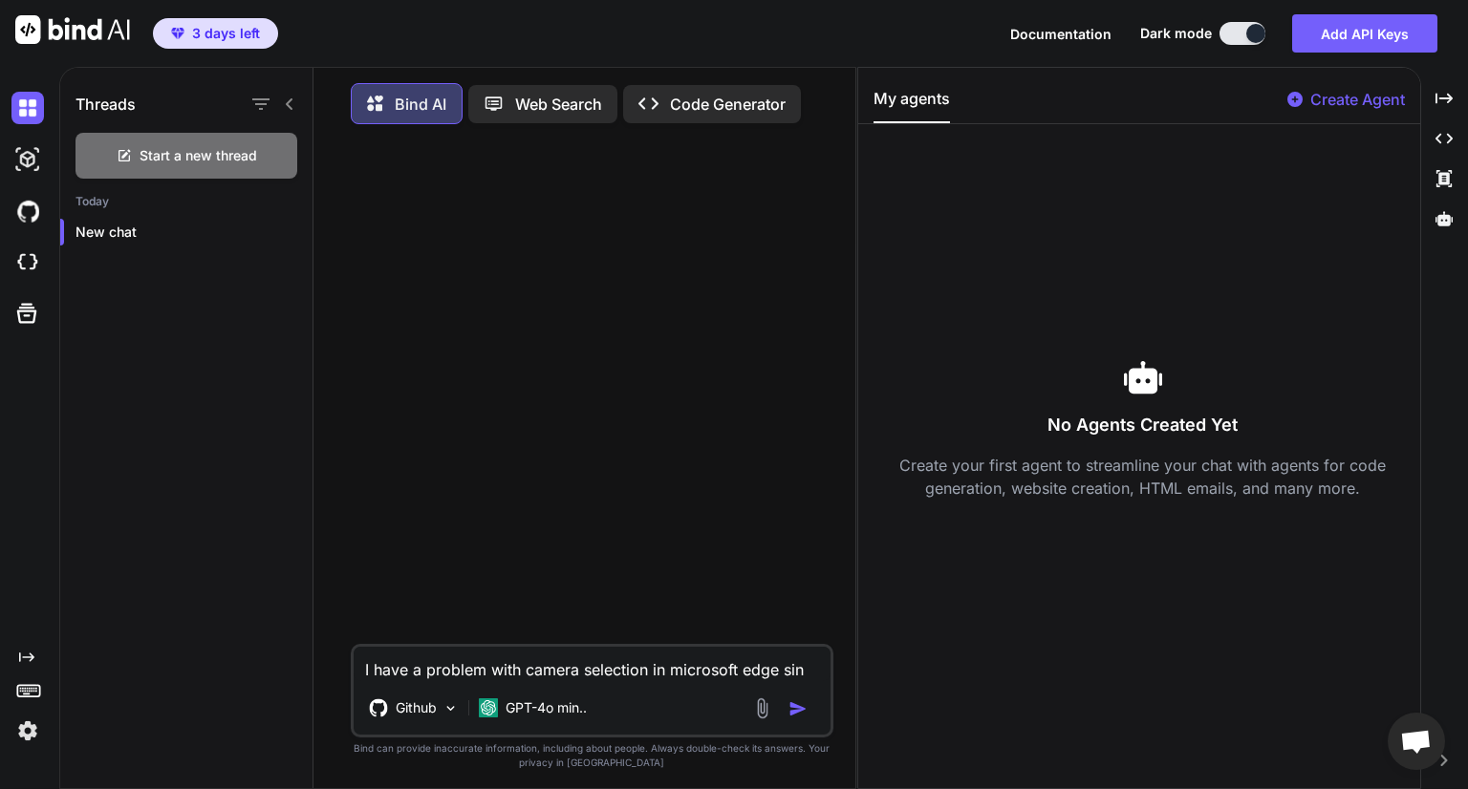
type textarea "x"
type textarea "I have a problem with camera selection in microsoft edge sinc"
type textarea "x"
type textarea "I have a problem with camera selection in microsoft edge since"
type textarea "x"
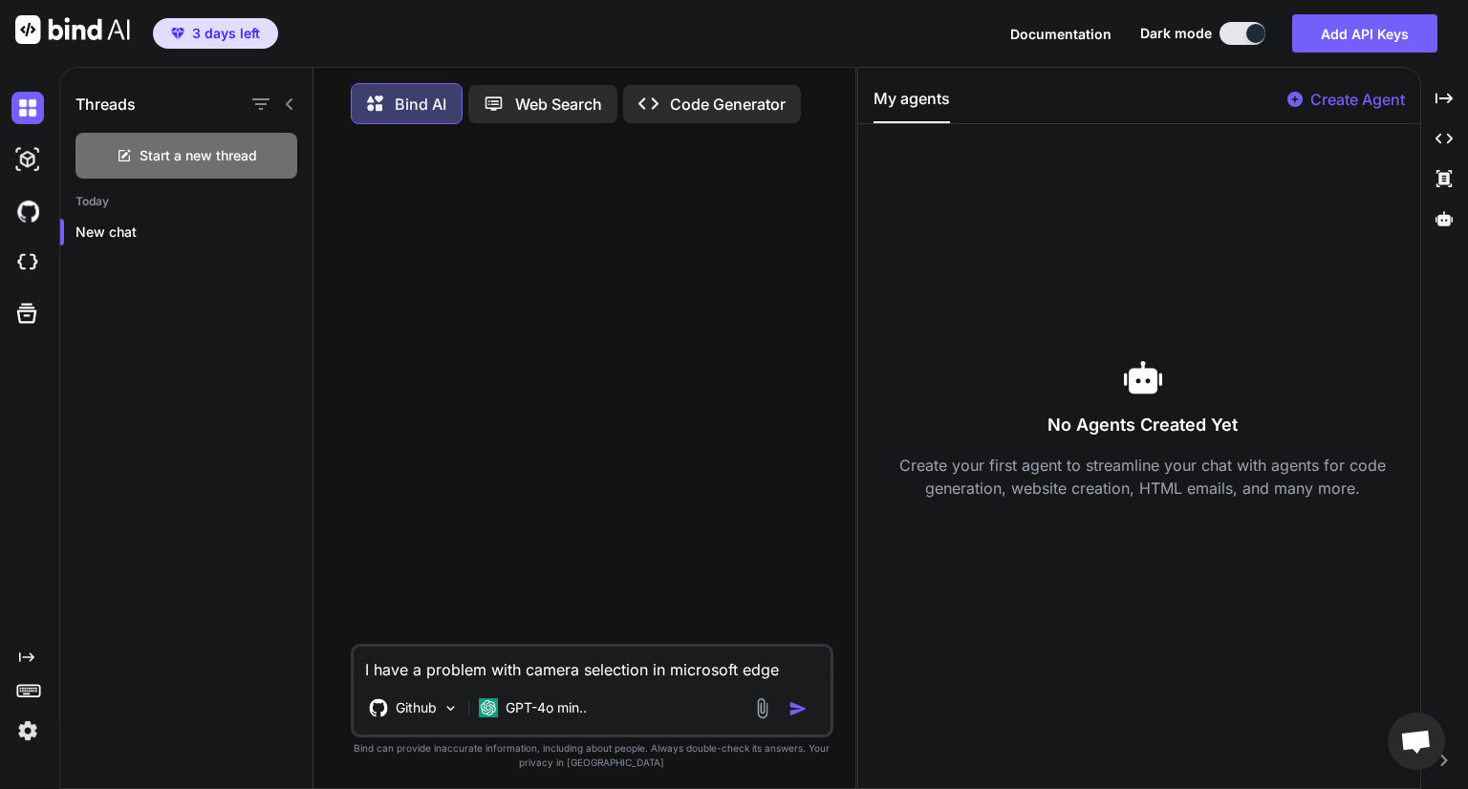
type textarea "I have a problem with camera selection in microsoft edge since"
type textarea "x"
type textarea "I have a problem with camera selection in microsoft edge since t"
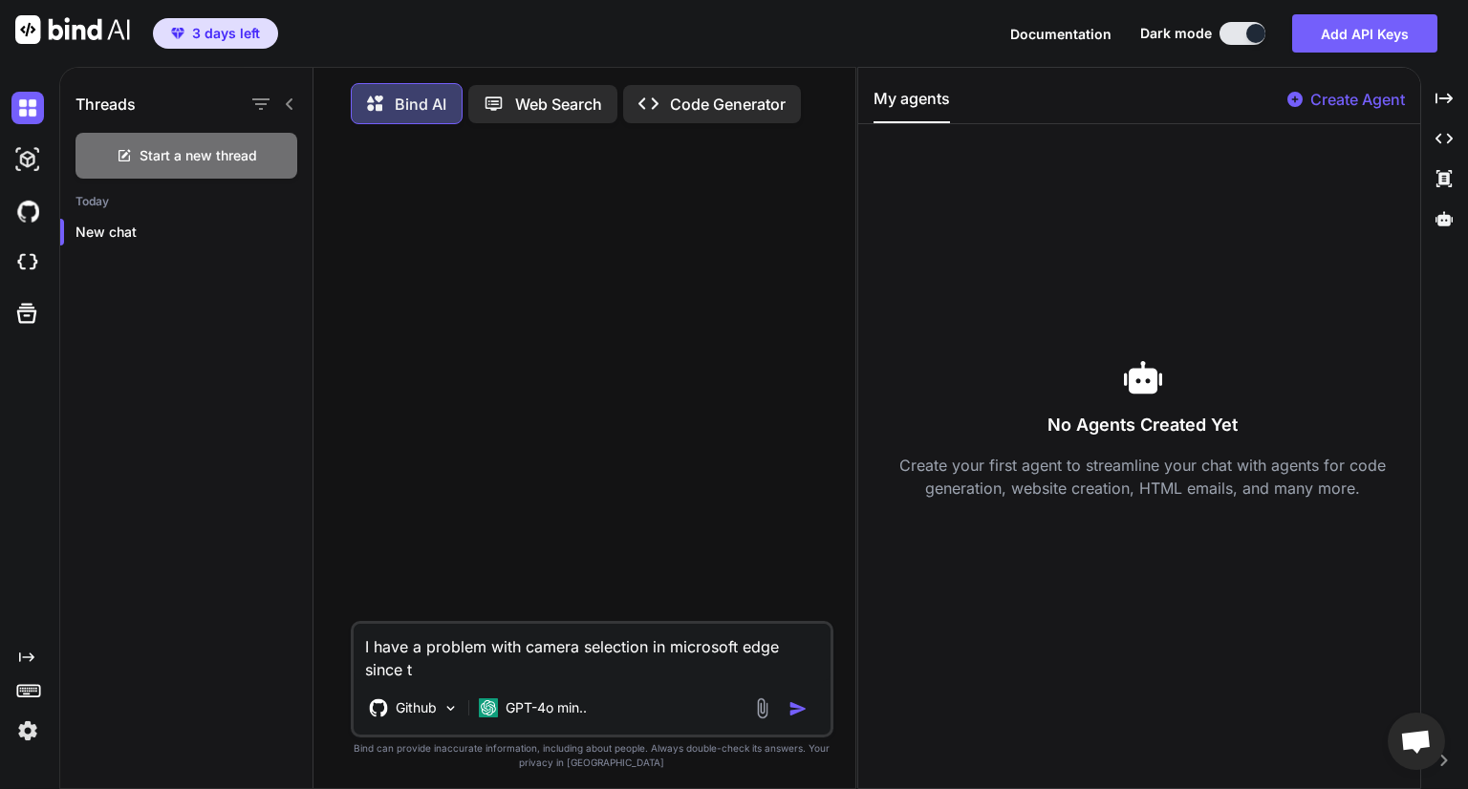
type textarea "x"
type textarea "I have a problem with camera selection in microsoft edge since th"
type textarea "x"
type textarea "I have a problem with camera selection in microsoft edge since the"
type textarea "x"
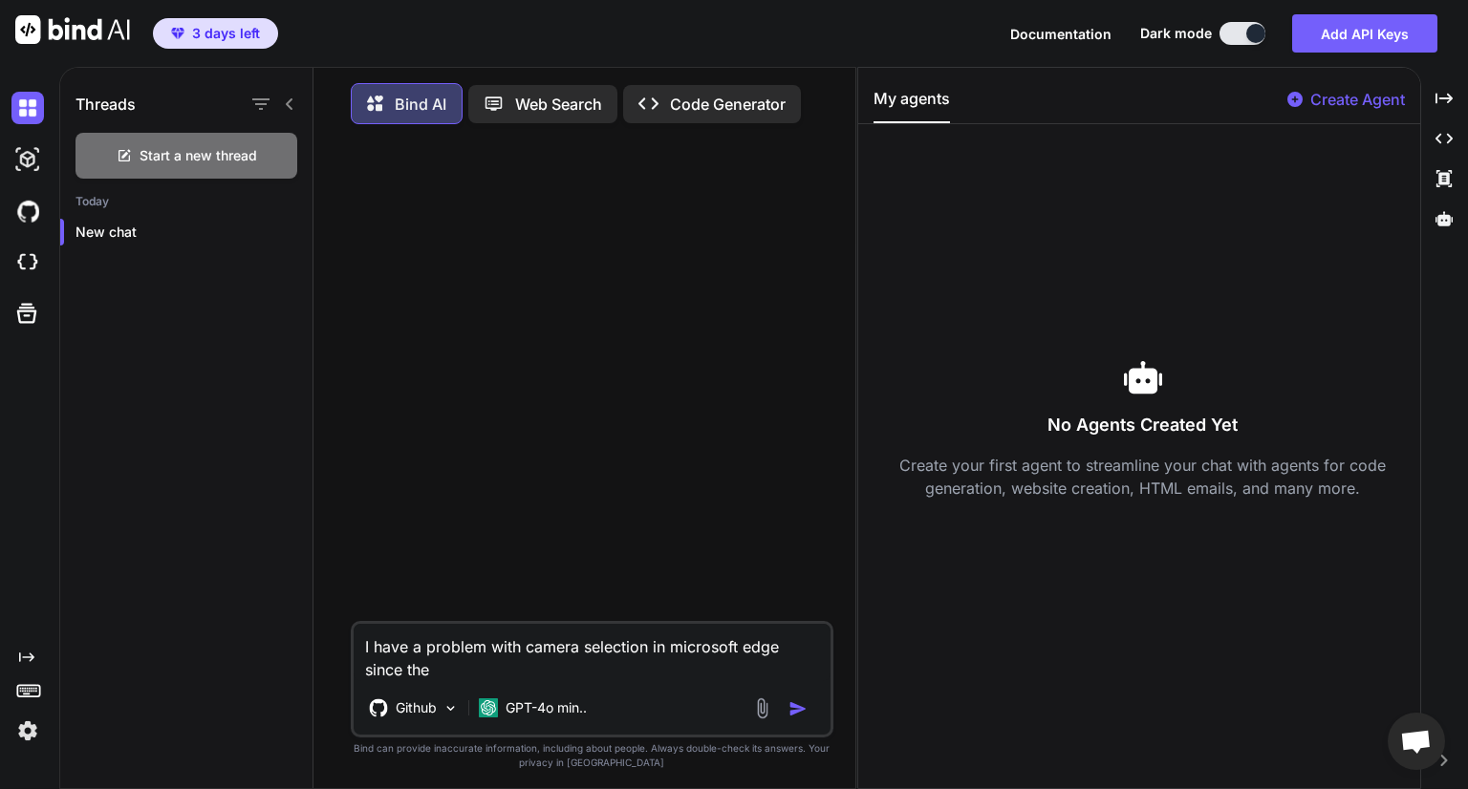
type textarea "I have a problem with camera selection in microsoft edge since the"
type textarea "x"
type textarea "I have a problem with camera selection in microsoft edge since the r"
type textarea "x"
type textarea "I have a problem with camera selection in microsoft edge since the re"
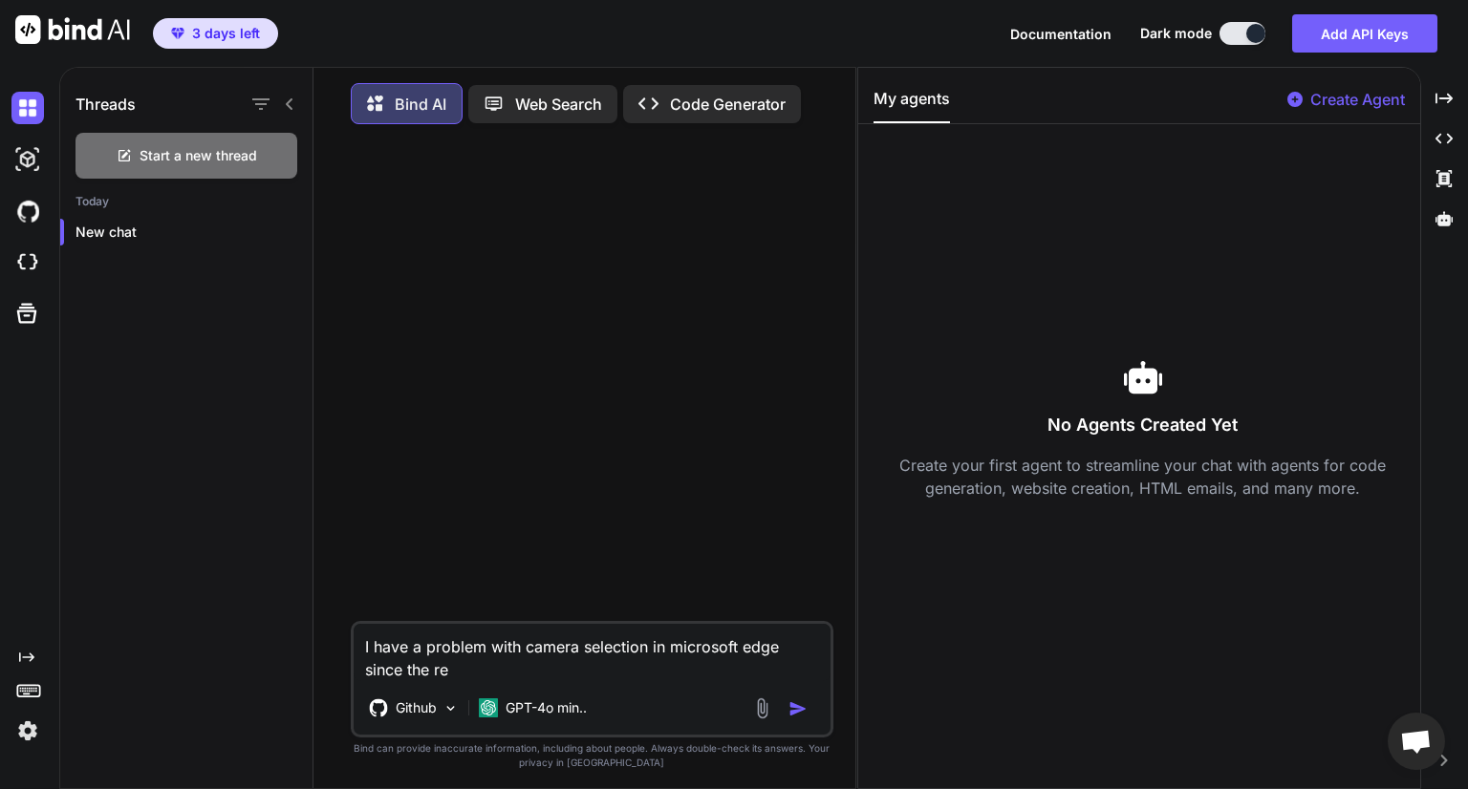
type textarea "x"
type textarea "I have a problem with camera selection in microsoft edge since the rec"
type textarea "x"
type textarea "I have a problem with camera selection in microsoft edge since the rece"
type textarea "x"
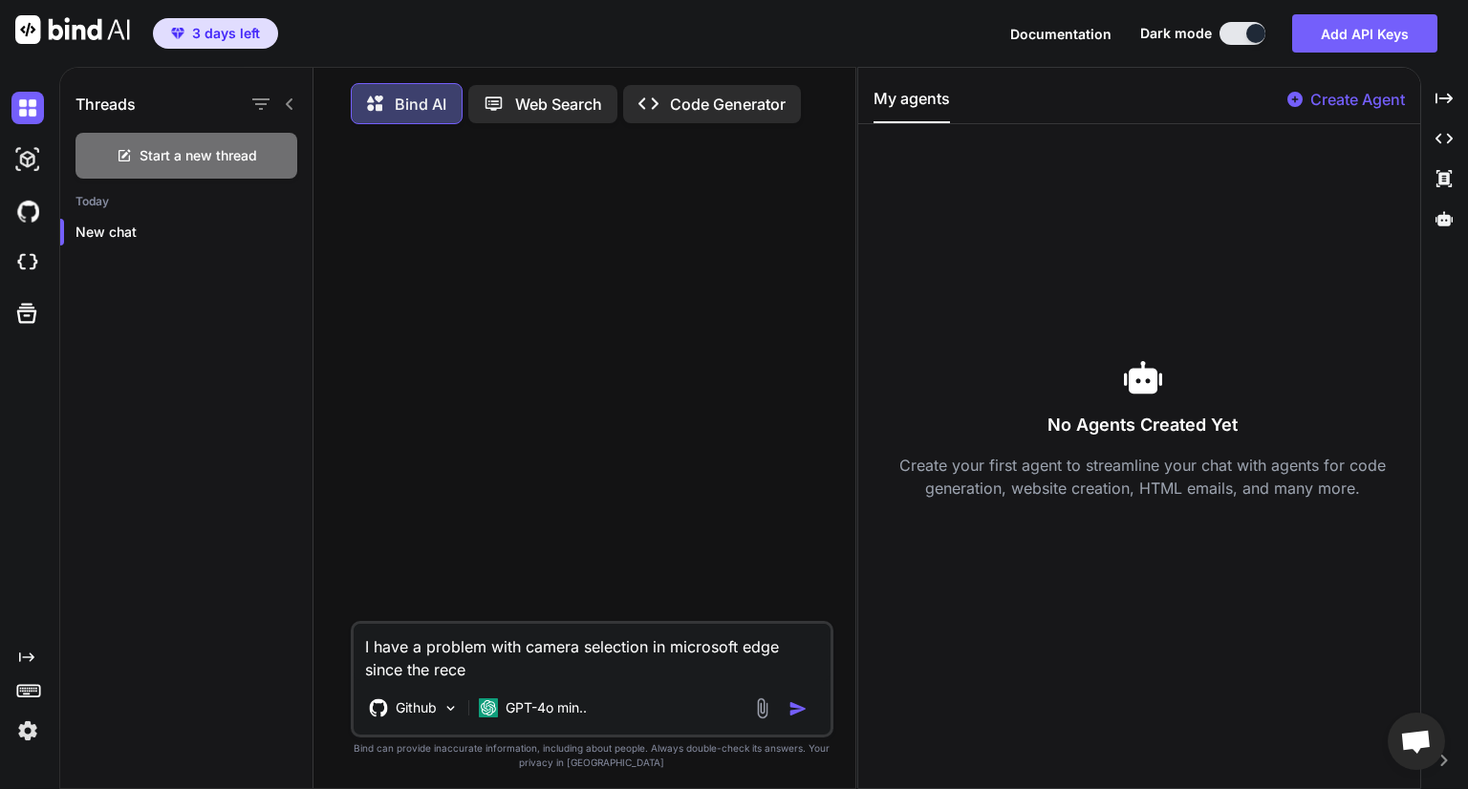
type textarea "I have a problem with camera selection in microsoft edge since the recen"
type textarea "x"
type textarea "I have a problem with camera selection in microsoft edge since the recent"
type textarea "x"
type textarea "I have a problem with camera selection in microsoft edge since the recentr"
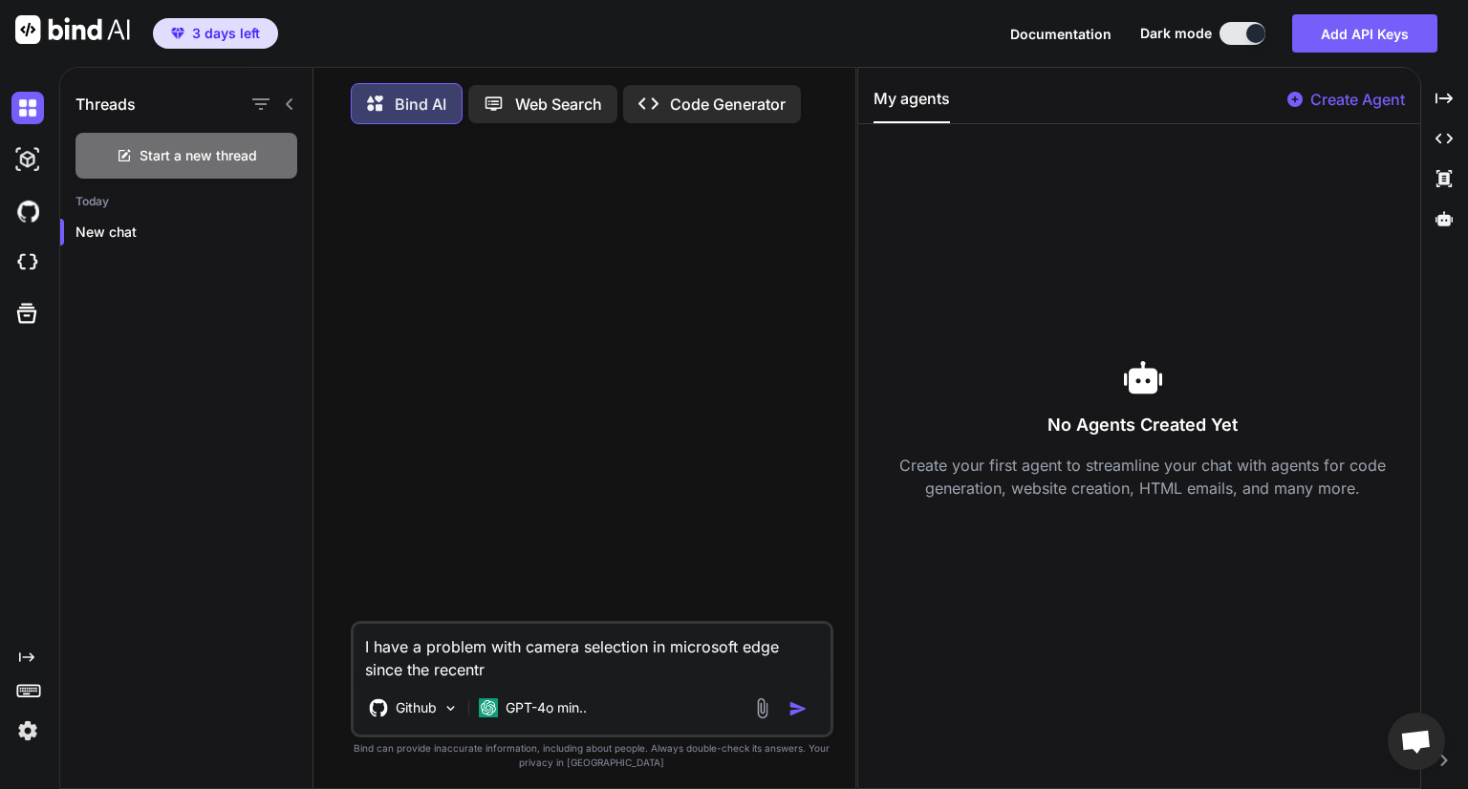
type textarea "x"
type textarea "I have a problem with camera selection in microsoft edge since the recentr"
type textarea "x"
type textarea "I have a problem with camera selection in microsoft edge since the recentr"
type textarea "x"
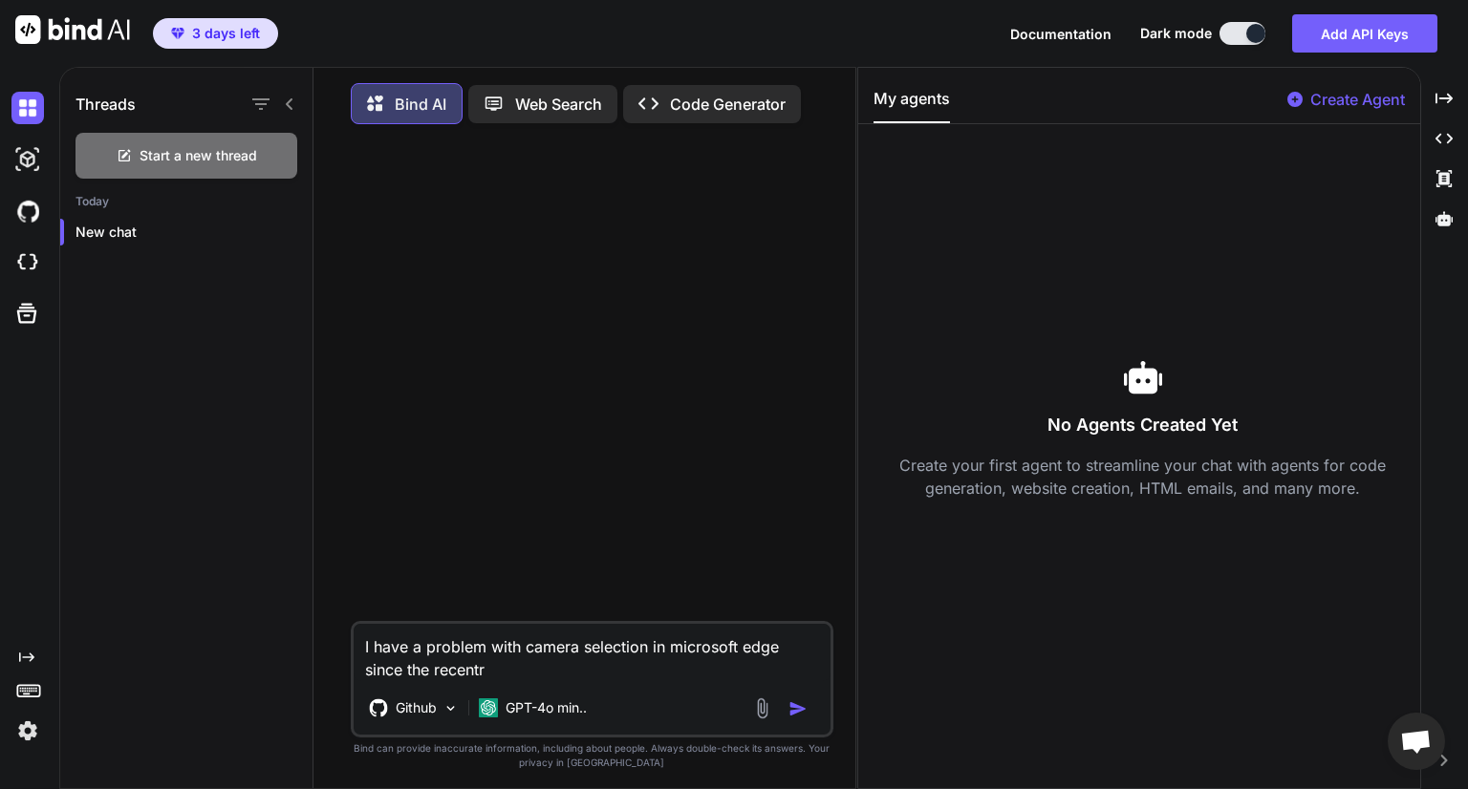
type textarea "I have a problem with camera selection in microsoft edge since the recent"
type textarea "x"
type textarea "I have a problem with camera selection in microsoft edge since the recent"
type textarea "x"
type textarea "I have a problem with camera selection in microsoft edge since the recent c"
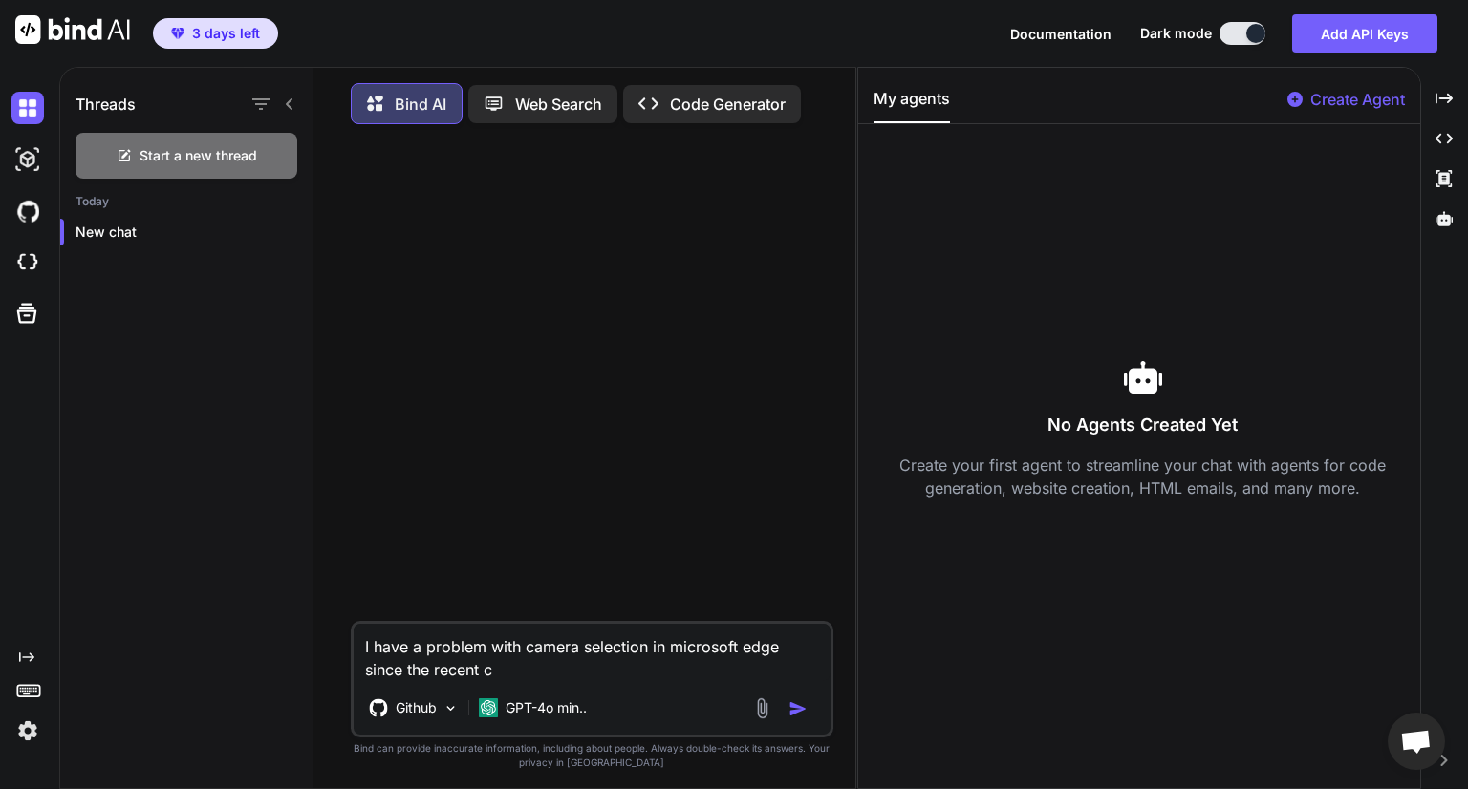
type textarea "x"
type textarea "I have a problem with camera selection in microsoft edge since the recent ch"
type textarea "x"
type textarea "I have a problem with camera selection in microsoft edge since the recent chr"
type textarea "x"
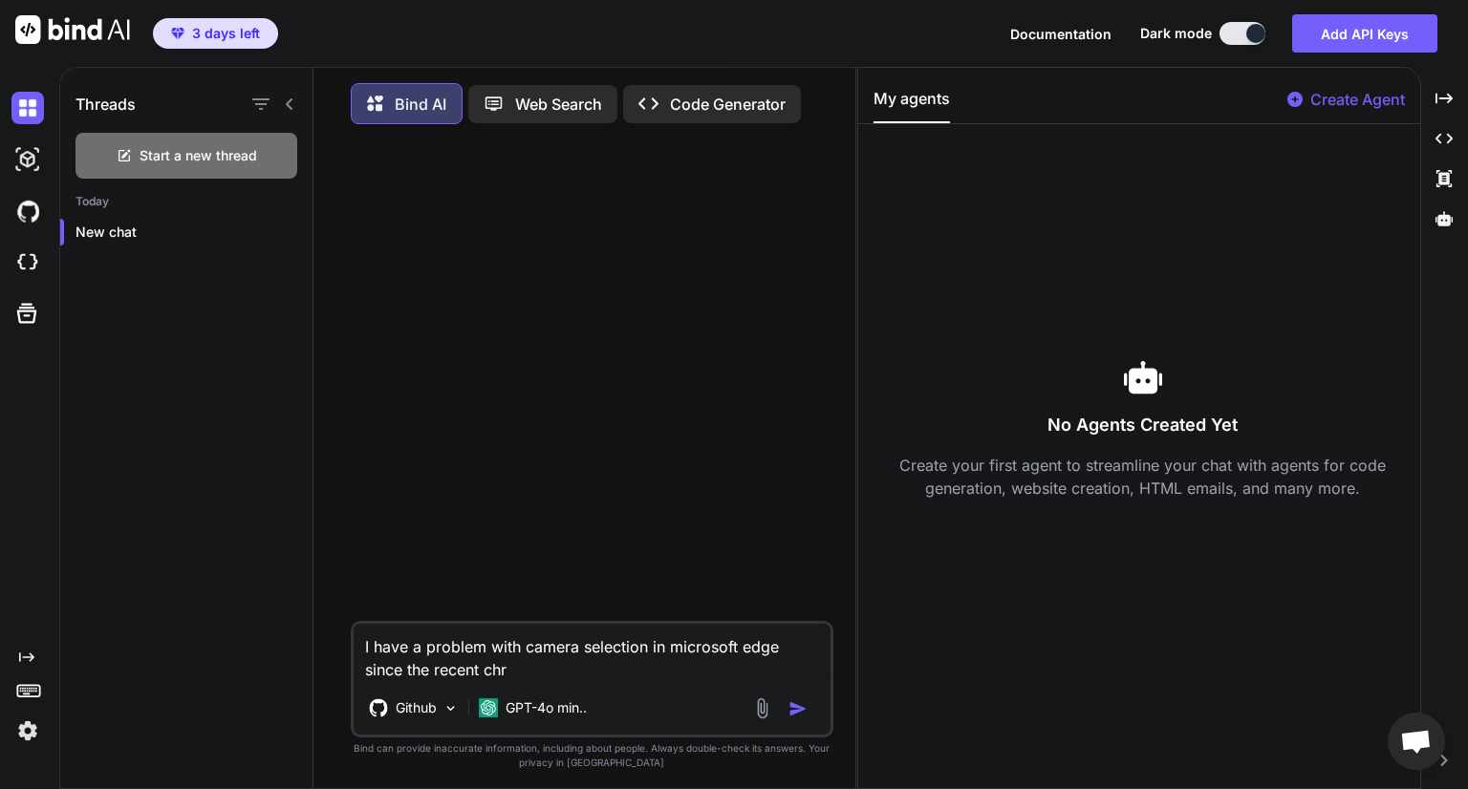
type textarea "I have a problem with camera selection in microsoft edge since the recent chro"
type textarea "x"
type textarea "I have a problem with camera selection in microsoft edge since the recent chrom"
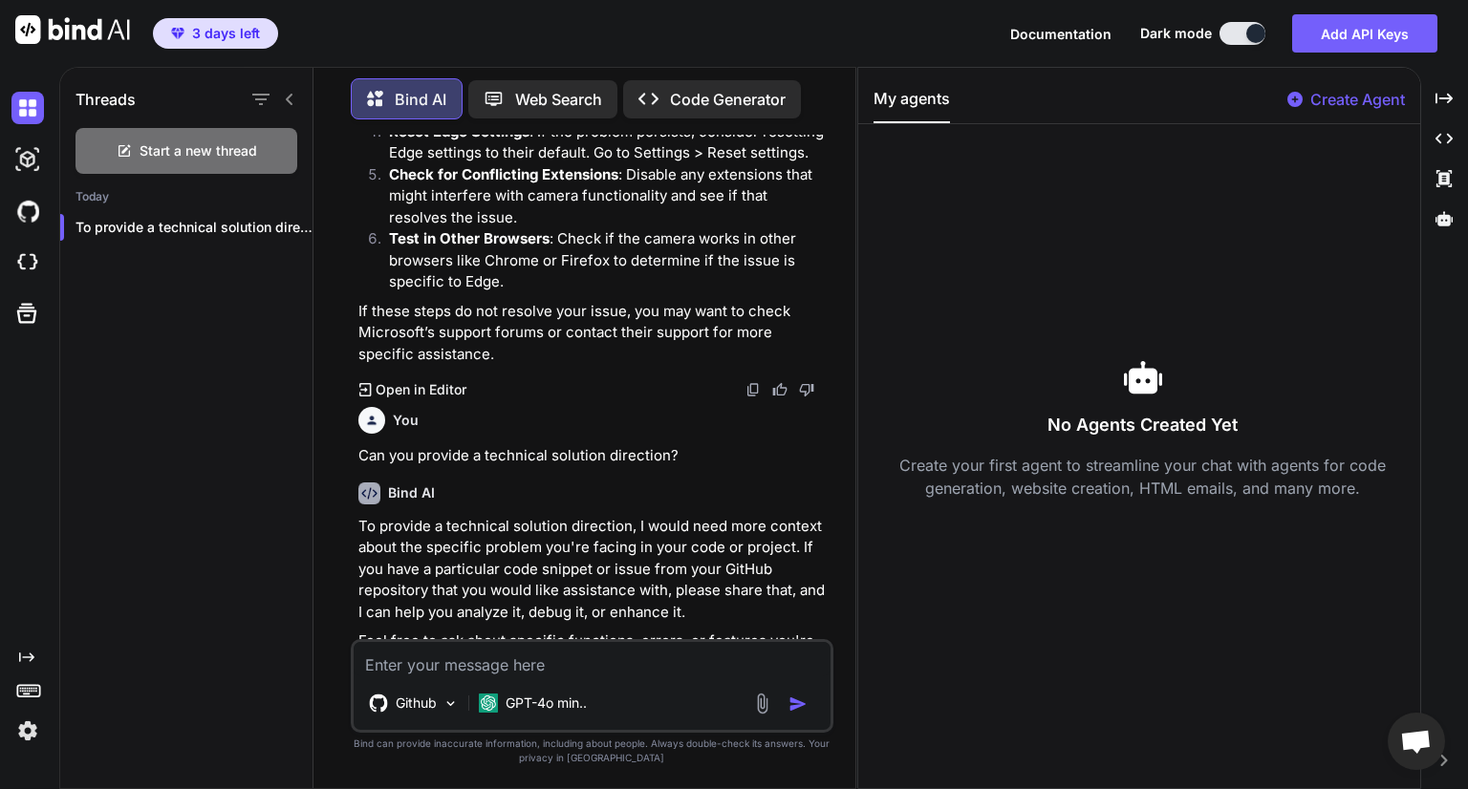
scroll to position [524, 0]
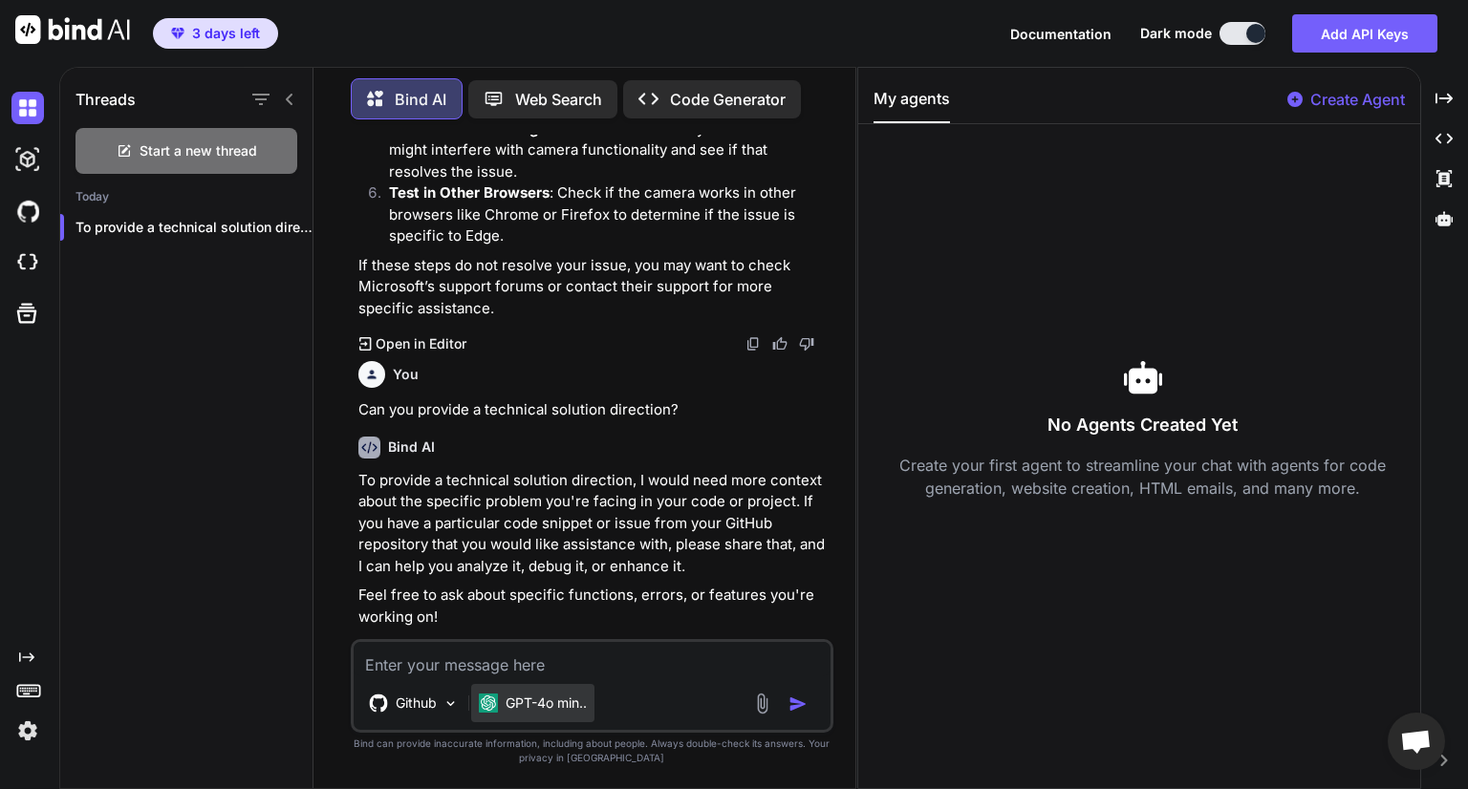
paste textarea "<script setup>import { computed, onBeforeUnmount, ref, watch, watchEffect } fro…"
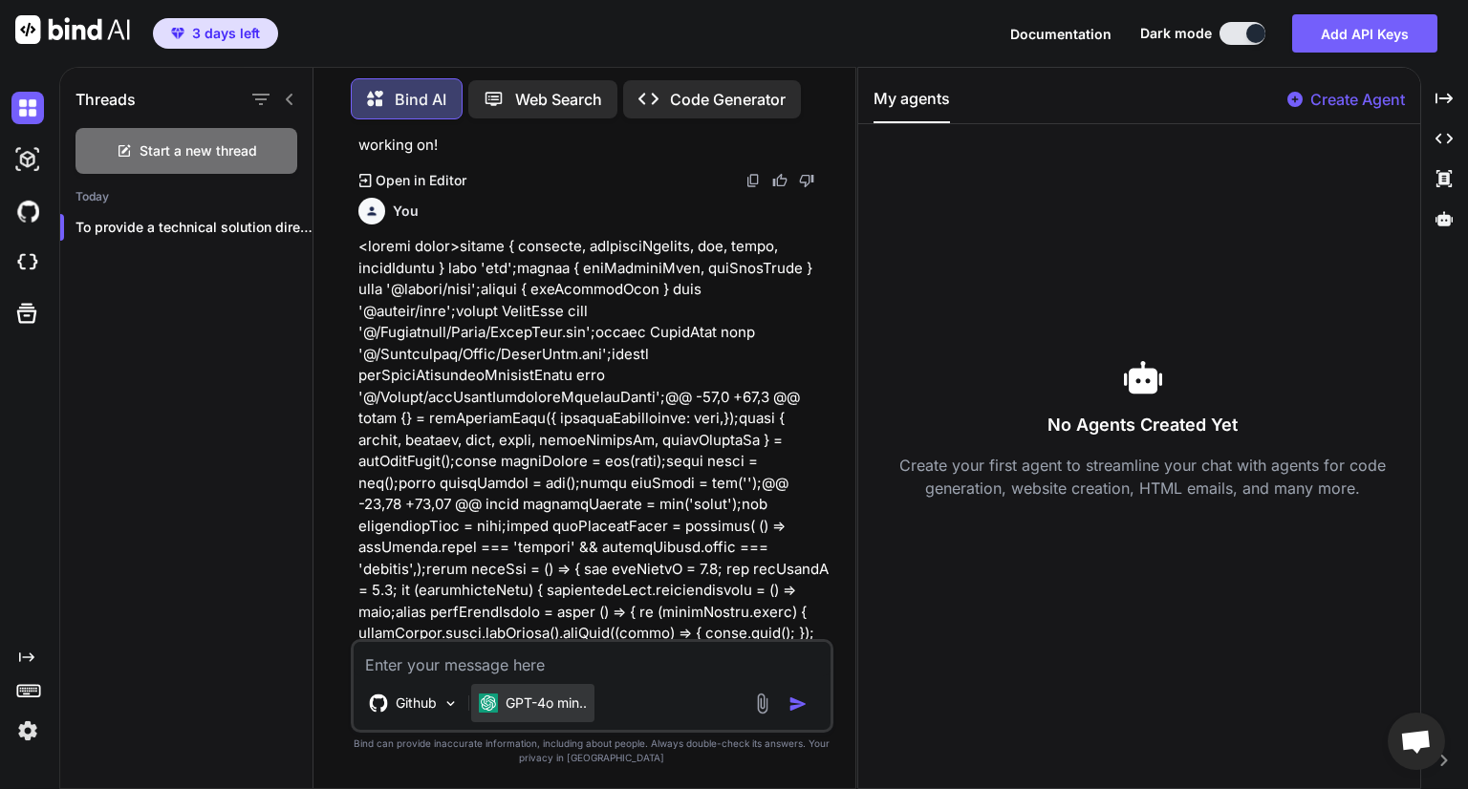
scroll to position [1029, 0]
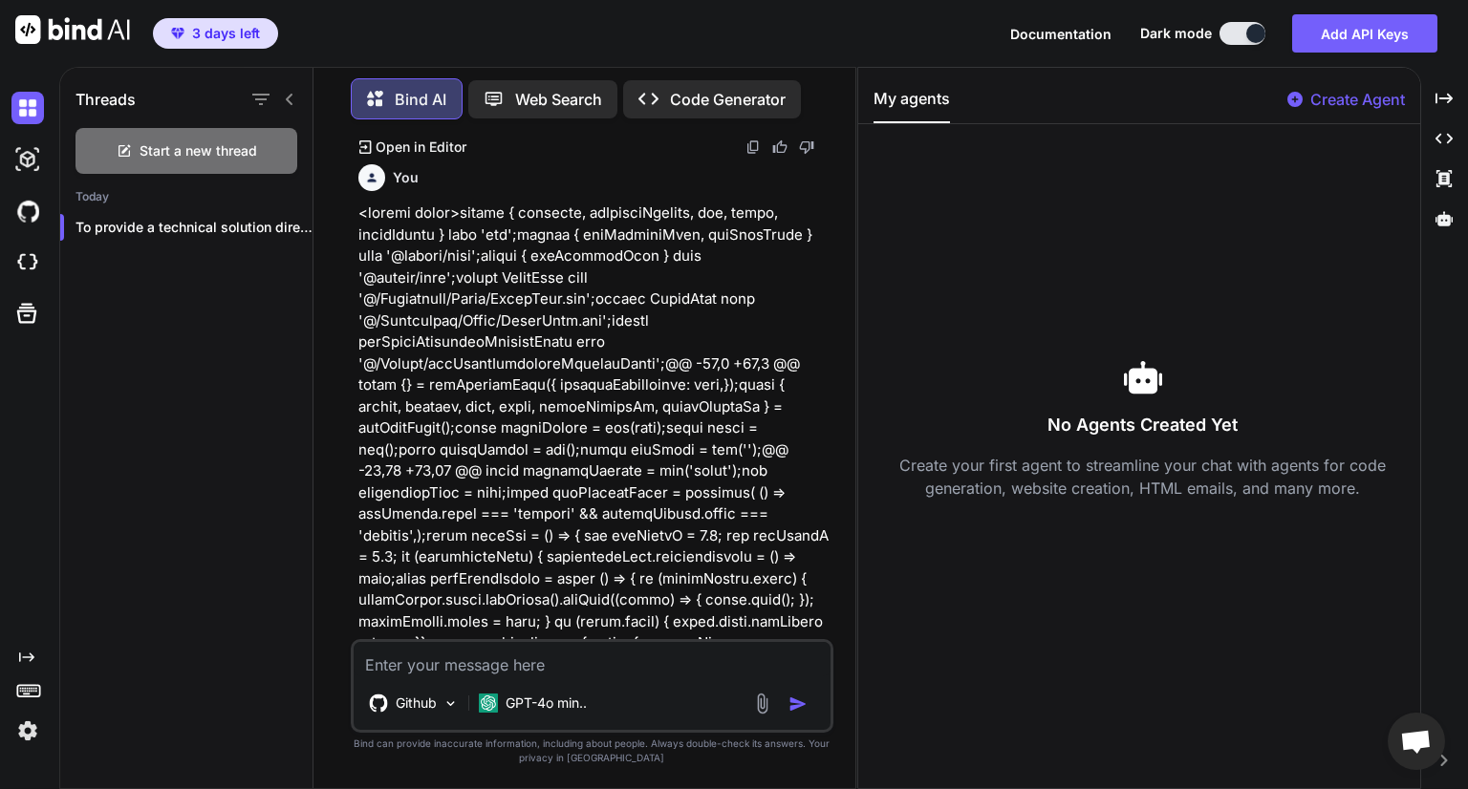
click at [808, 706] on button "button" at bounding box center [801, 704] width 27 height 19
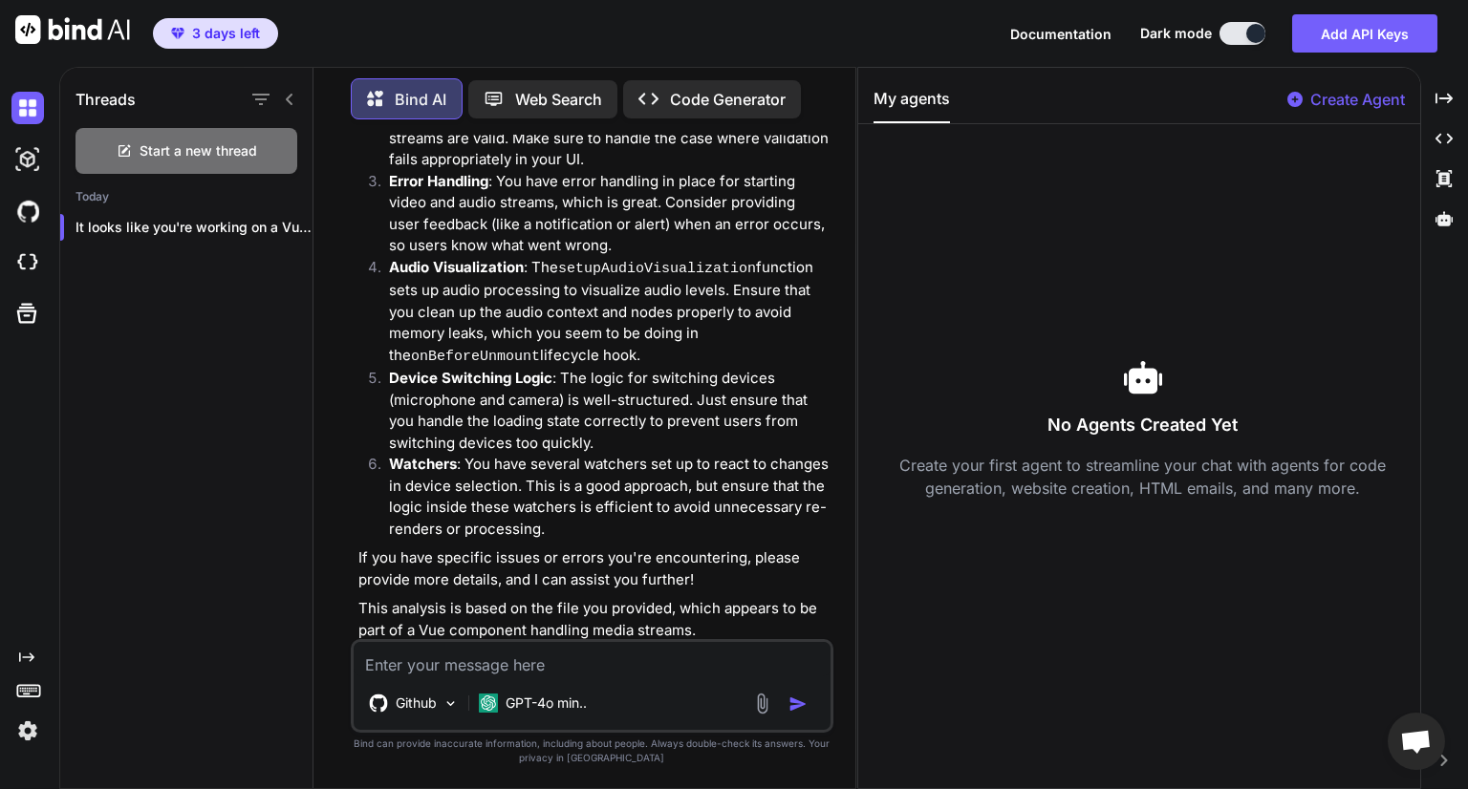
scroll to position [5029, 0]
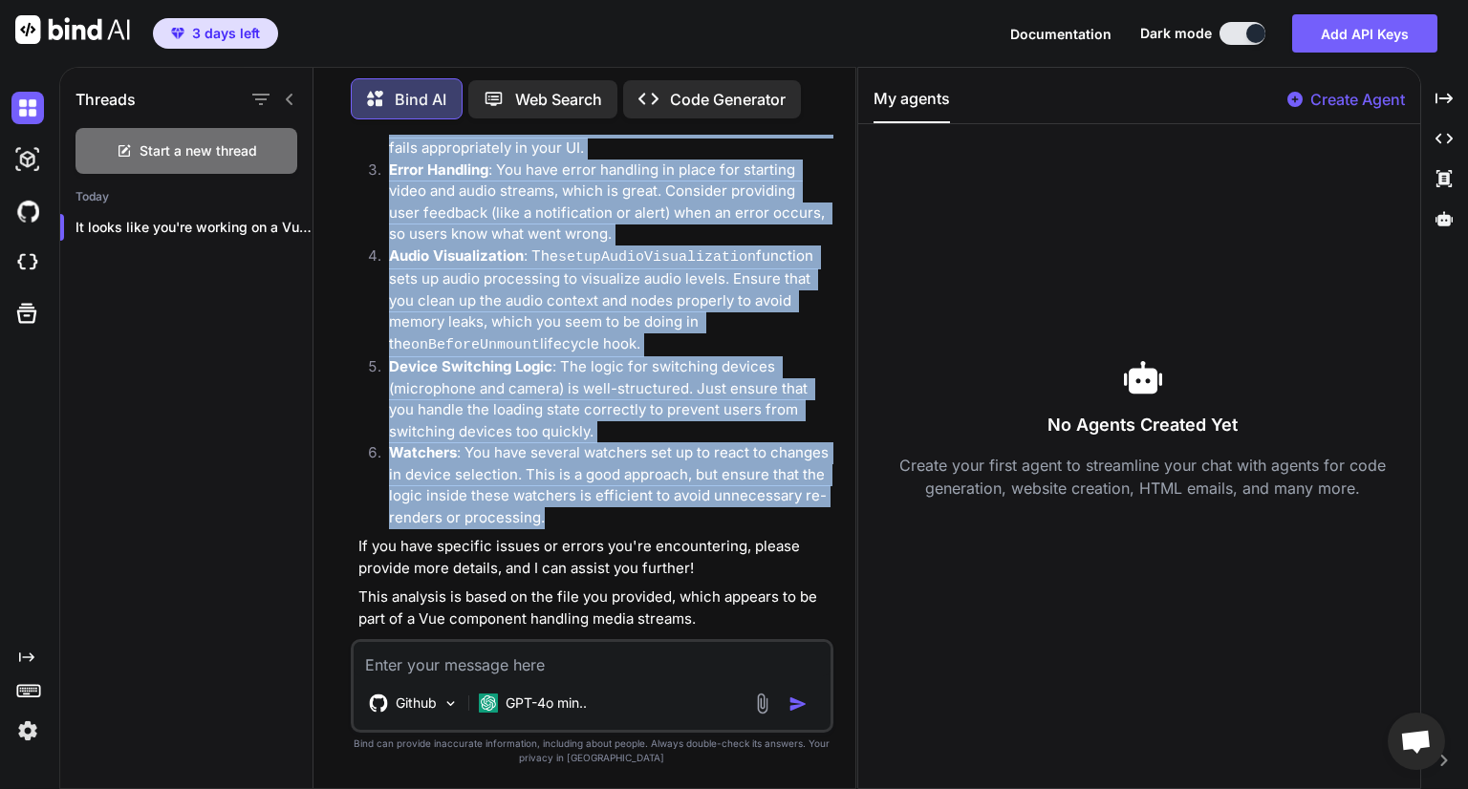
drag, startPoint x: 364, startPoint y: 201, endPoint x: 566, endPoint y: 432, distance: 306.8
click at [566, 432] on div "It looks like you're working on a Vue.js component that handles audio and video…" at bounding box center [593, 284] width 471 height 844
copy div "ere are a few suggestions and observations based on your code: Duplicate Import…"
click at [631, 356] on p "Device Switching Logic : The logic for switching devices (microphone and camera…" at bounding box center [609, 399] width 440 height 86
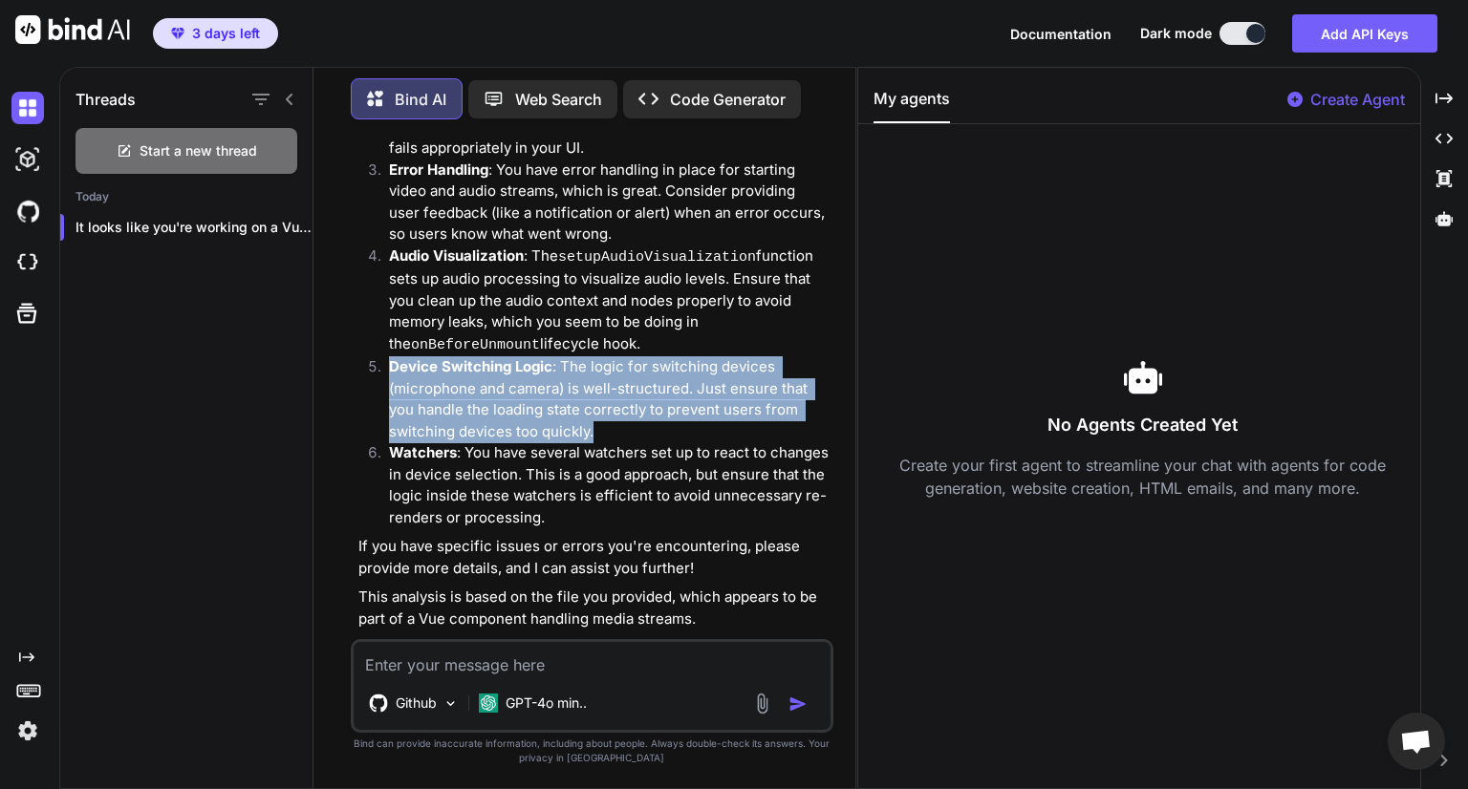
drag, startPoint x: 611, startPoint y: 337, endPoint x: 386, endPoint y: 264, distance: 237.2
click at [386, 356] on li "Device Switching Logic : The logic for switching devices (microphone and camera…" at bounding box center [602, 399] width 456 height 86
copy p "Device Switching Logic : The logic for switching devices (microphone and camera…"
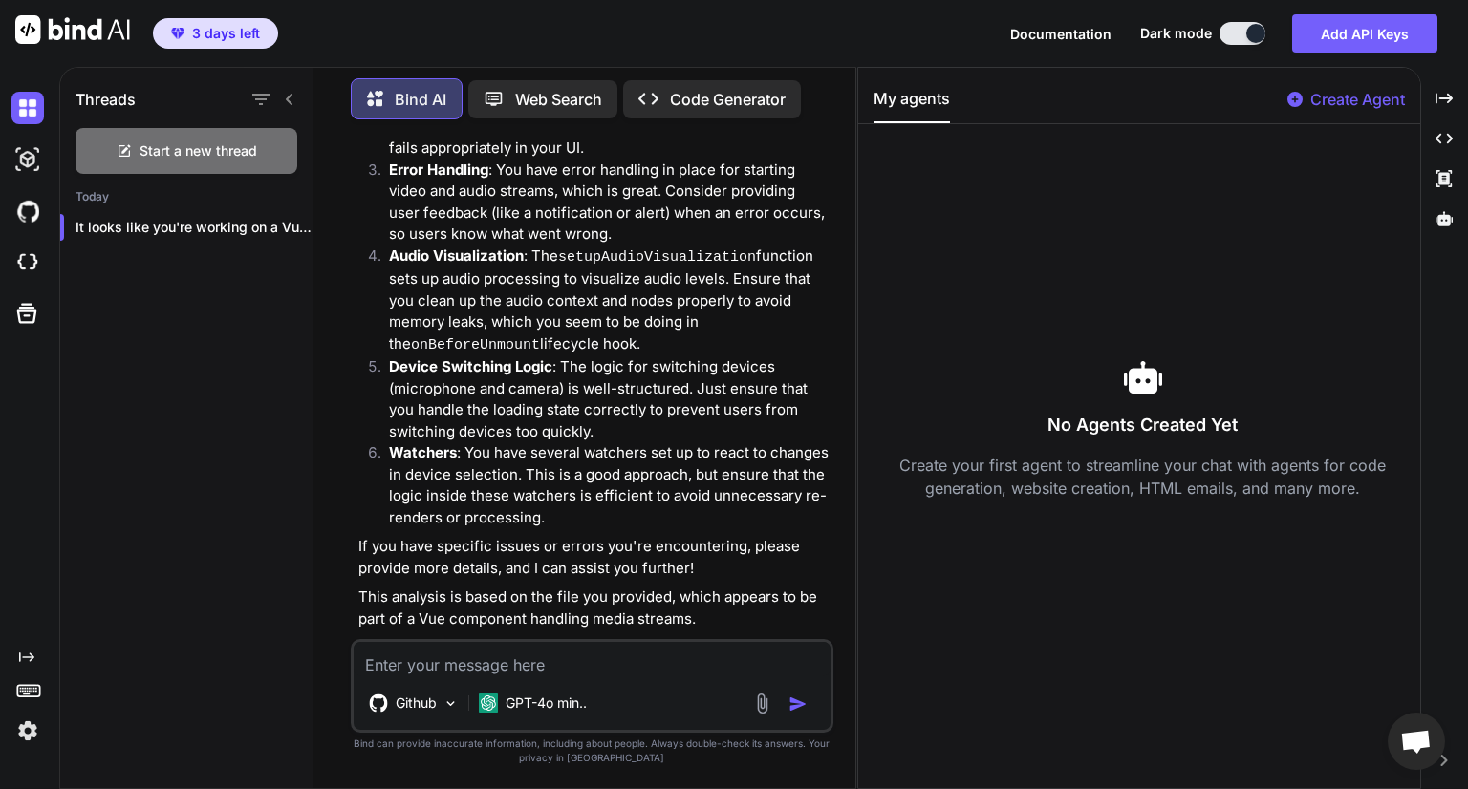
click at [526, 669] on textarea at bounding box center [592, 659] width 477 height 34
paste textarea "Device Switching Logic: The logic for switching devices (microphone and camera)…"
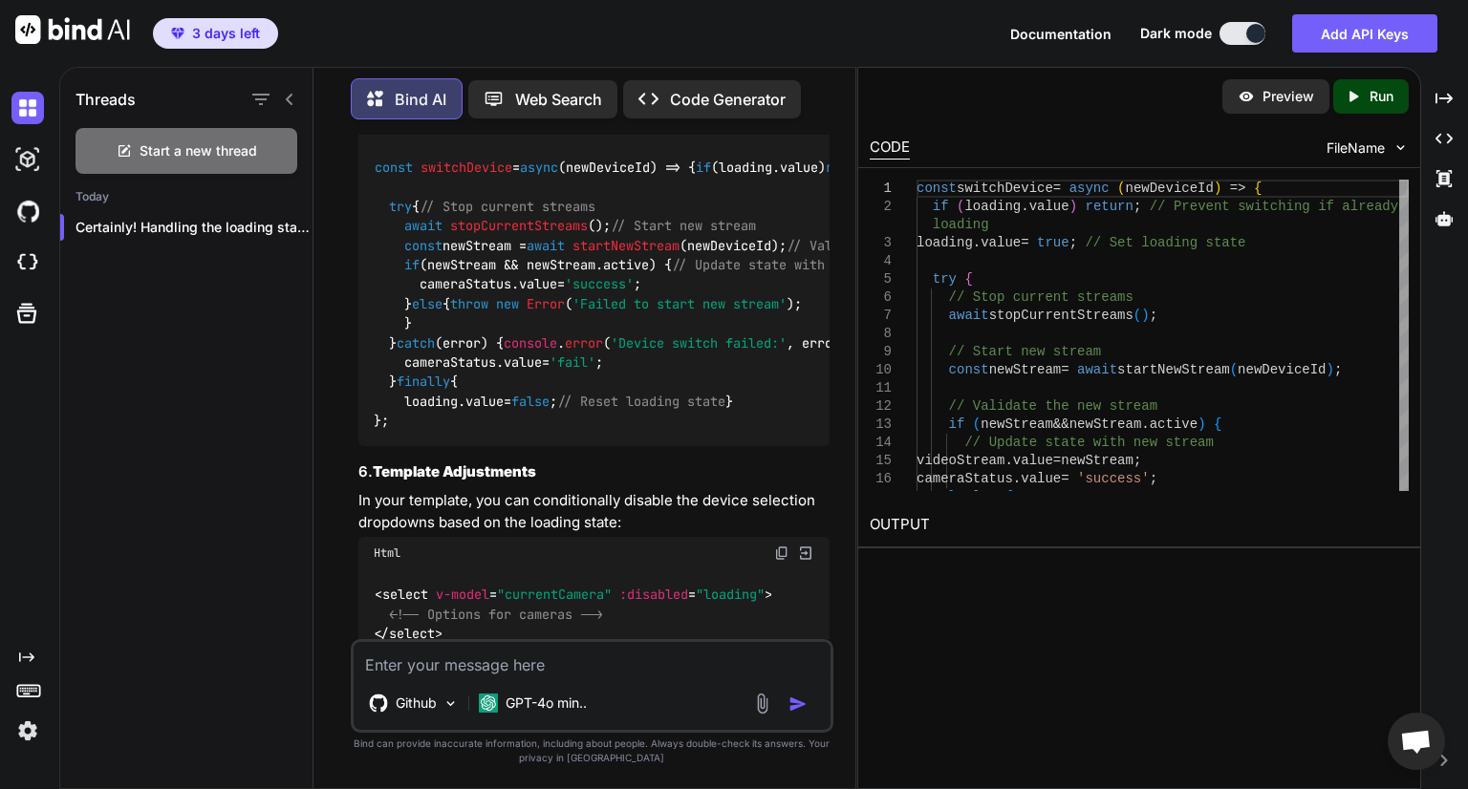
scroll to position [6485, 0]
